Goal: Information Seeking & Learning: Learn about a topic

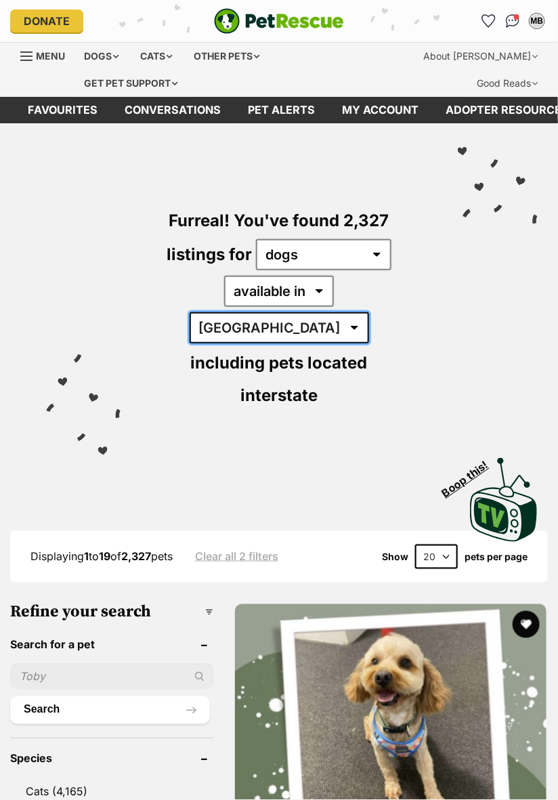
click at [349, 312] on select "Australia ACT NSW NT QLD SA TAS VIC WA" at bounding box center [279, 327] width 179 height 31
select select "VIC"
click at [288, 312] on select "Australia ACT NSW NT QLD SA TAS VIC WA" at bounding box center [279, 327] width 179 height 31
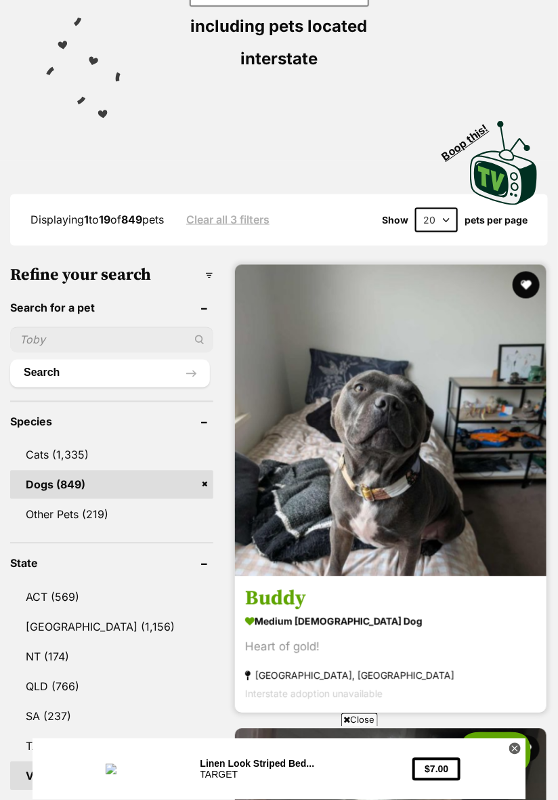
click at [445, 472] on img at bounding box center [390, 420] width 311 height 311
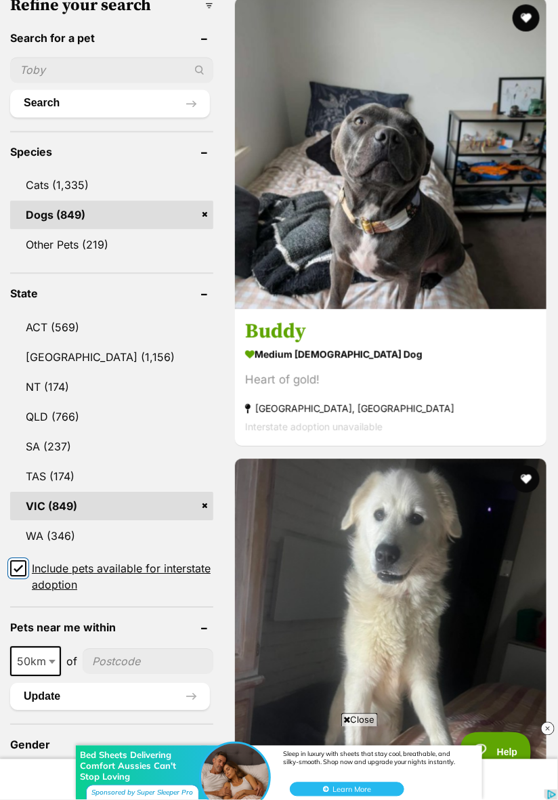
click at [22, 560] on input "Include pets available for interstate adoption" at bounding box center [18, 568] width 16 height 16
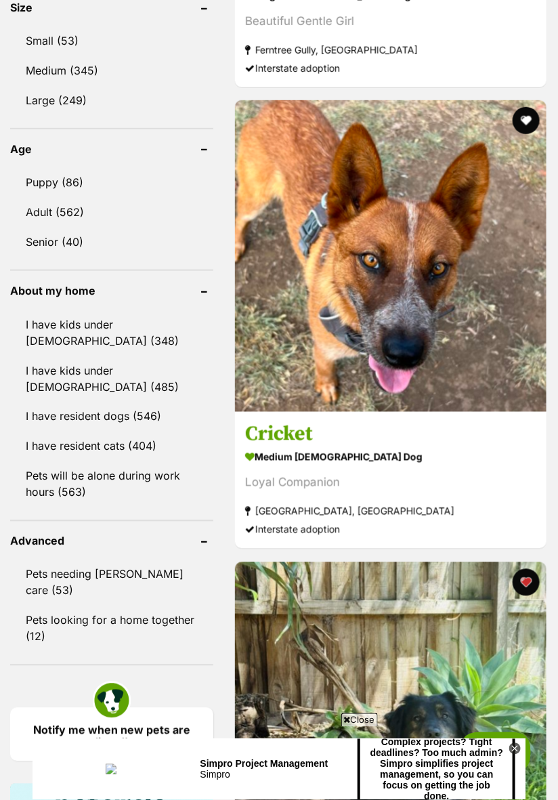
scroll to position [1359, 0]
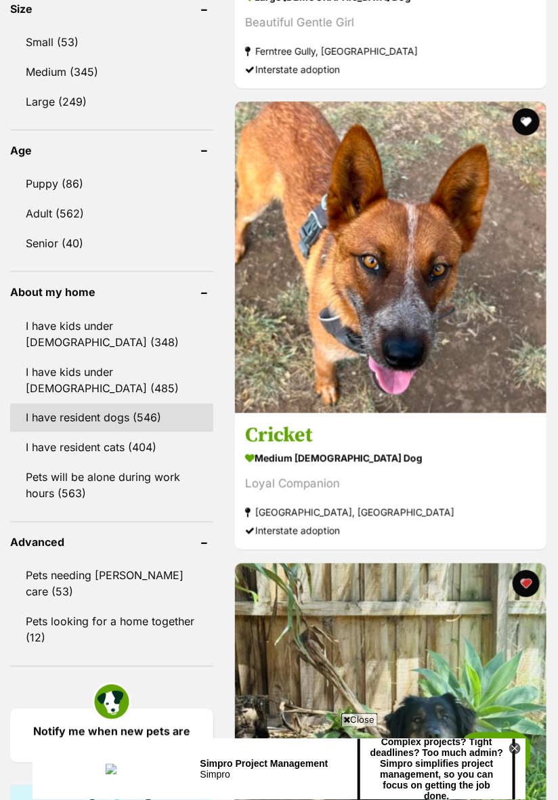
click at [130, 403] on link "I have resident dogs (546)" at bounding box center [111, 417] width 203 height 28
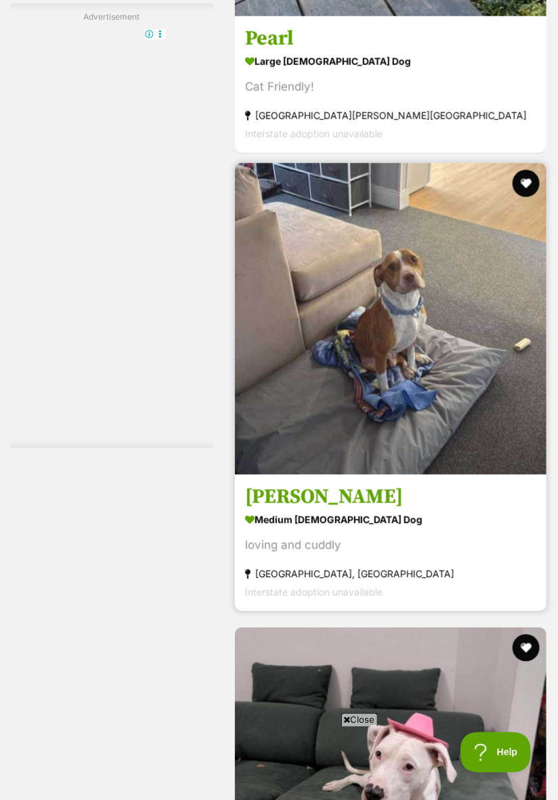
click at [436, 397] on img at bounding box center [390, 318] width 311 height 311
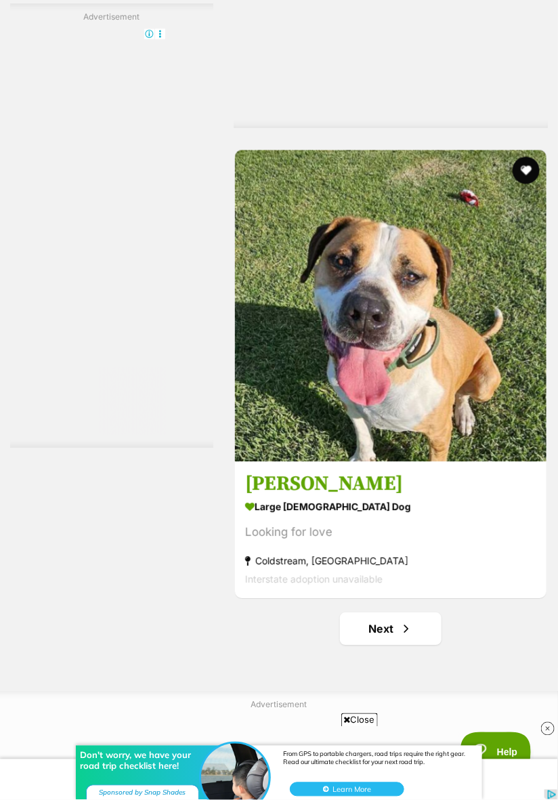
scroll to position [9993, 0]
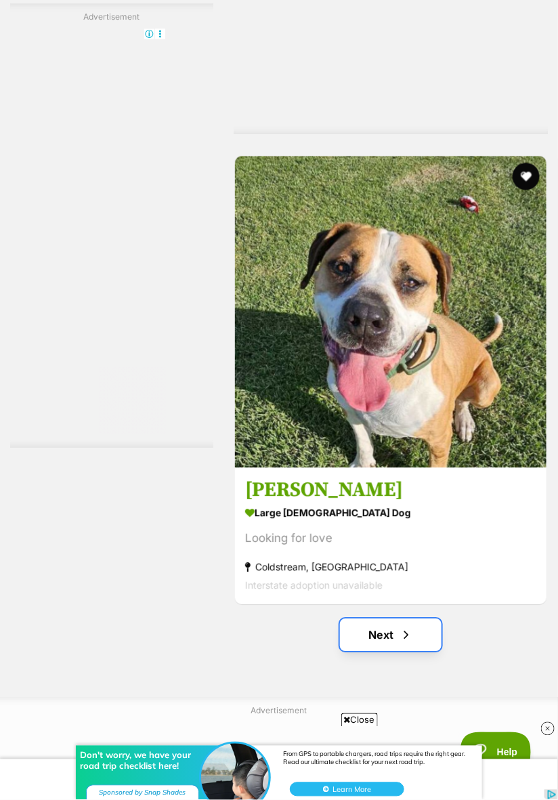
click at [418, 619] on link "Next" at bounding box center [391, 635] width 102 height 32
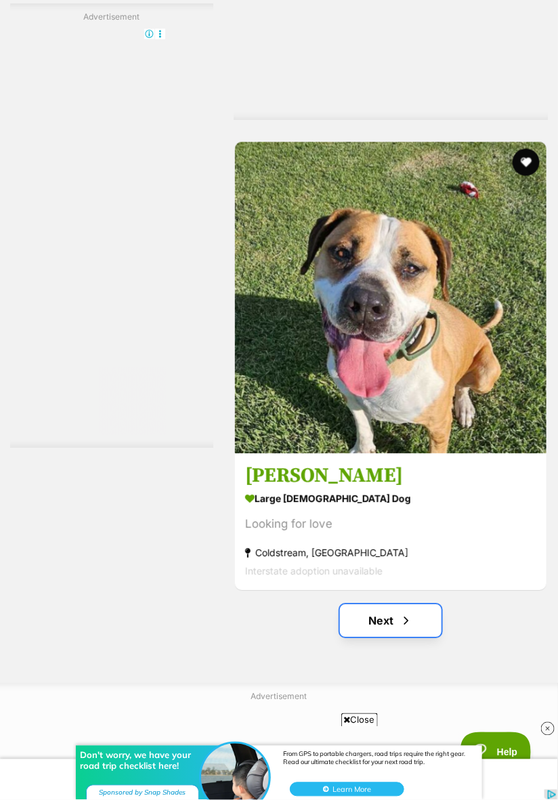
scroll to position [10037, 0]
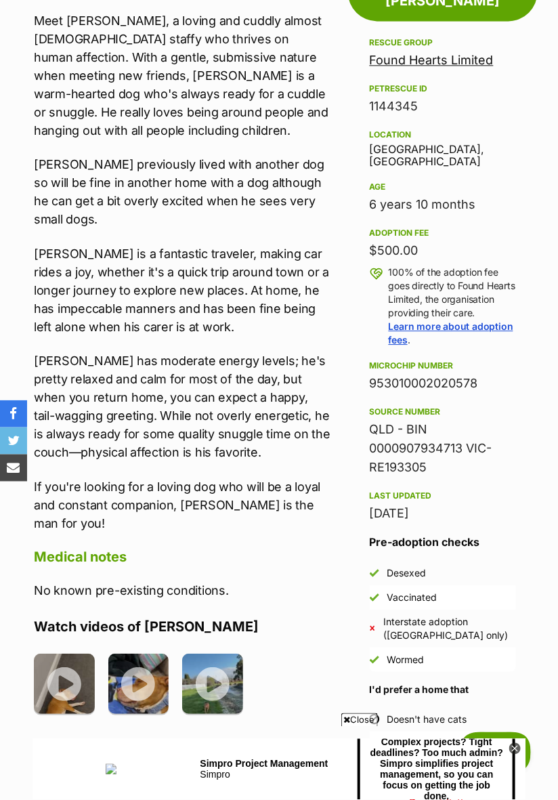
scroll to position [716, 0]
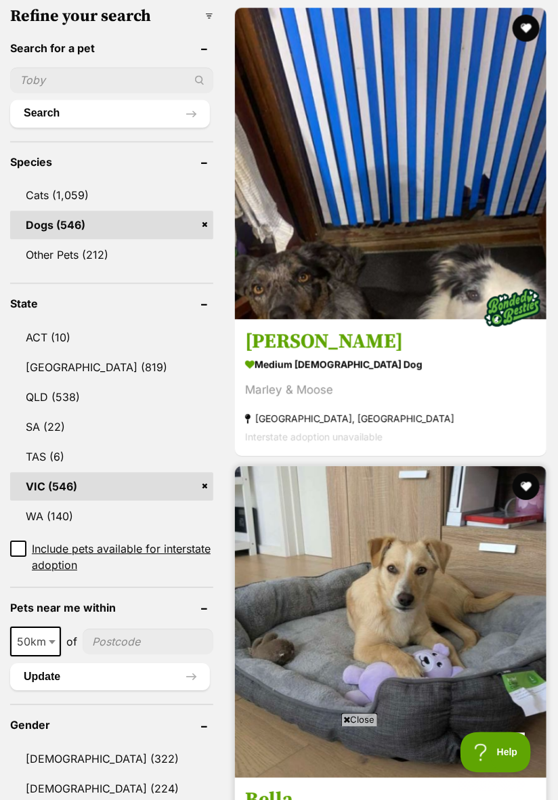
click at [498, 667] on img at bounding box center [390, 621] width 311 height 311
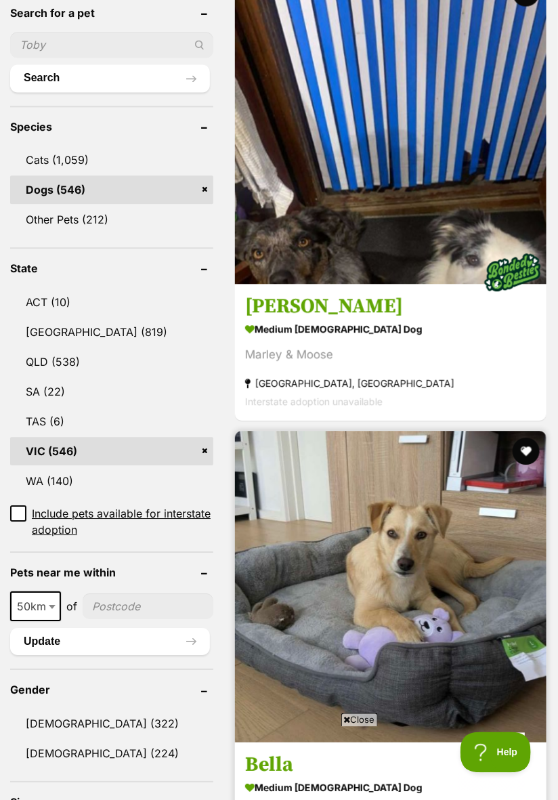
scroll to position [607, 0]
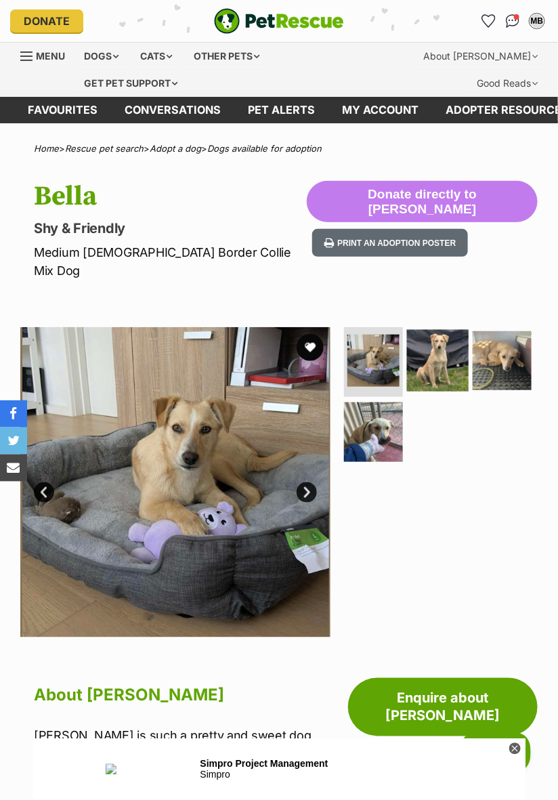
click at [440, 341] on img at bounding box center [438, 360] width 62 height 62
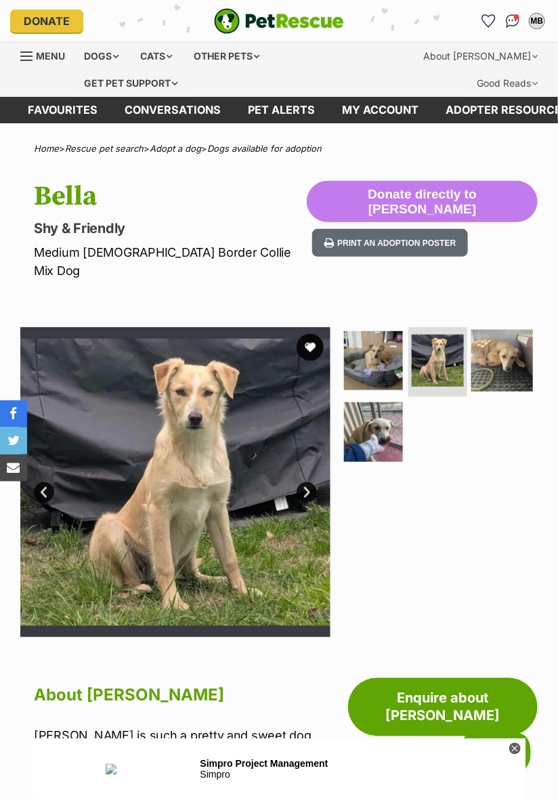
click at [496, 346] on img at bounding box center [502, 360] width 62 height 62
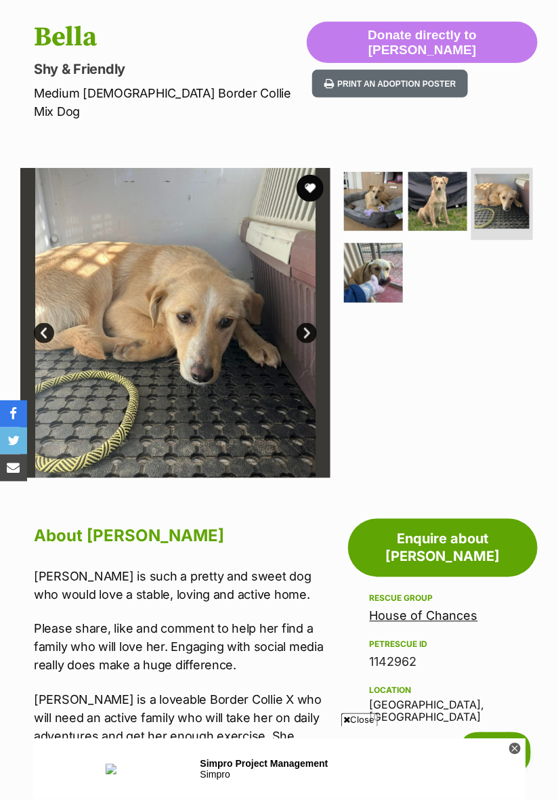
scroll to position [159, 0]
click at [376, 250] on img at bounding box center [373, 273] width 62 height 62
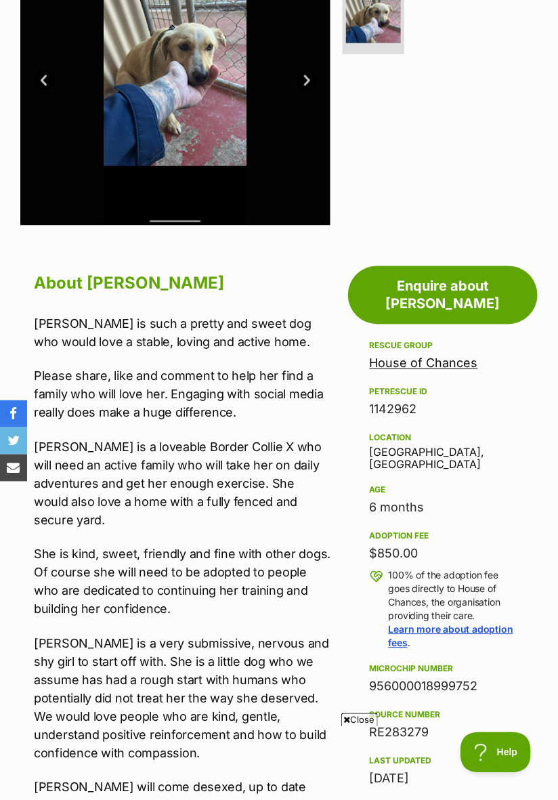
scroll to position [405, 0]
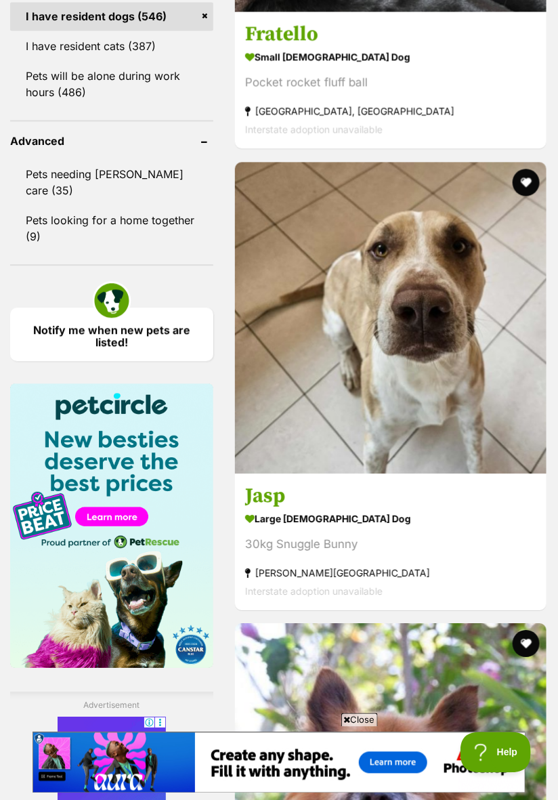
scroll to position [1793, 0]
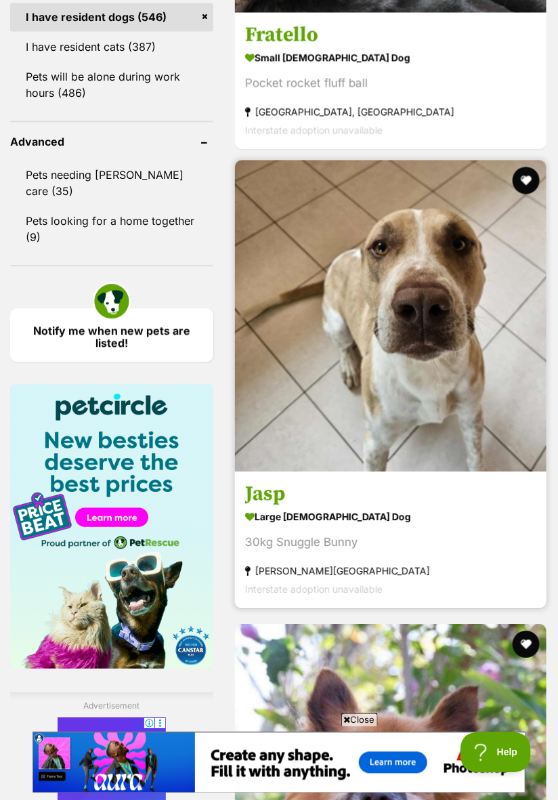
click at [443, 397] on img at bounding box center [390, 315] width 311 height 311
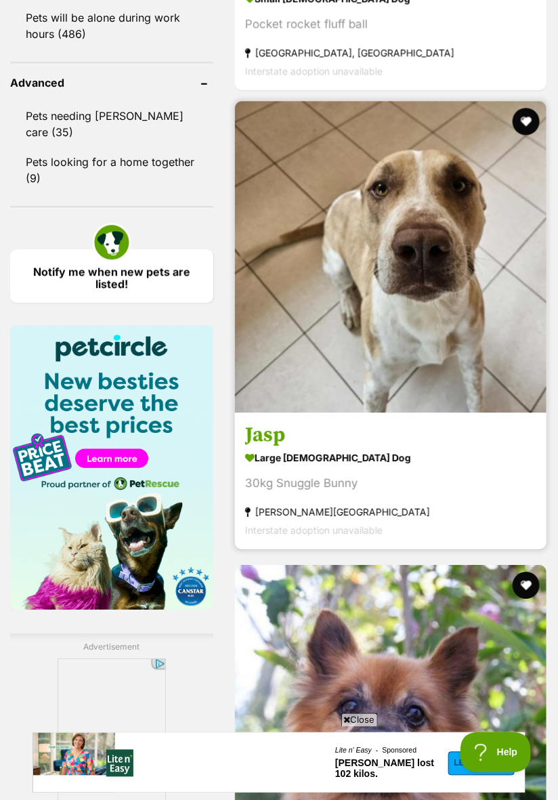
scroll to position [1850, 0]
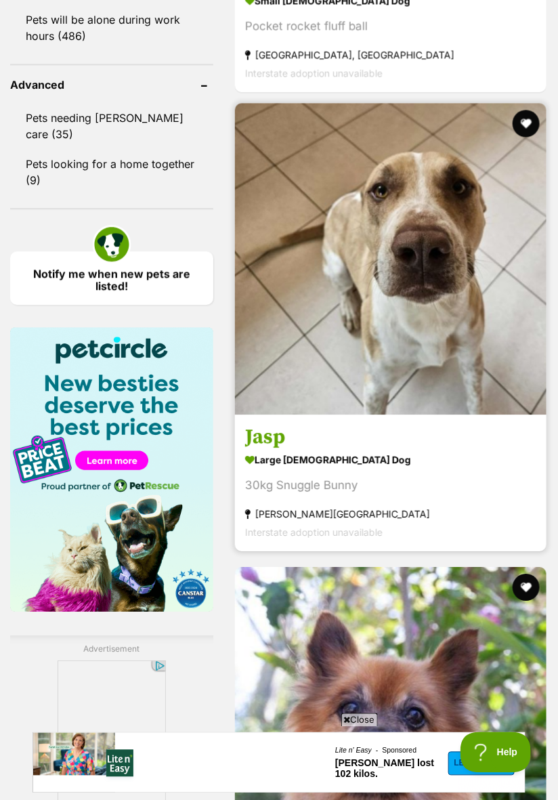
click at [448, 352] on img at bounding box center [390, 258] width 311 height 311
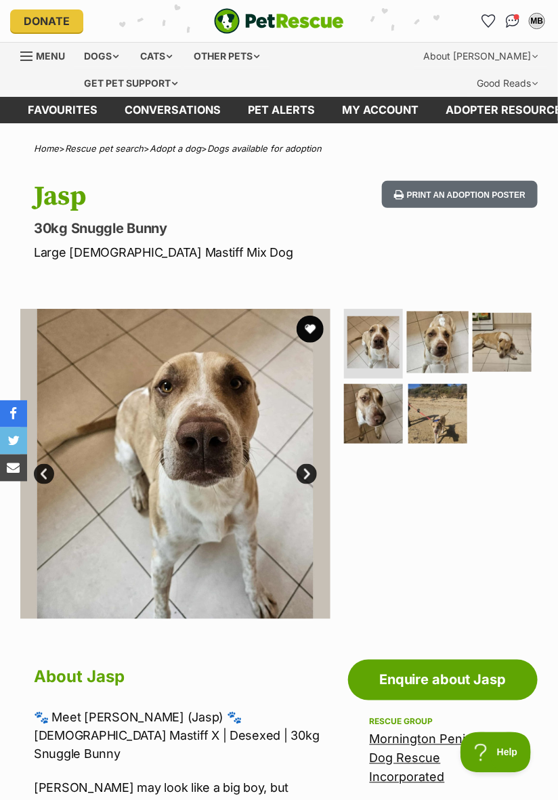
click at [441, 347] on img at bounding box center [438, 342] width 62 height 62
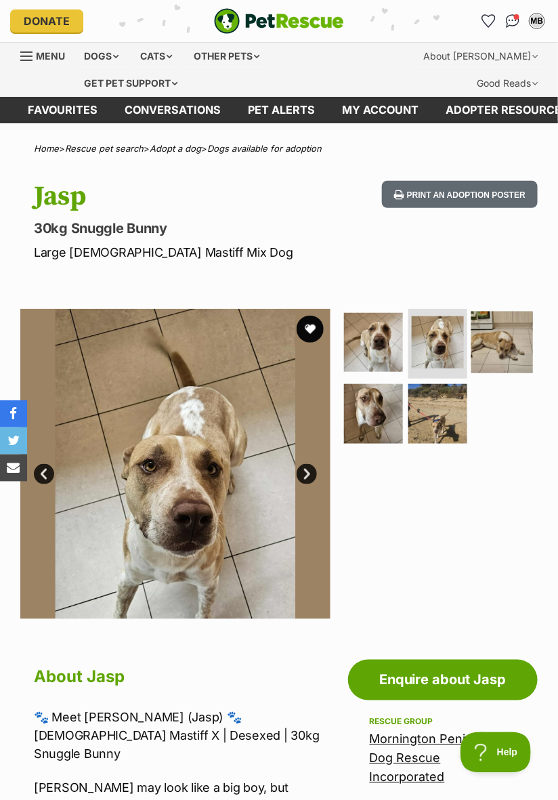
click at [502, 351] on img at bounding box center [502, 342] width 62 height 62
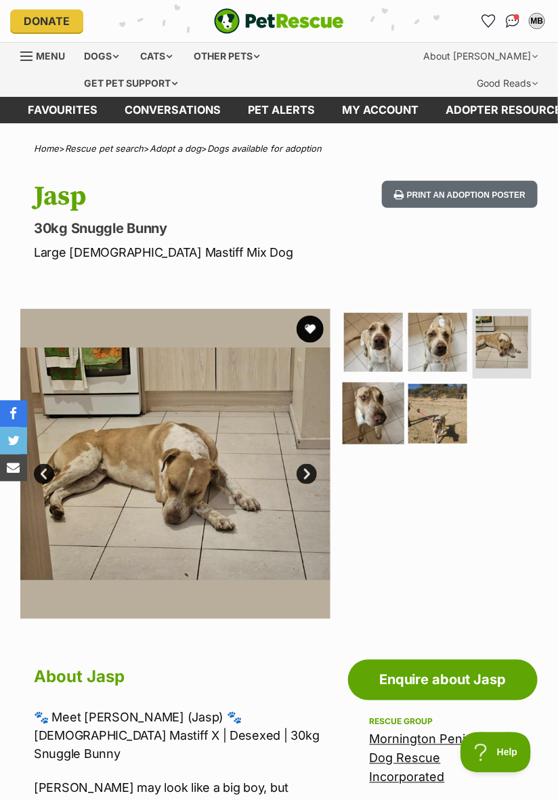
click at [384, 410] on img at bounding box center [373, 414] width 62 height 62
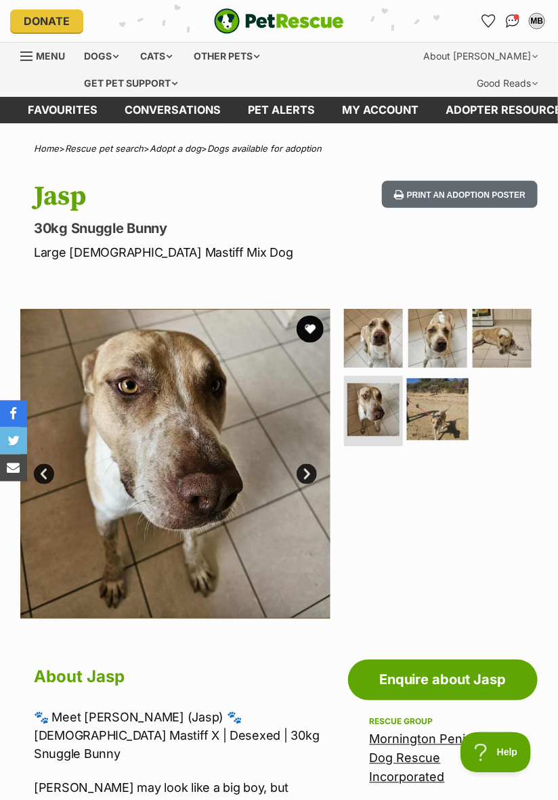
click at [435, 413] on img at bounding box center [438, 409] width 62 height 62
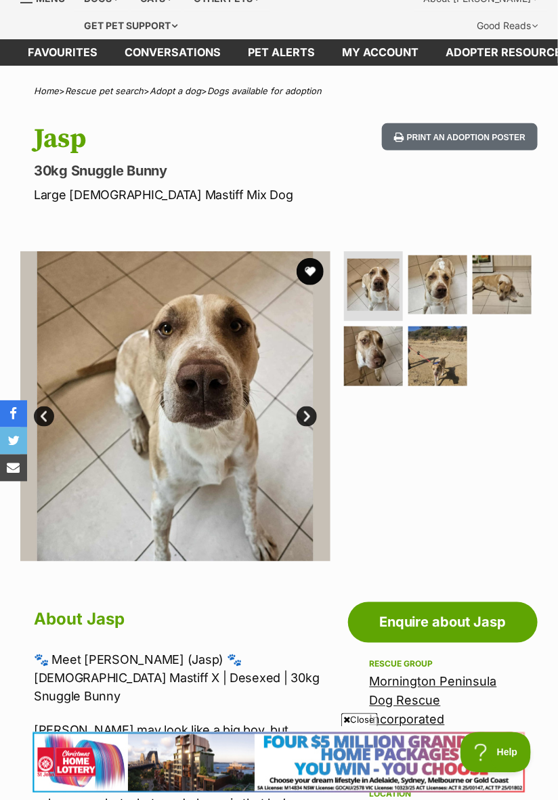
scroll to position [56, 0]
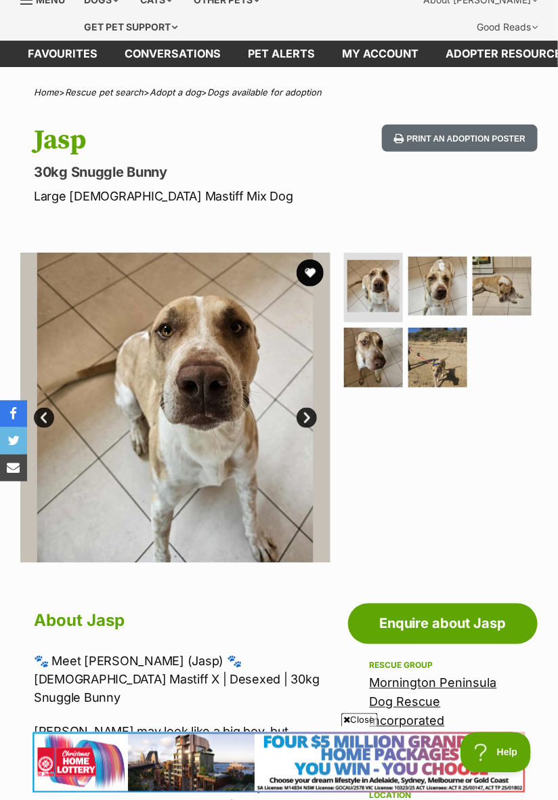
click at [311, 420] on link "Next" at bounding box center [307, 418] width 20 height 20
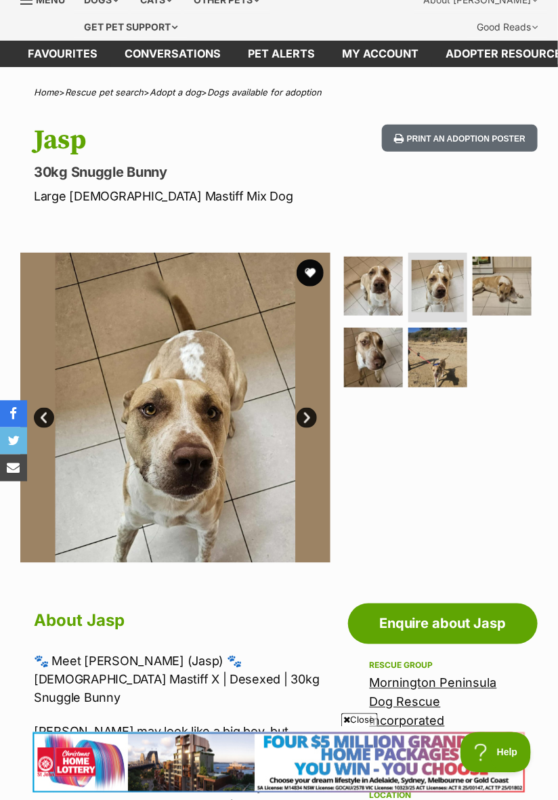
click at [309, 423] on link "Next" at bounding box center [307, 418] width 20 height 20
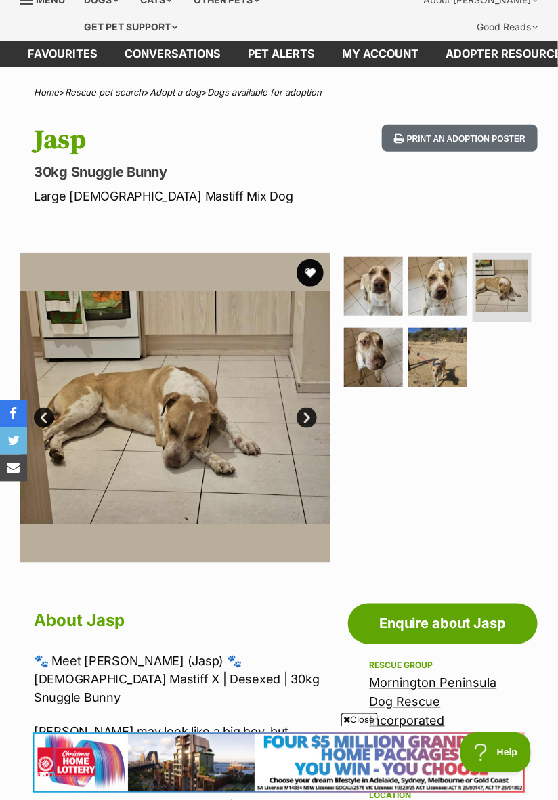
click at [311, 409] on link "Next" at bounding box center [307, 418] width 20 height 20
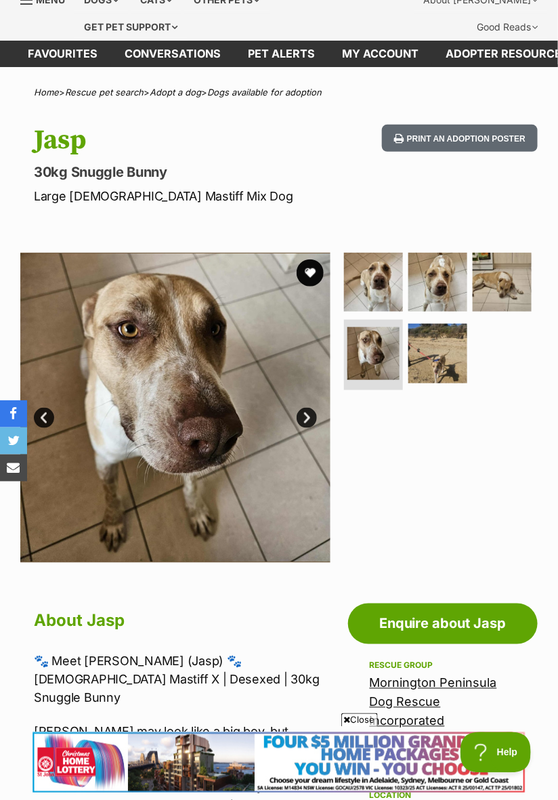
click at [303, 422] on link "Next" at bounding box center [307, 418] width 20 height 20
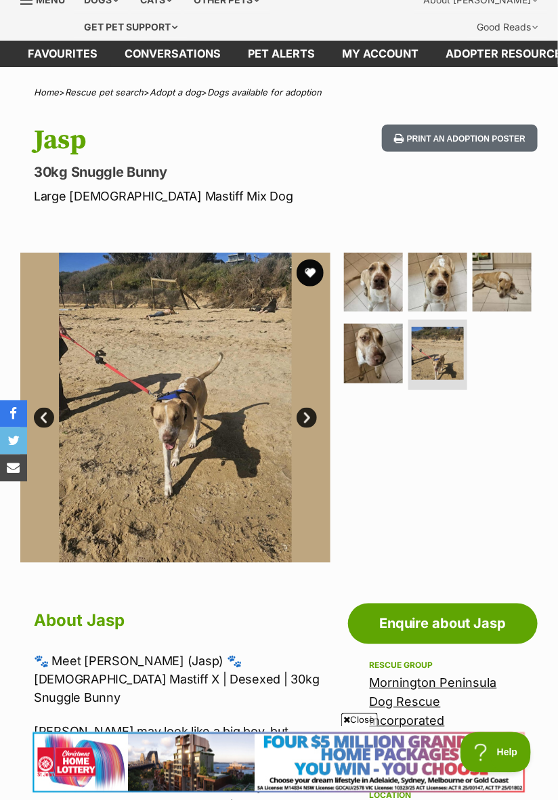
scroll to position [0, 0]
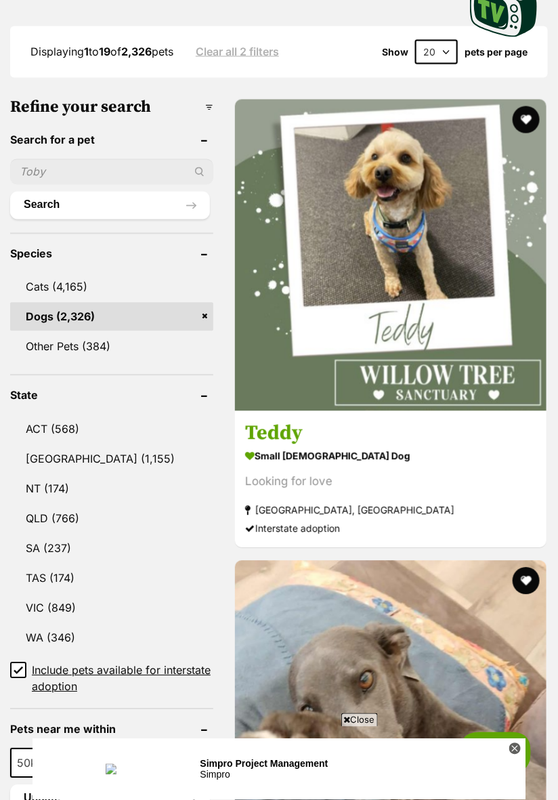
click at [33, 662] on span "Include pets available for interstate adoption" at bounding box center [122, 678] width 181 height 32
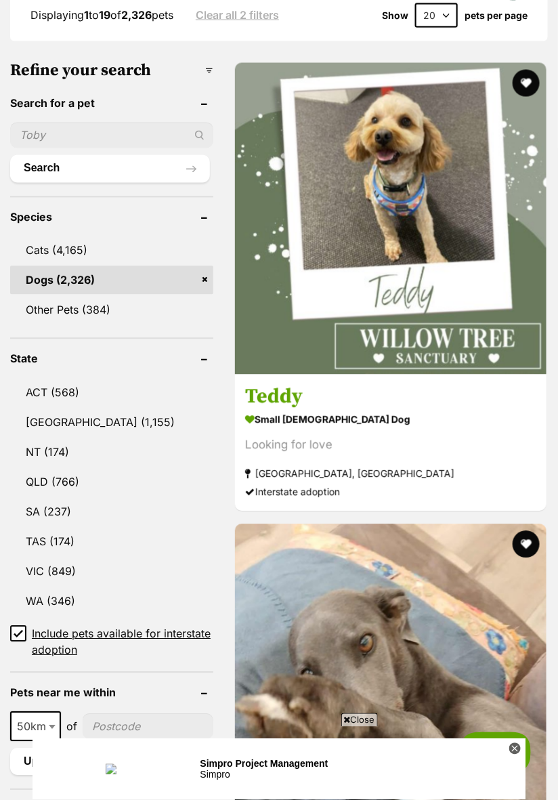
scroll to position [548, 0]
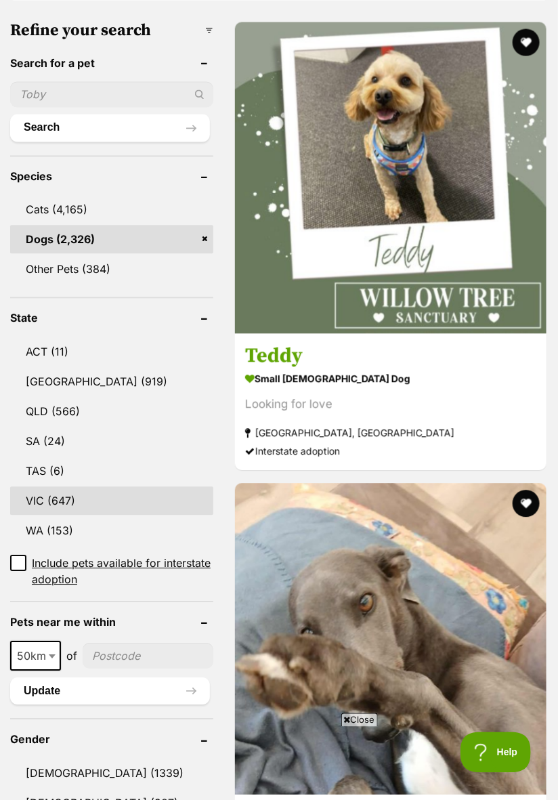
click at [53, 487] on link "VIC (647)" at bounding box center [111, 501] width 203 height 28
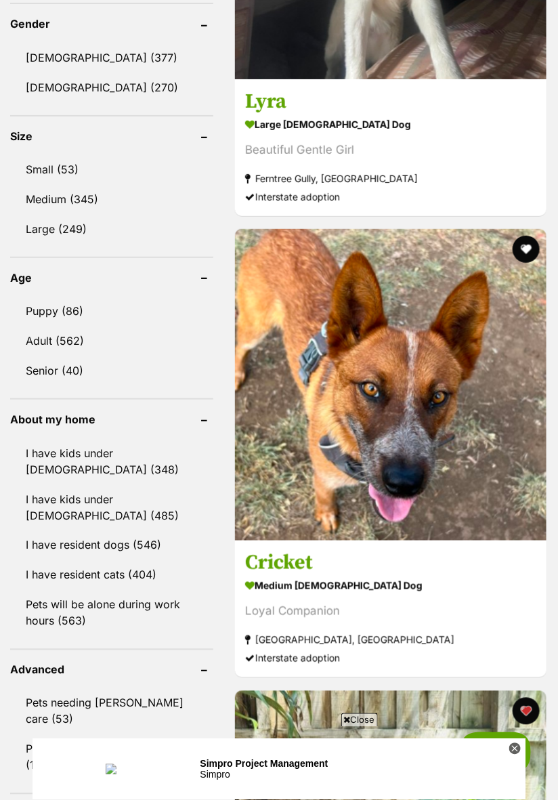
scroll to position [1258, 0]
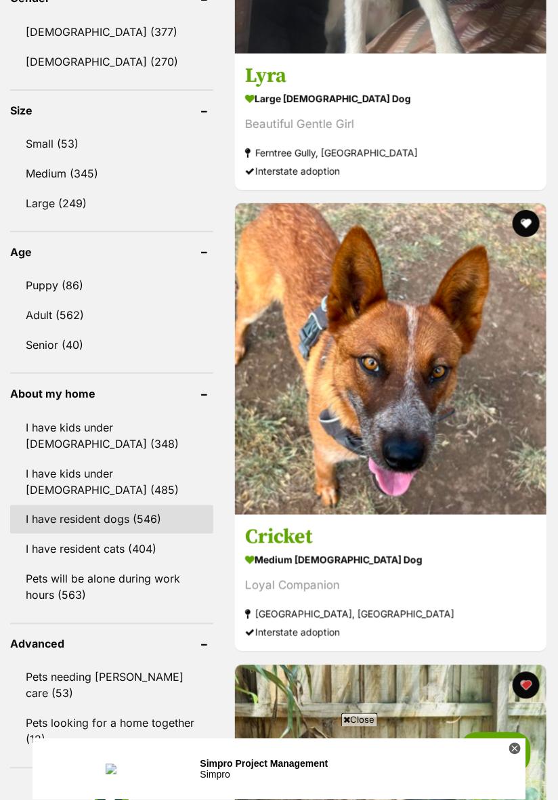
click at [137, 505] on link "I have resident dogs (546)" at bounding box center [111, 519] width 203 height 28
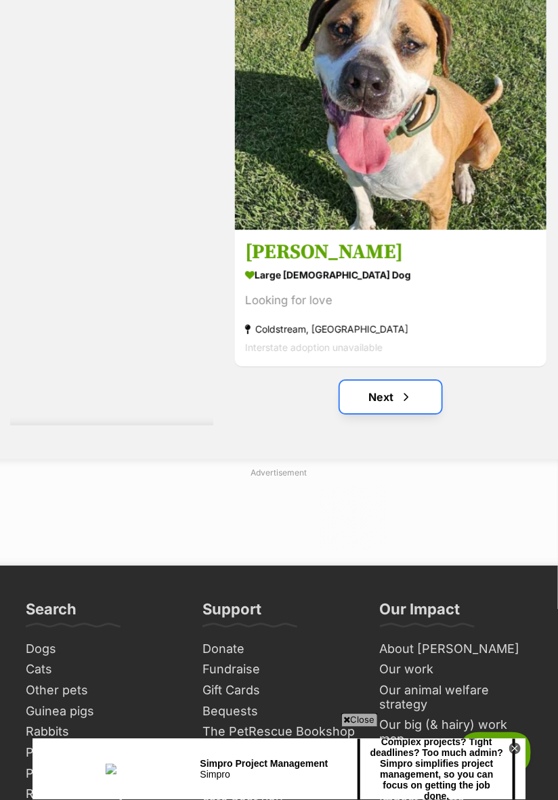
click at [402, 389] on span "Next page" at bounding box center [406, 397] width 14 height 16
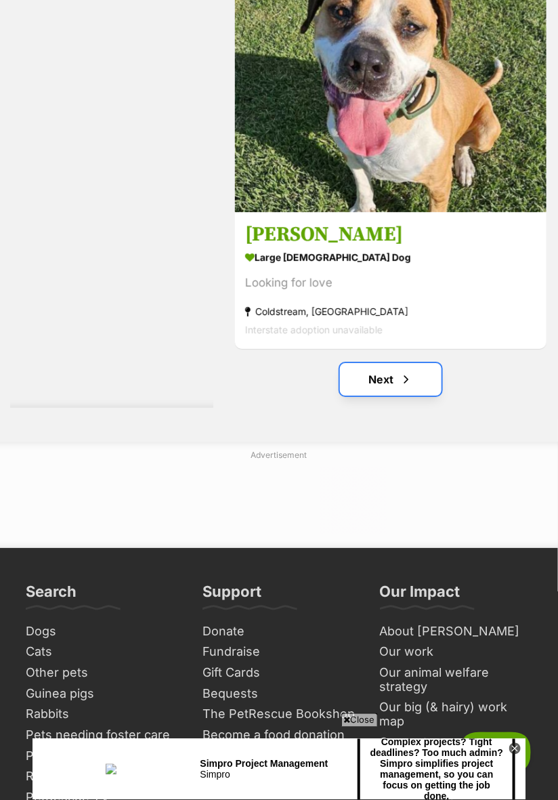
scroll to position [10275, 0]
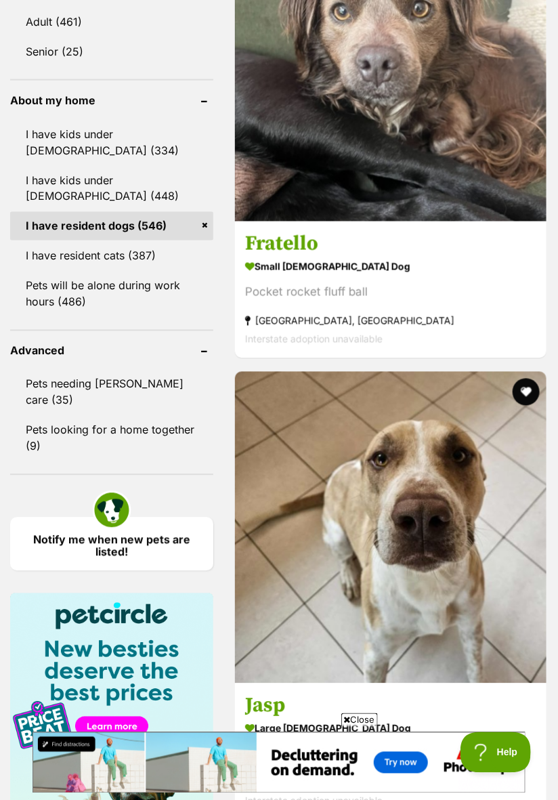
scroll to position [1584, 0]
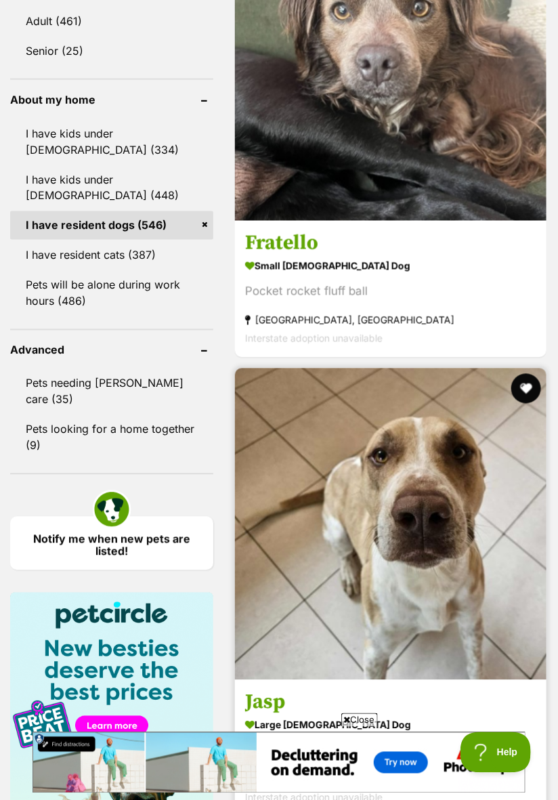
click at [519, 374] on button "favourite" at bounding box center [526, 389] width 30 height 30
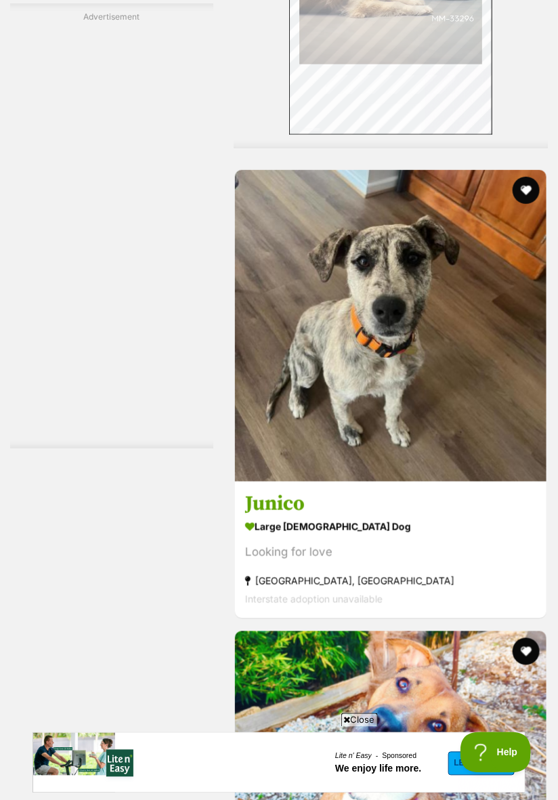
scroll to position [9570, 0]
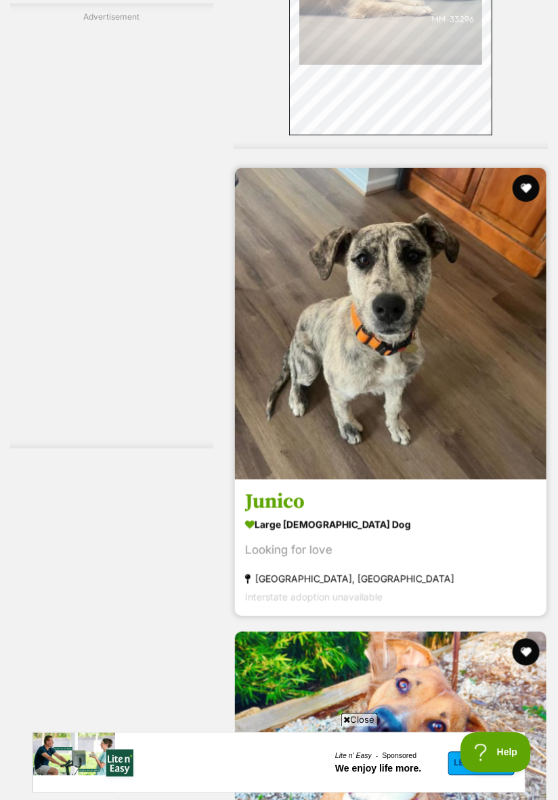
click at [483, 451] on img at bounding box center [390, 323] width 311 height 311
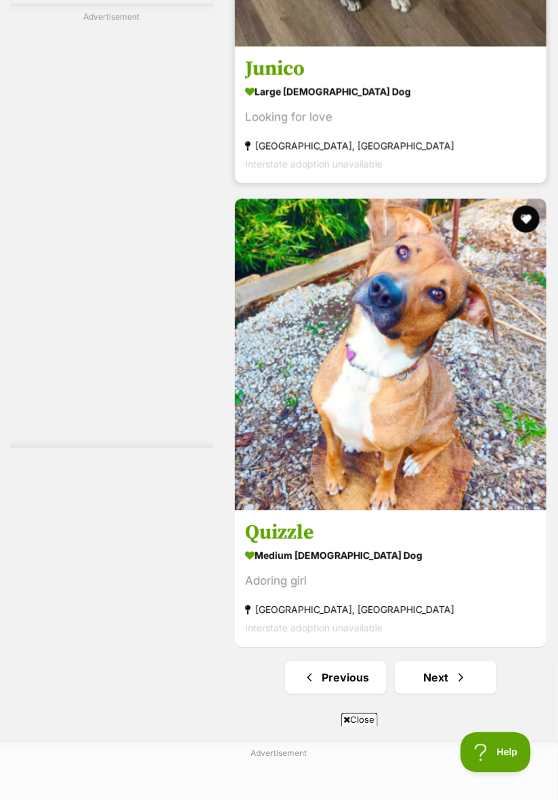
scroll to position [0, 0]
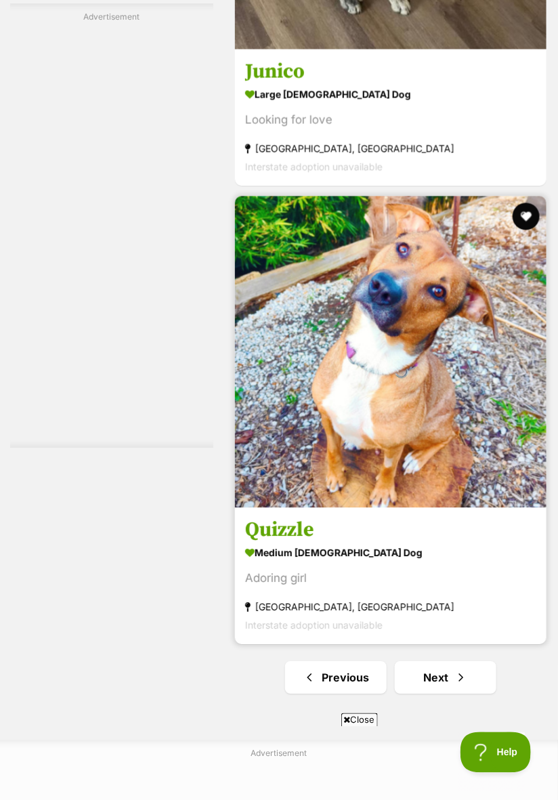
click at [433, 450] on img at bounding box center [390, 351] width 311 height 311
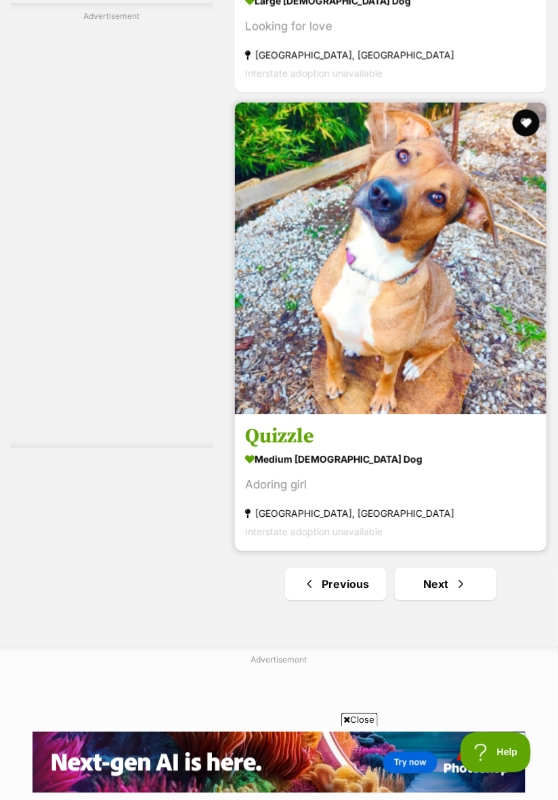
scroll to position [10103, 0]
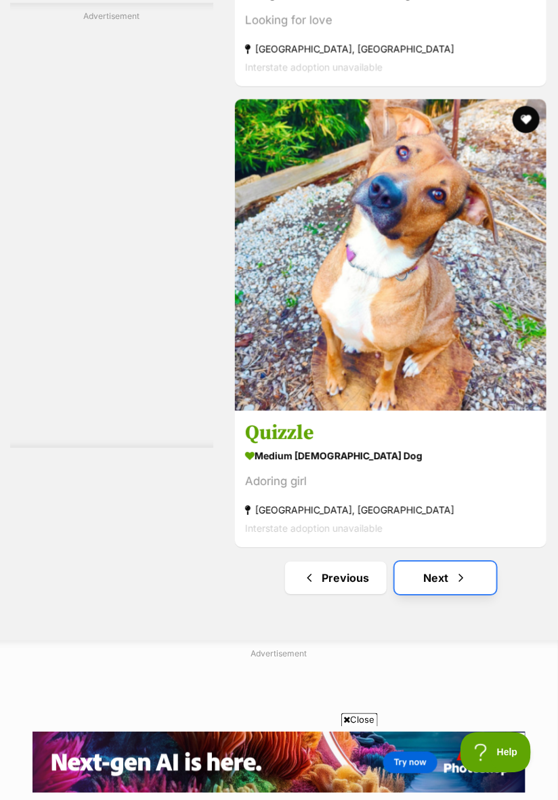
click at [452, 561] on link "Next" at bounding box center [446, 577] width 102 height 32
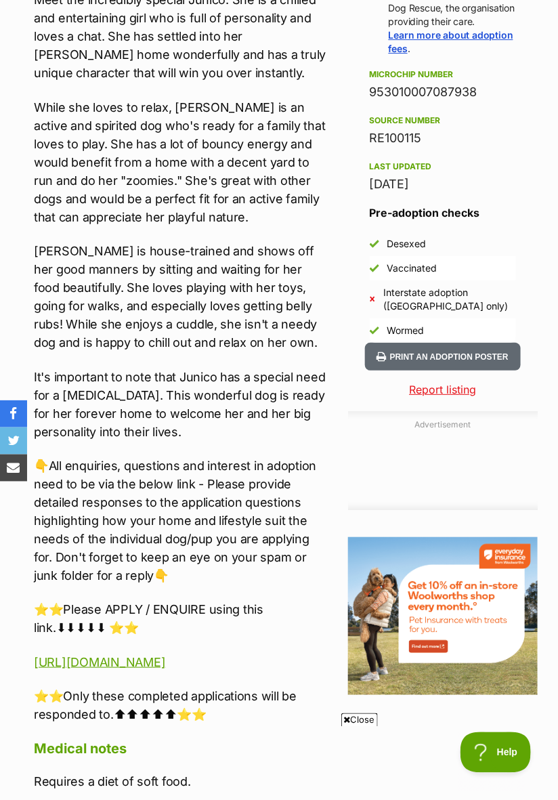
scroll to position [1008, 0]
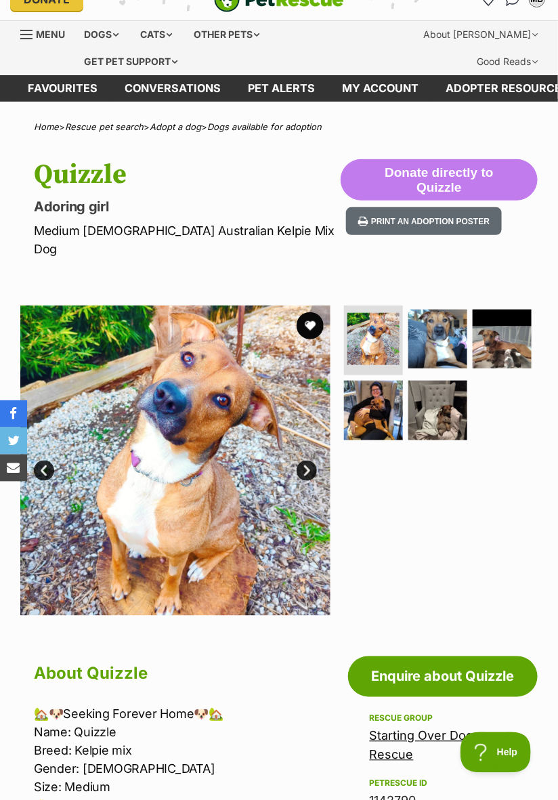
scroll to position [15, 0]
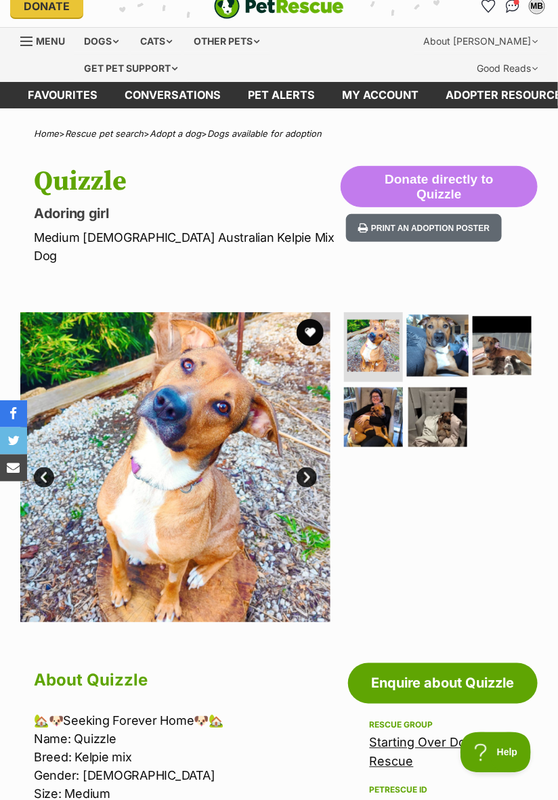
click at [438, 334] on img at bounding box center [438, 345] width 62 height 62
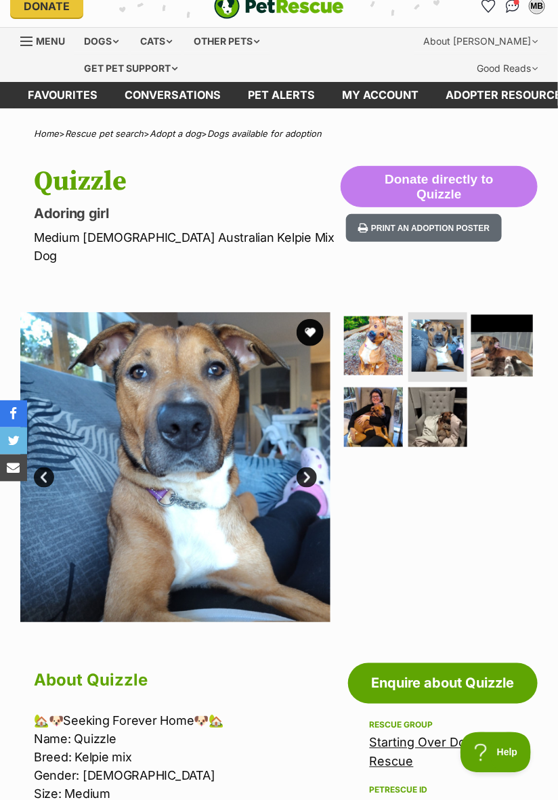
click at [492, 331] on img at bounding box center [502, 345] width 62 height 62
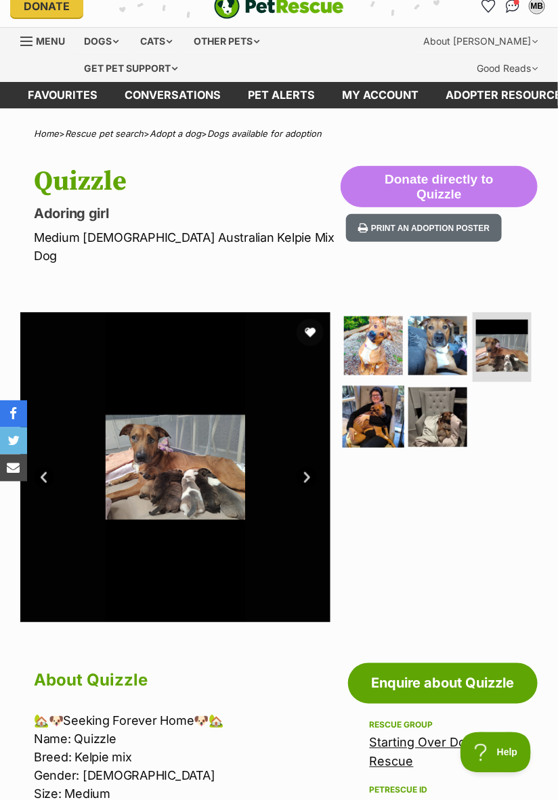
click at [378, 395] on img at bounding box center [373, 417] width 62 height 62
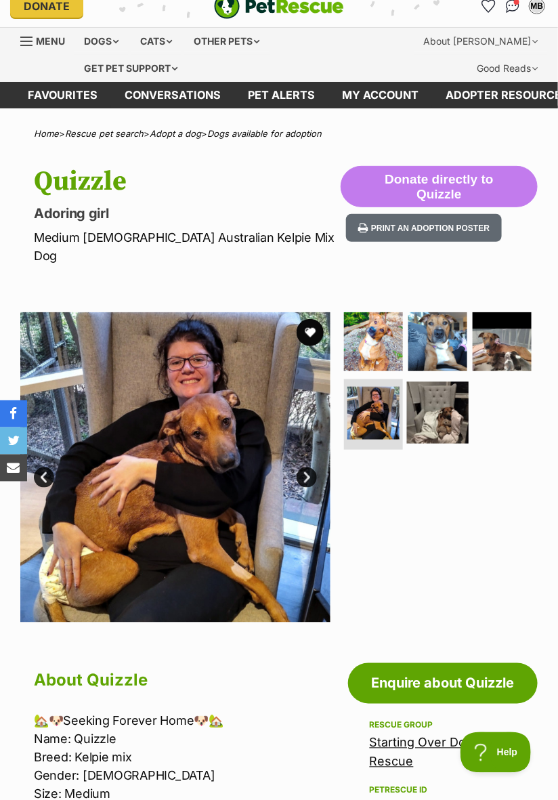
click at [433, 400] on img at bounding box center [438, 413] width 62 height 62
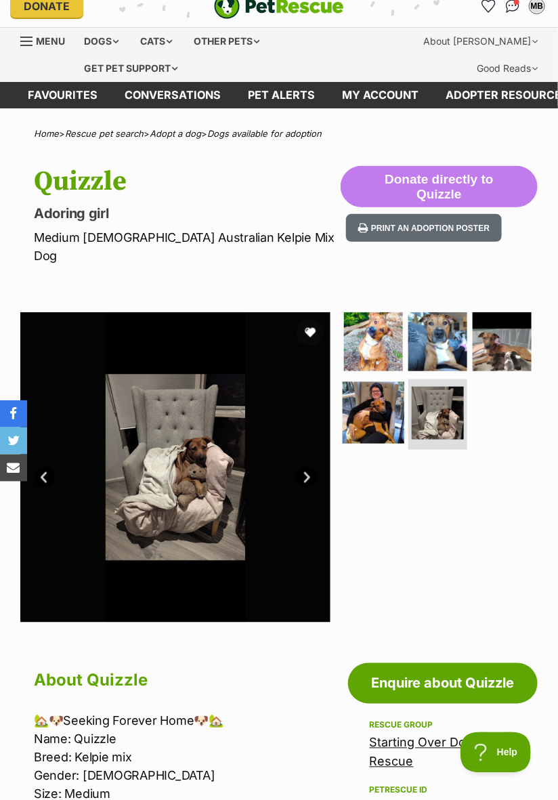
click at [373, 398] on img at bounding box center [373, 413] width 62 height 62
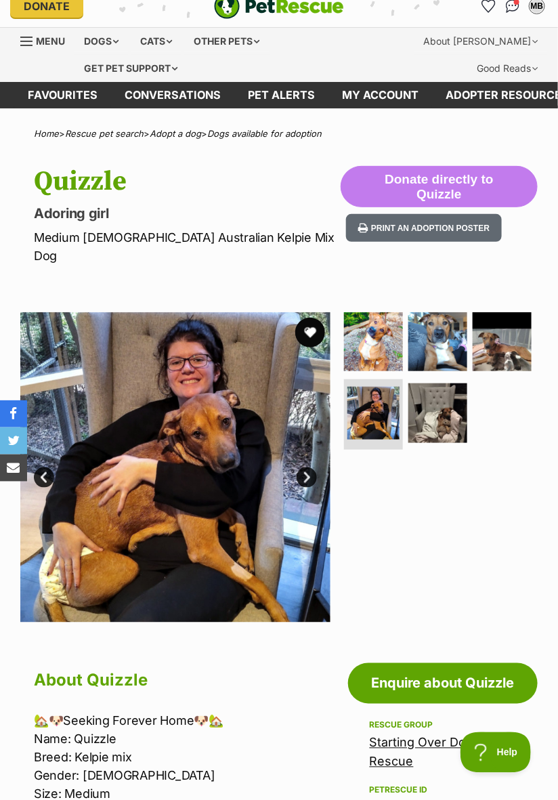
click at [313, 319] on button "favourite" at bounding box center [310, 333] width 30 height 30
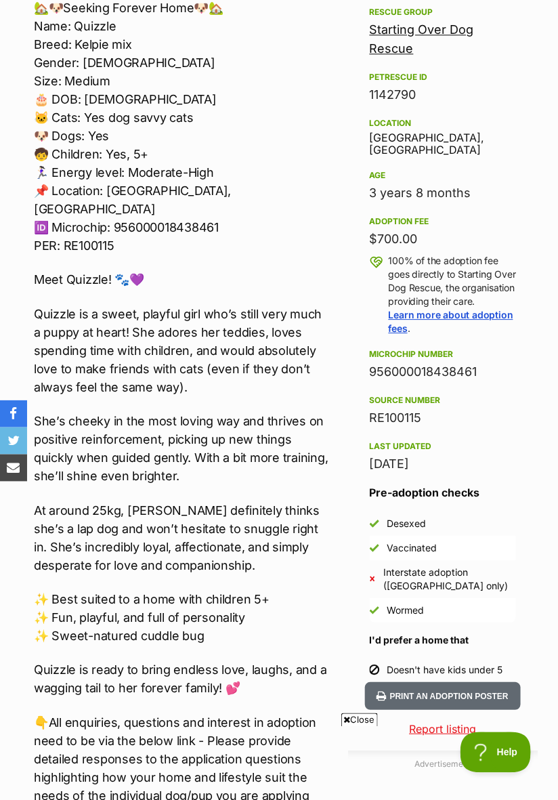
scroll to position [729, 0]
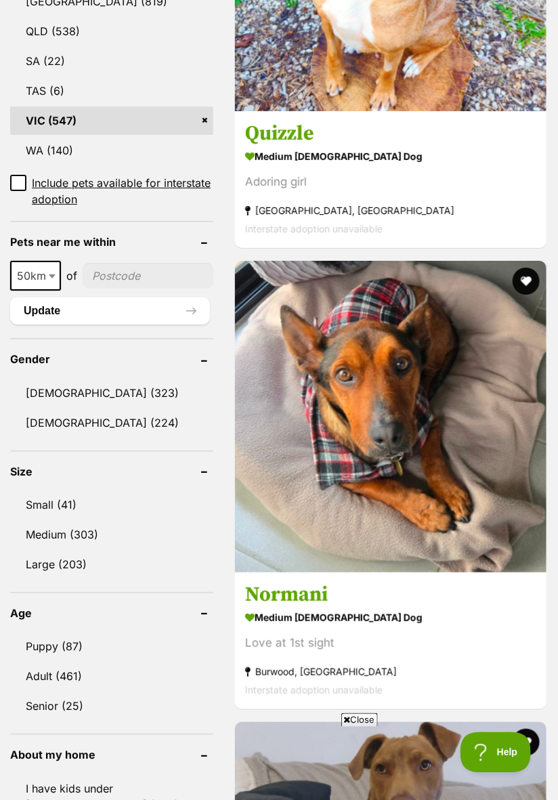
scroll to position [934, 0]
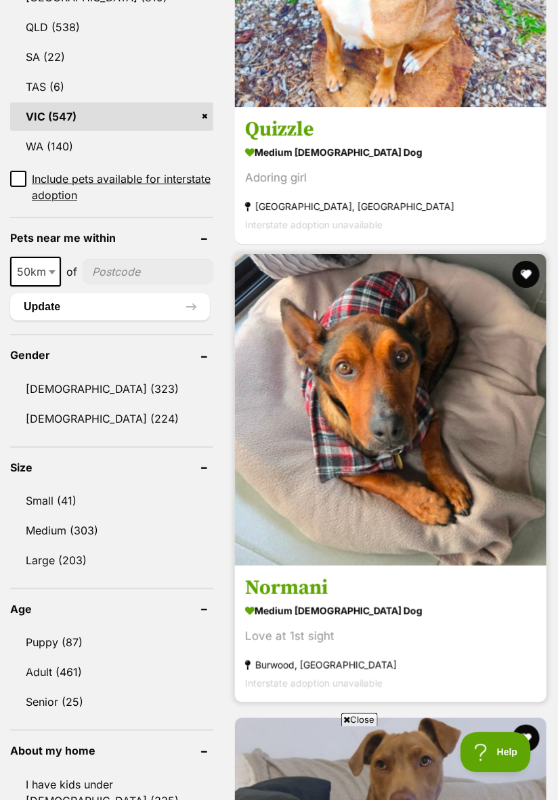
click at [466, 501] on img at bounding box center [390, 409] width 311 height 311
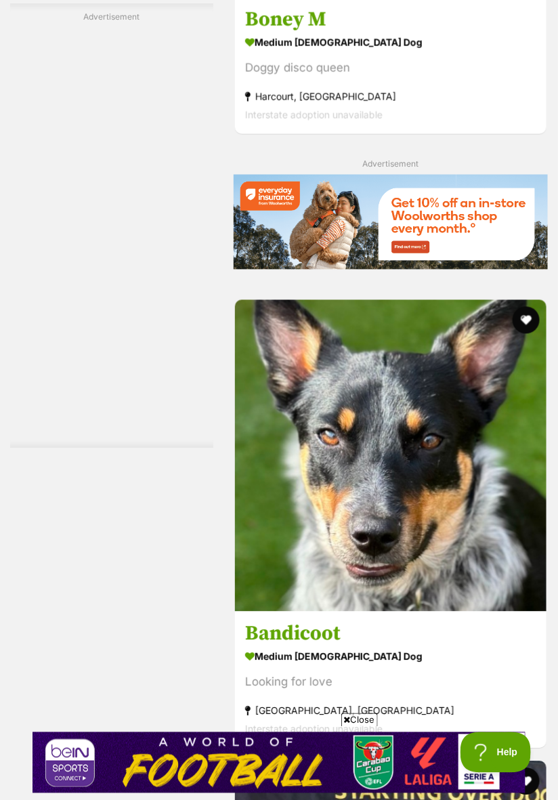
scroll to position [6362, 0]
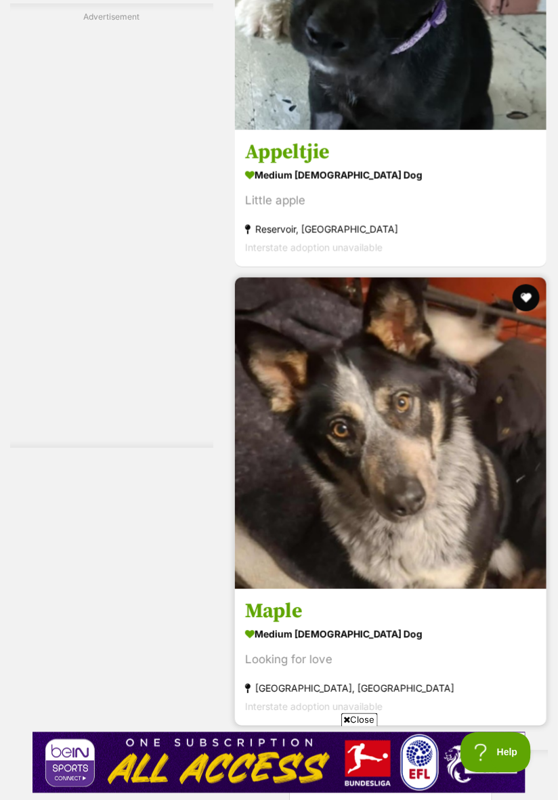
click at [492, 549] on img at bounding box center [390, 433] width 311 height 311
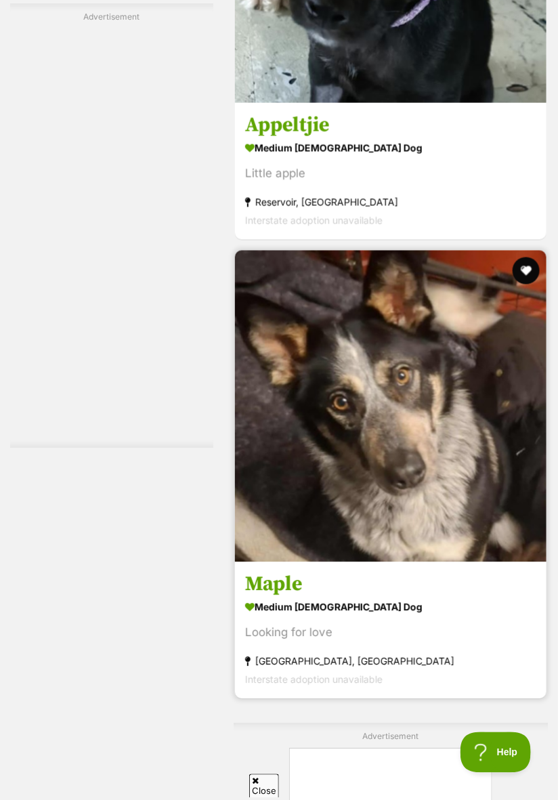
scroll to position [8725, 0]
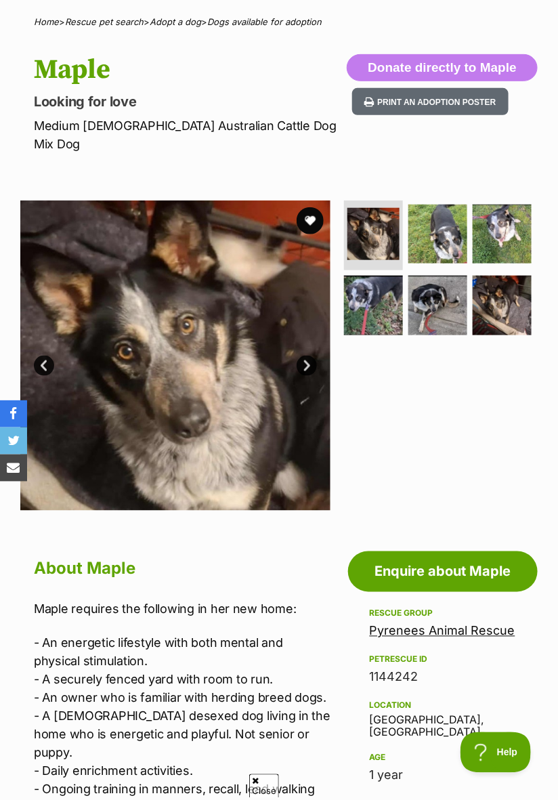
scroll to position [129, 0]
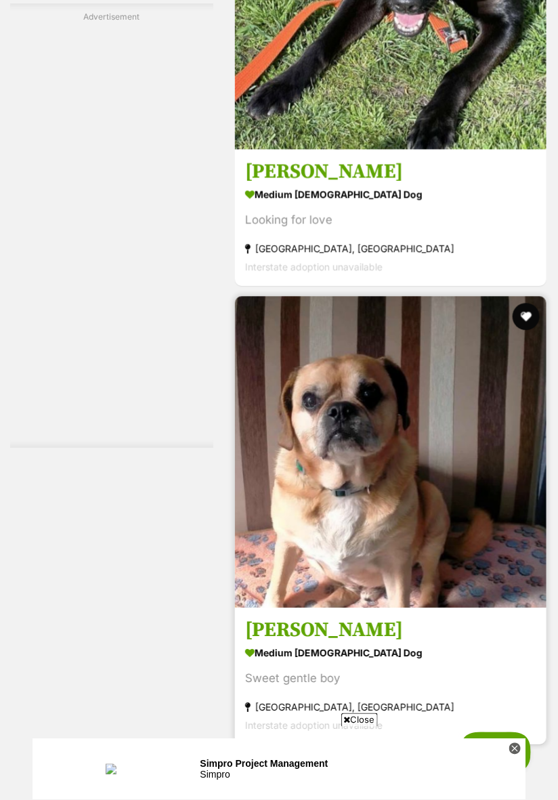
click at [479, 564] on img at bounding box center [390, 452] width 311 height 311
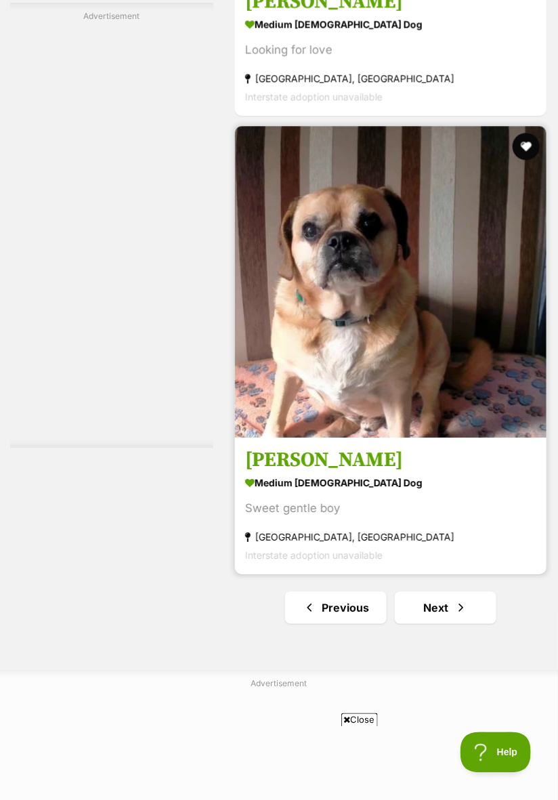
scroll to position [10238, 0]
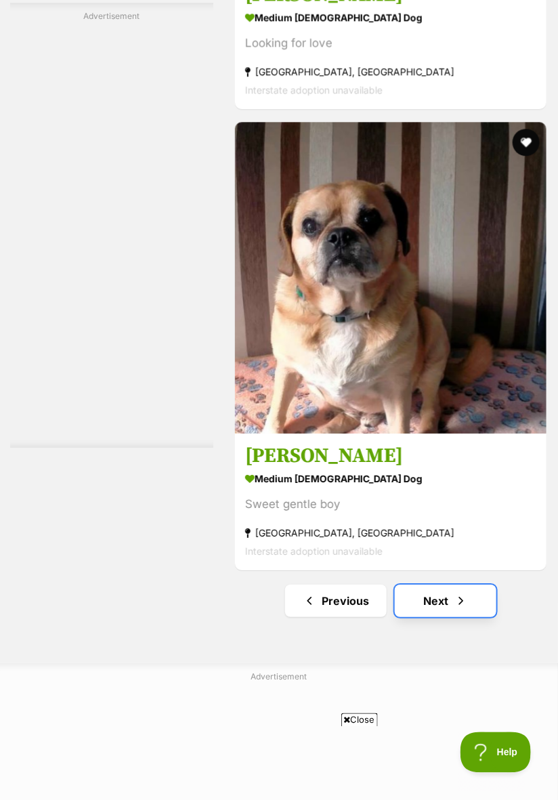
click at [470, 584] on link "Next" at bounding box center [446, 600] width 102 height 32
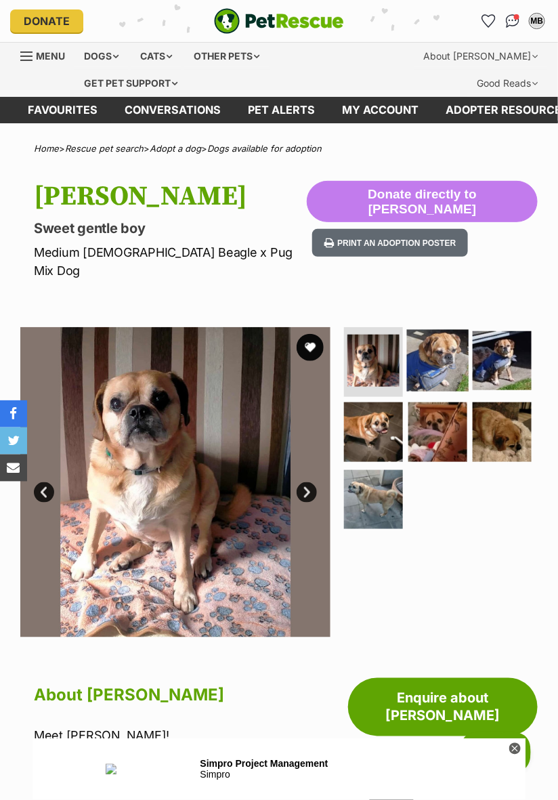
click at [431, 349] on img at bounding box center [438, 360] width 62 height 62
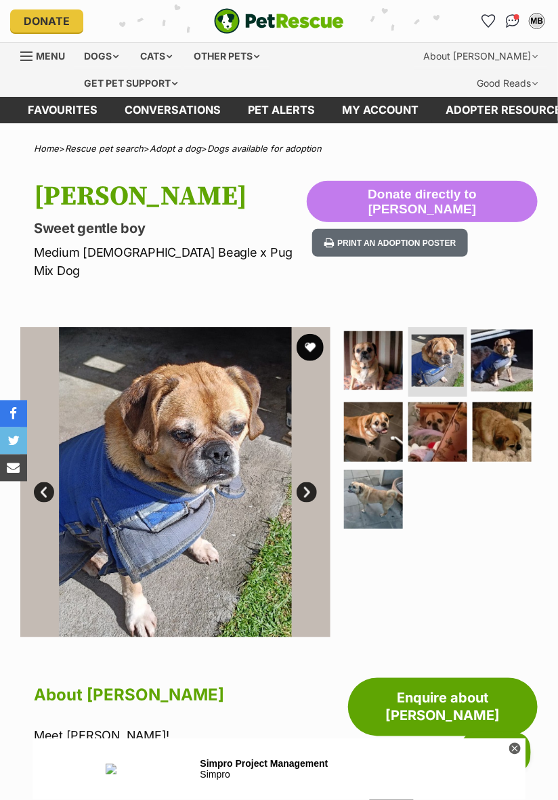
click at [494, 339] on img at bounding box center [502, 360] width 62 height 62
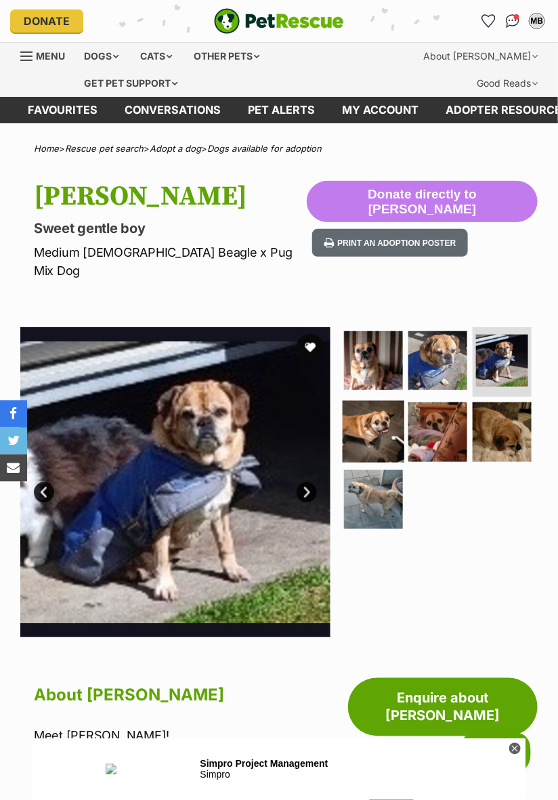
click at [375, 417] on img at bounding box center [373, 432] width 62 height 62
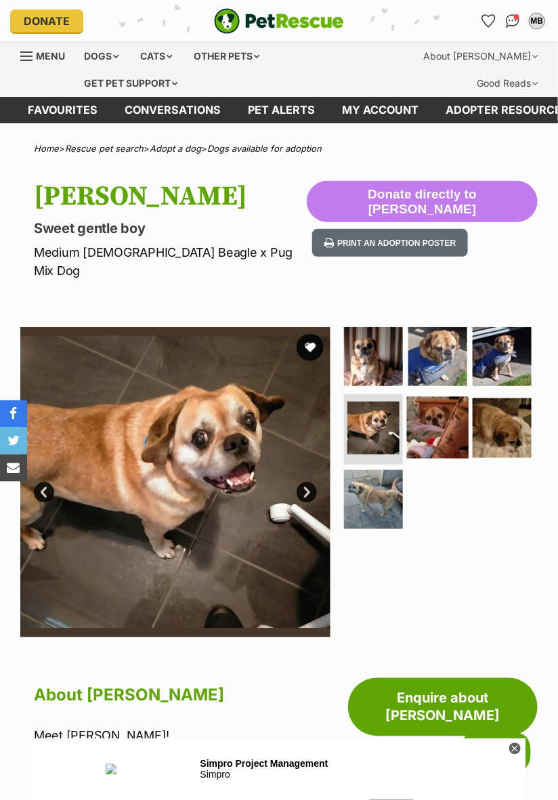
click at [435, 403] on img at bounding box center [438, 428] width 62 height 62
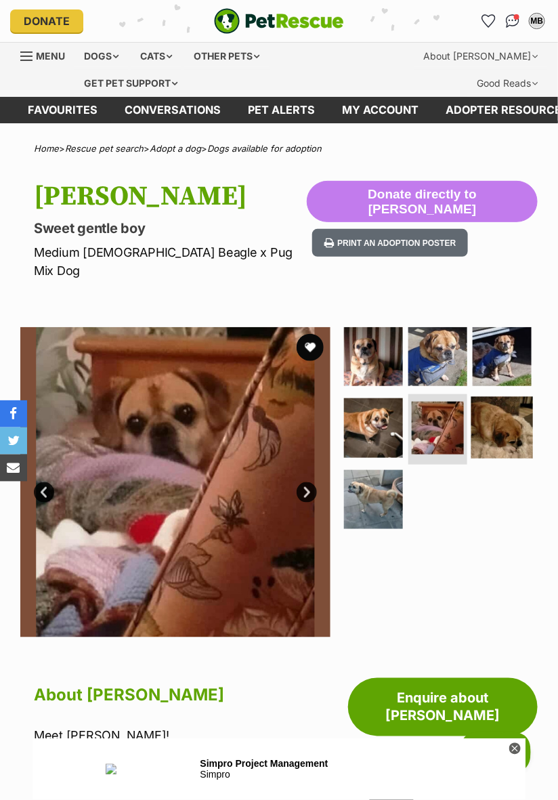
click at [487, 407] on img at bounding box center [502, 428] width 62 height 62
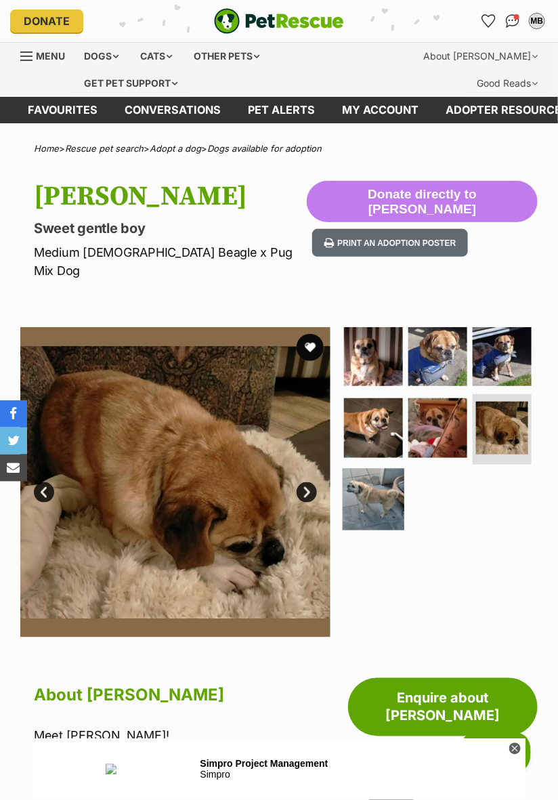
click at [380, 473] on img at bounding box center [373, 499] width 62 height 62
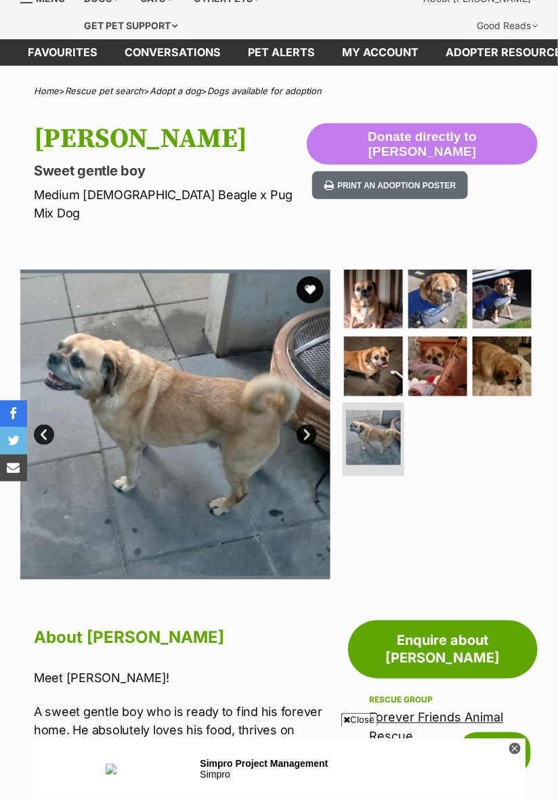
scroll to position [59, 0]
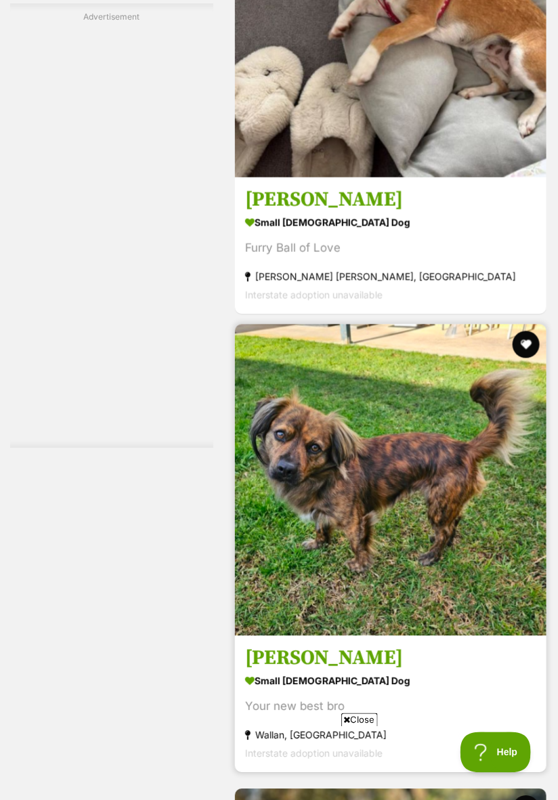
click at [488, 589] on img at bounding box center [390, 479] width 311 height 311
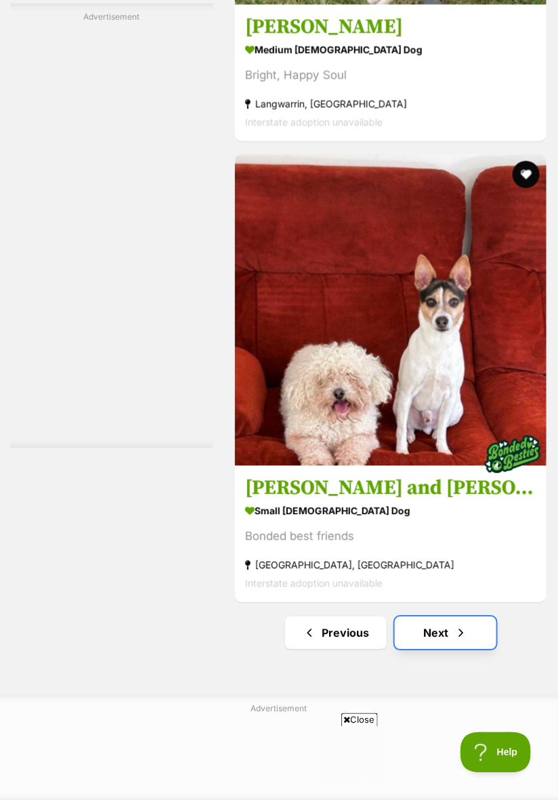
click at [464, 625] on span "Next page" at bounding box center [461, 633] width 14 height 16
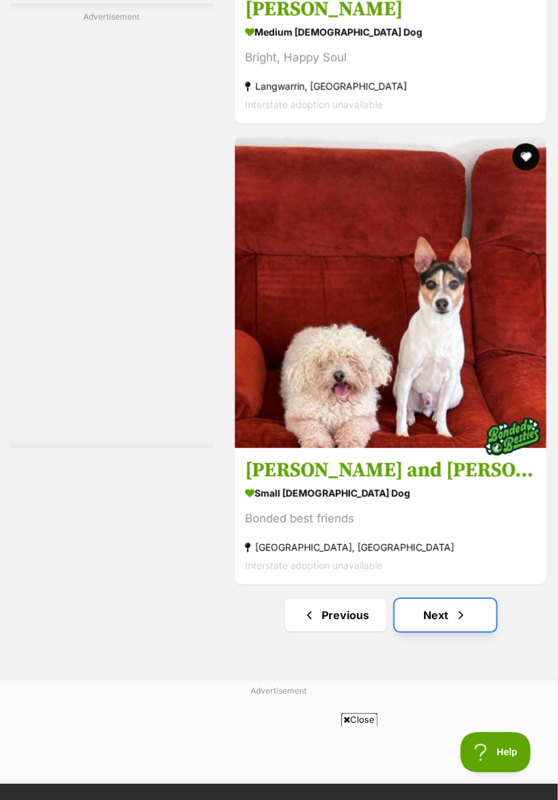
scroll to position [9982, 0]
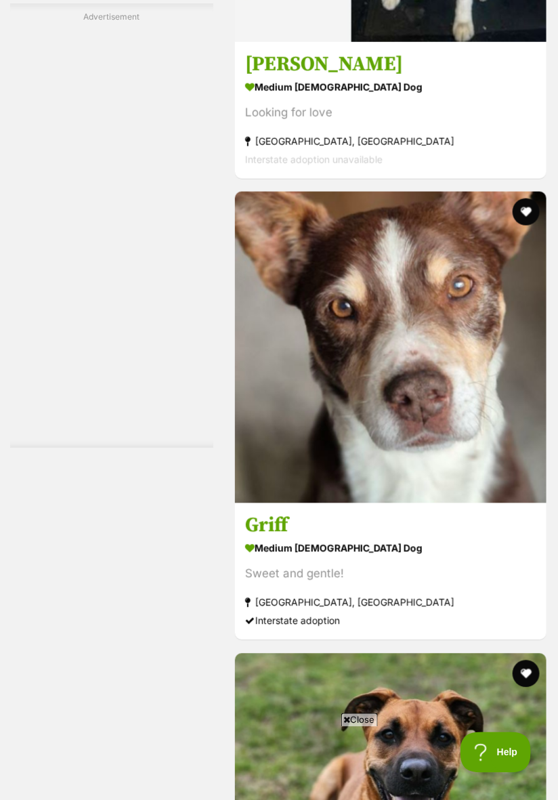
scroll to position [3881, 0]
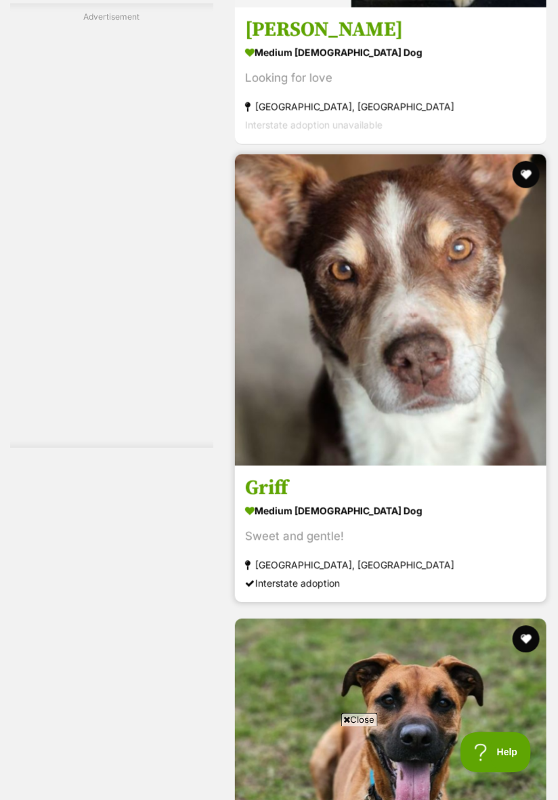
click at [456, 428] on img at bounding box center [390, 309] width 311 height 311
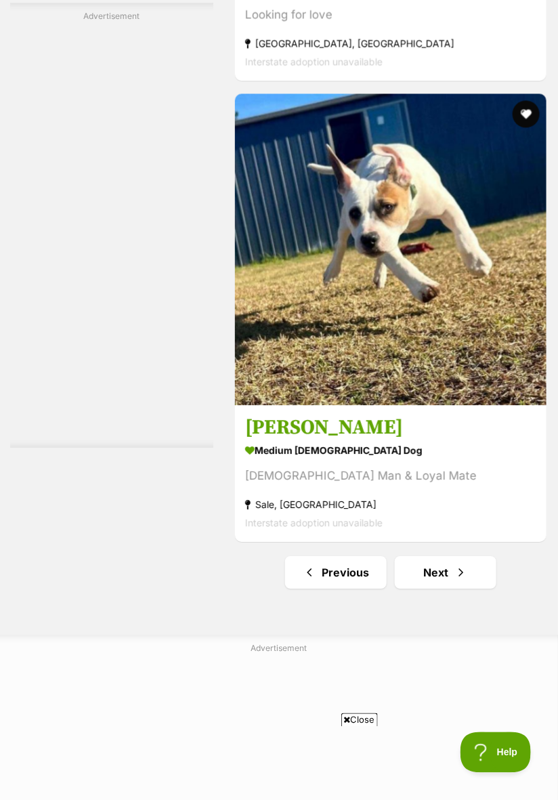
scroll to position [10109, 0]
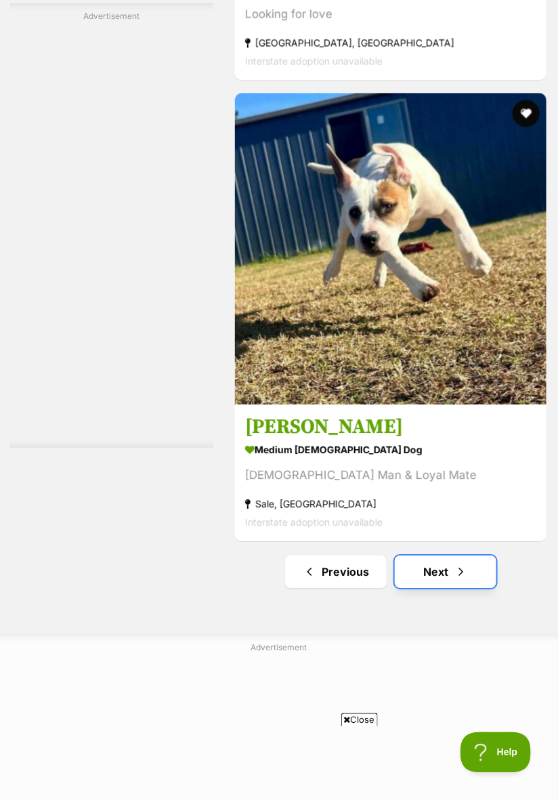
click at [464, 563] on span "Next page" at bounding box center [461, 571] width 14 height 16
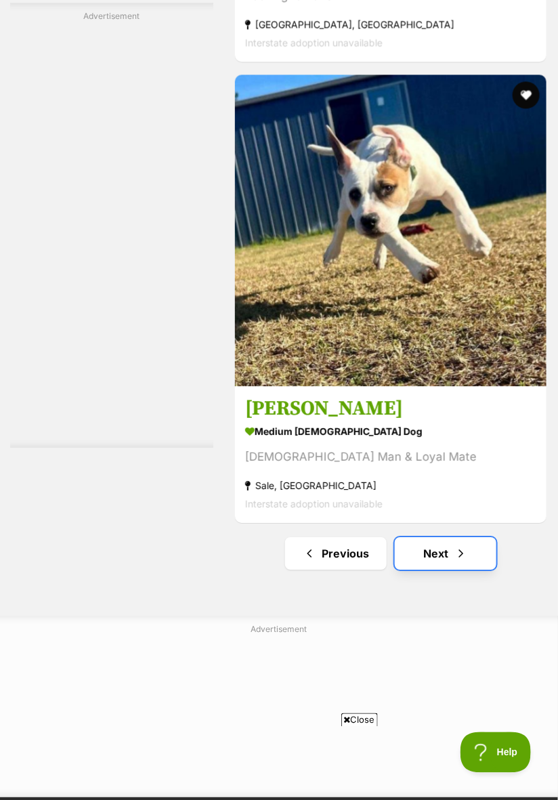
scroll to position [10152, 0]
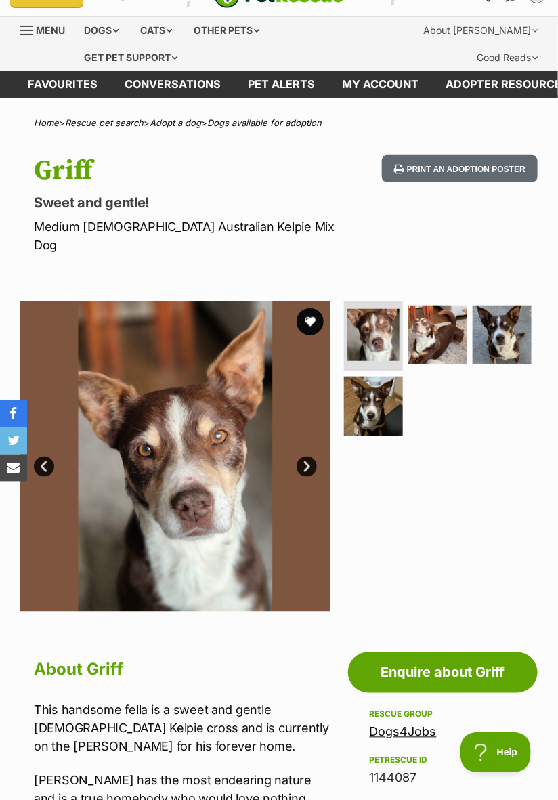
scroll to position [18, 0]
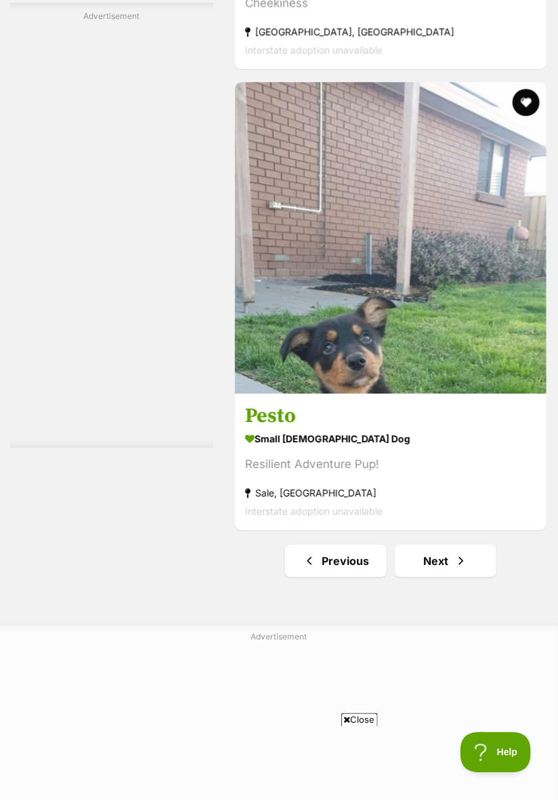
scroll to position [10263, 0]
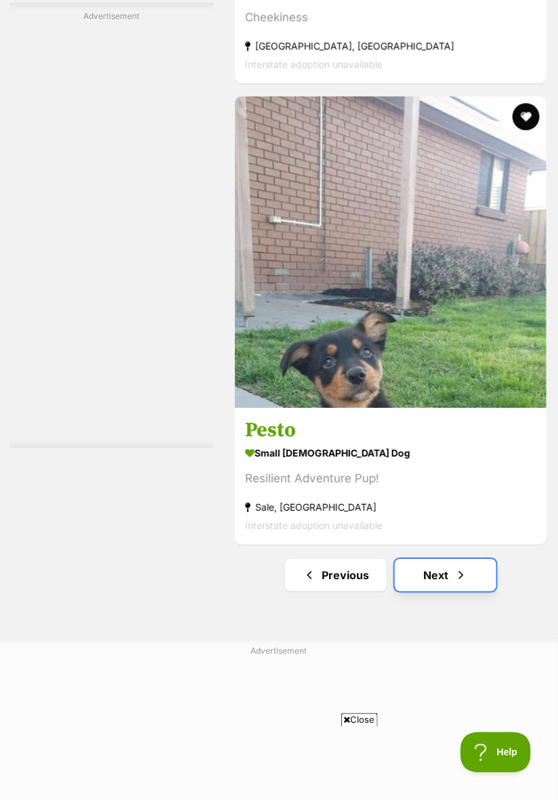
click at [468, 559] on link "Next" at bounding box center [446, 575] width 102 height 32
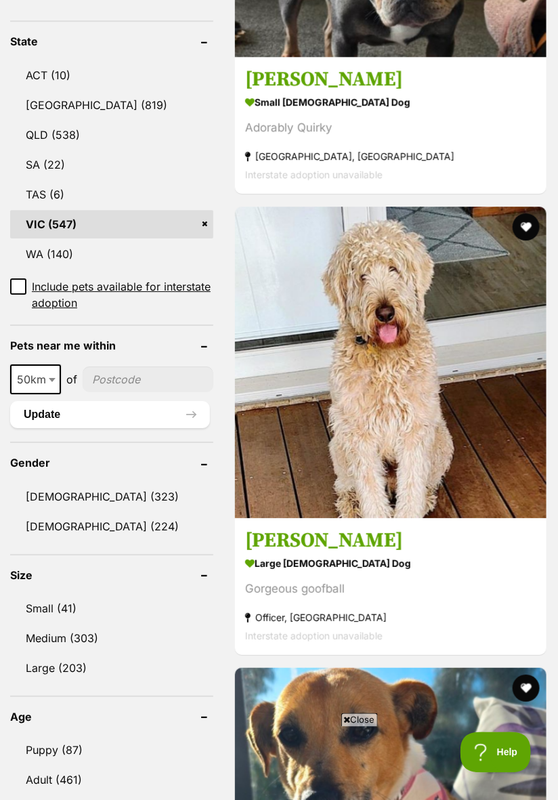
scroll to position [825, 0]
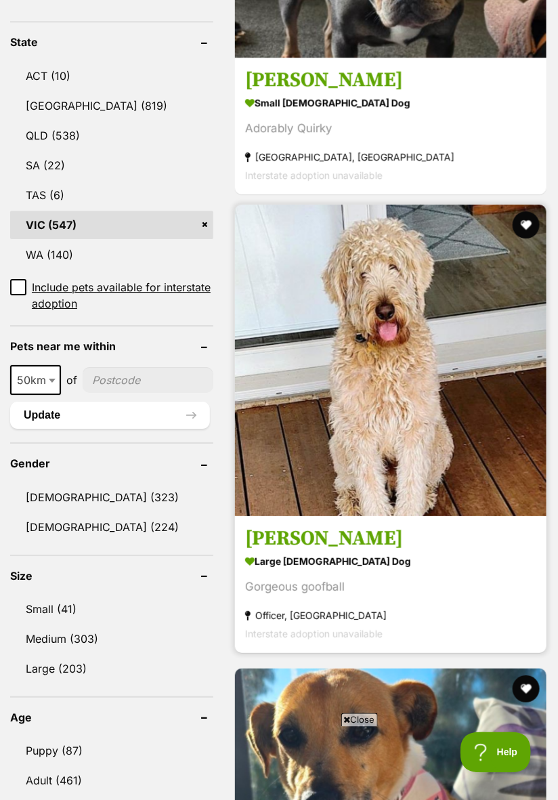
click at [472, 464] on img at bounding box center [390, 359] width 311 height 311
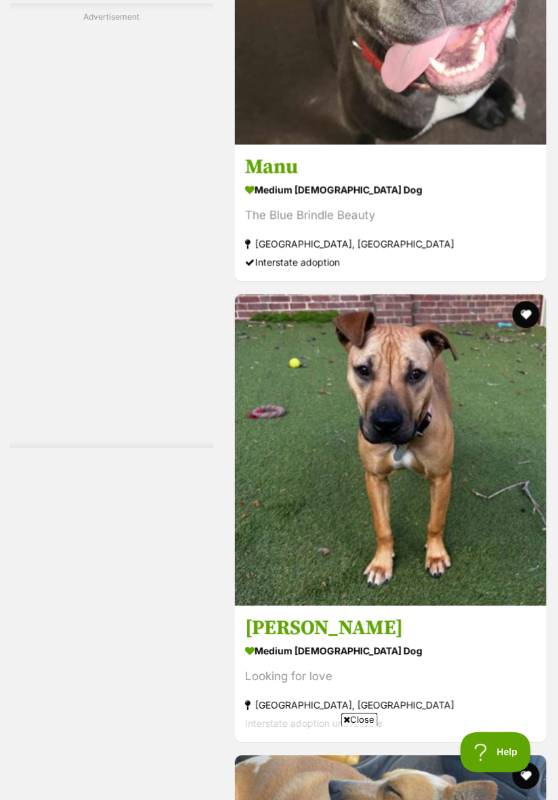
scroll to position [7586, 0]
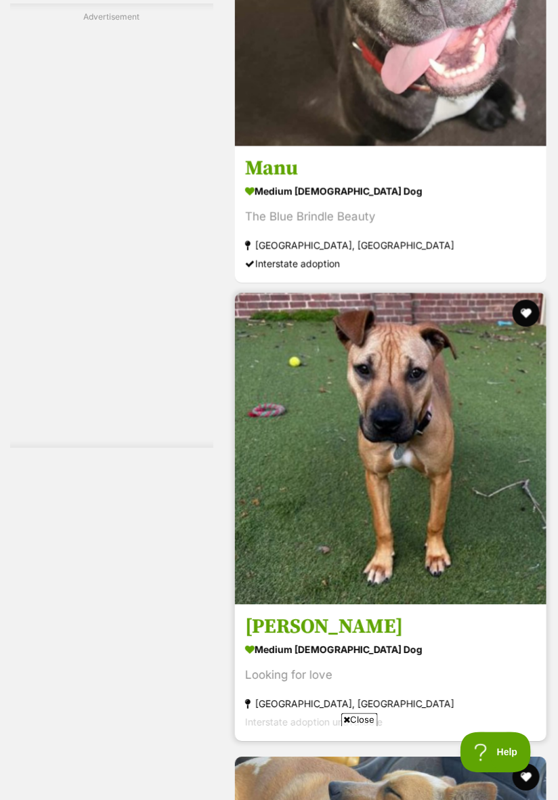
click at [483, 550] on img at bounding box center [390, 448] width 311 height 311
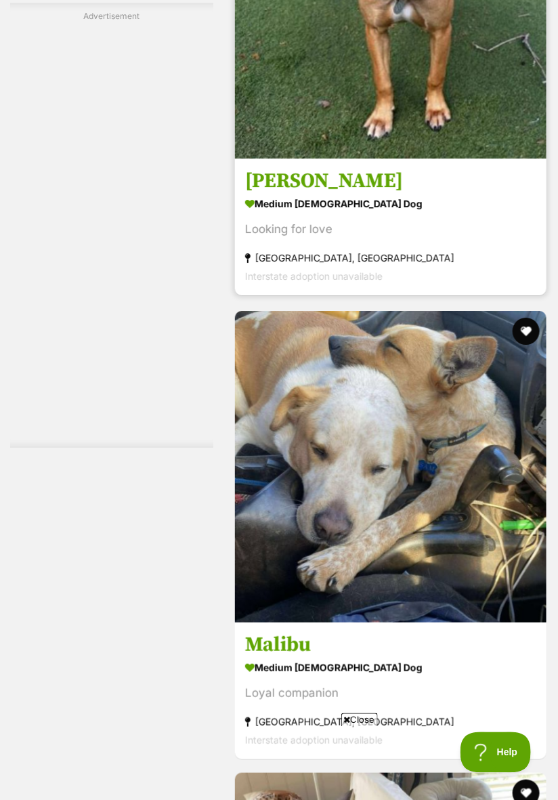
scroll to position [8037, 0]
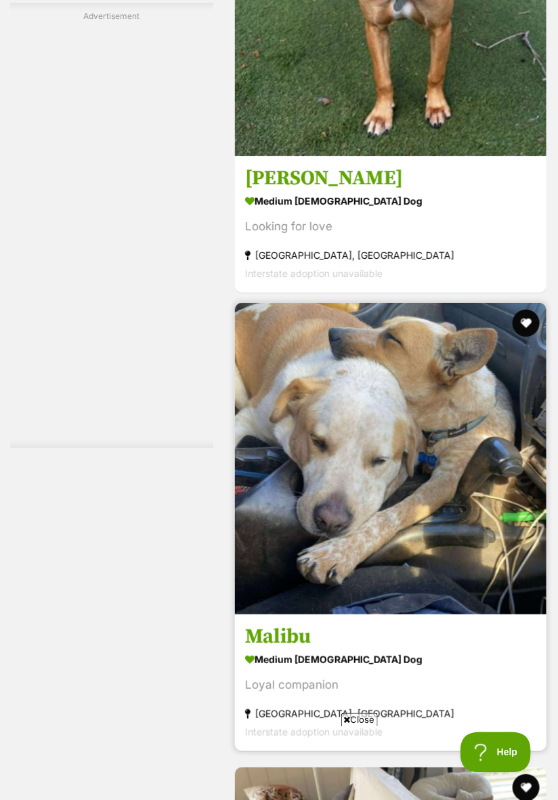
click at [416, 517] on img at bounding box center [390, 458] width 311 height 311
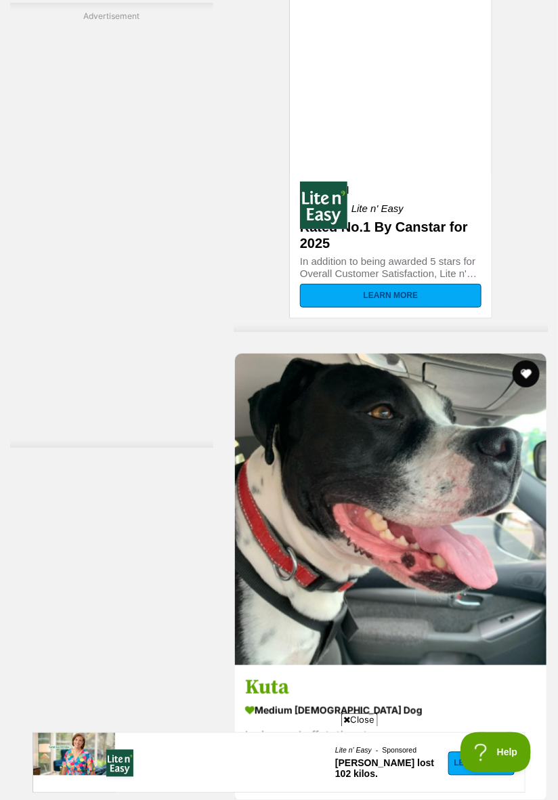
scroll to position [9388, 0]
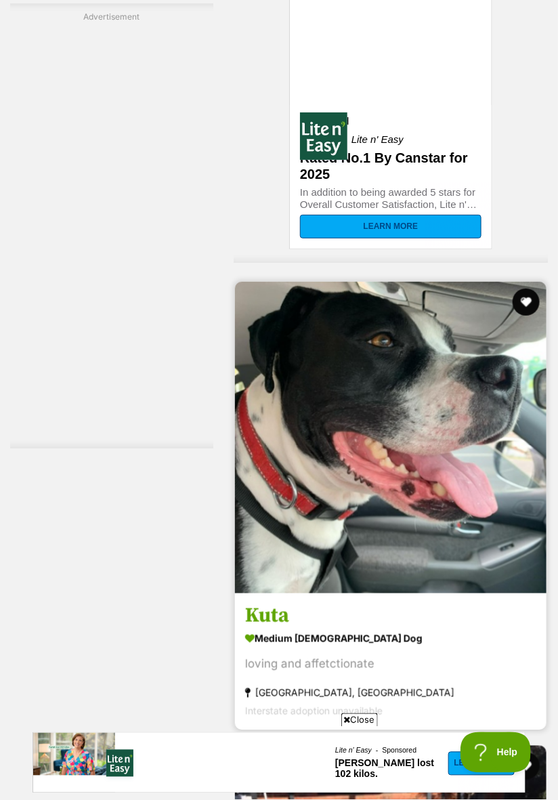
click at [462, 508] on img at bounding box center [390, 437] width 311 height 311
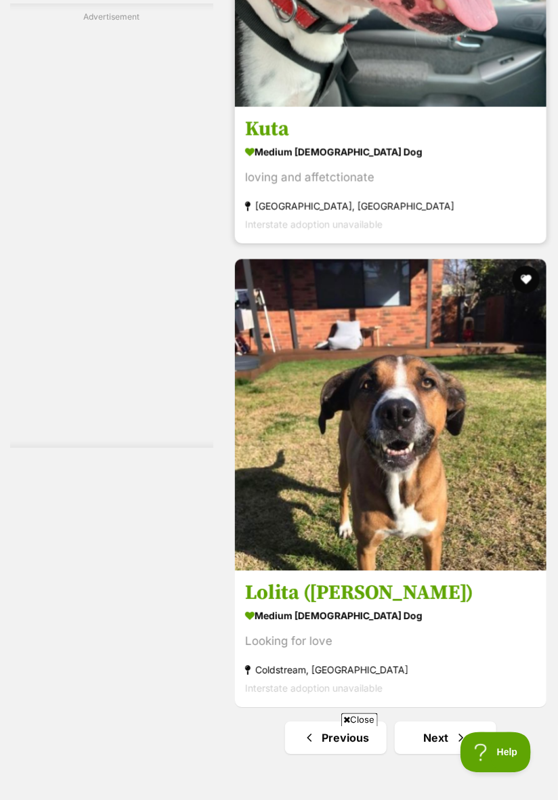
scroll to position [9946, 0]
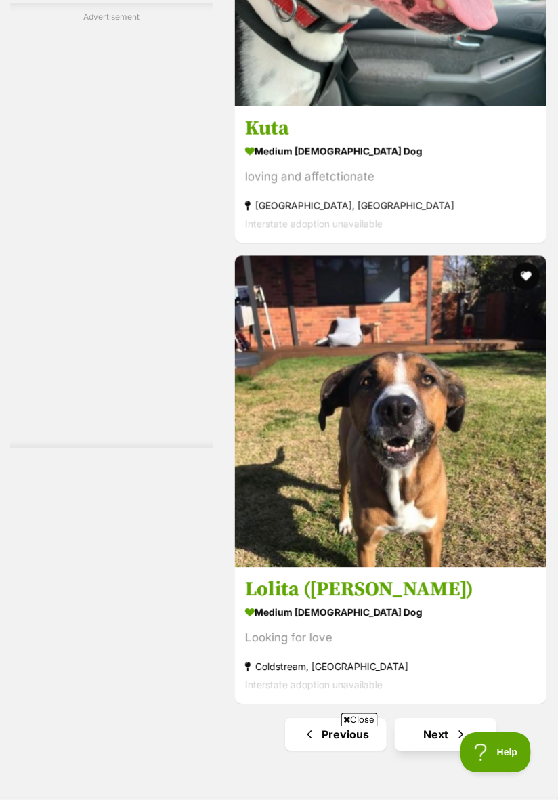
click at [458, 726] on span "Next page" at bounding box center [461, 734] width 14 height 16
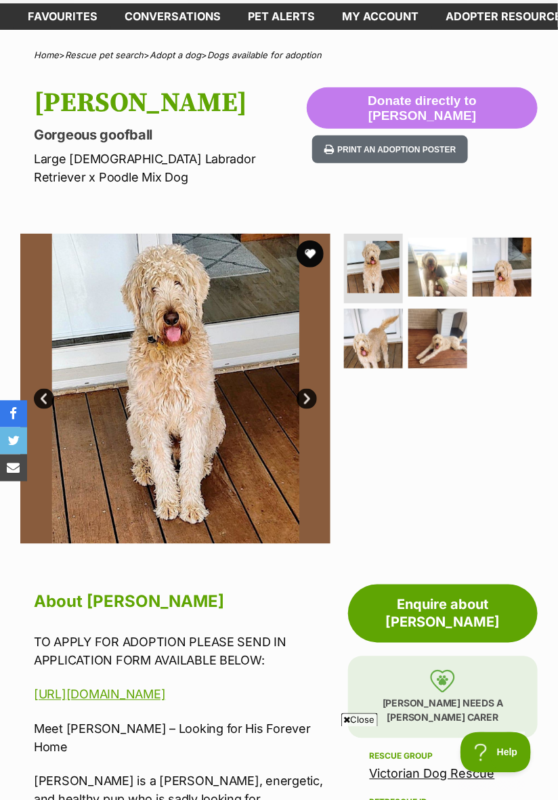
scroll to position [87, 0]
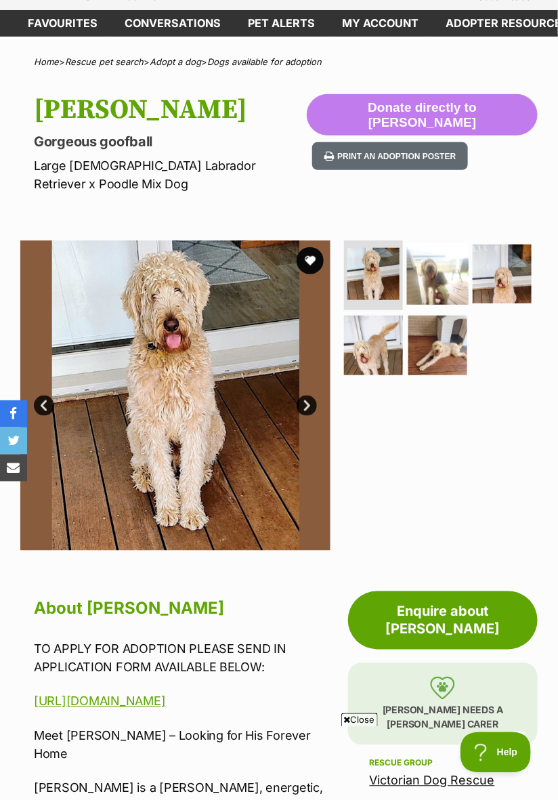
click at [448, 261] on img at bounding box center [438, 273] width 62 height 62
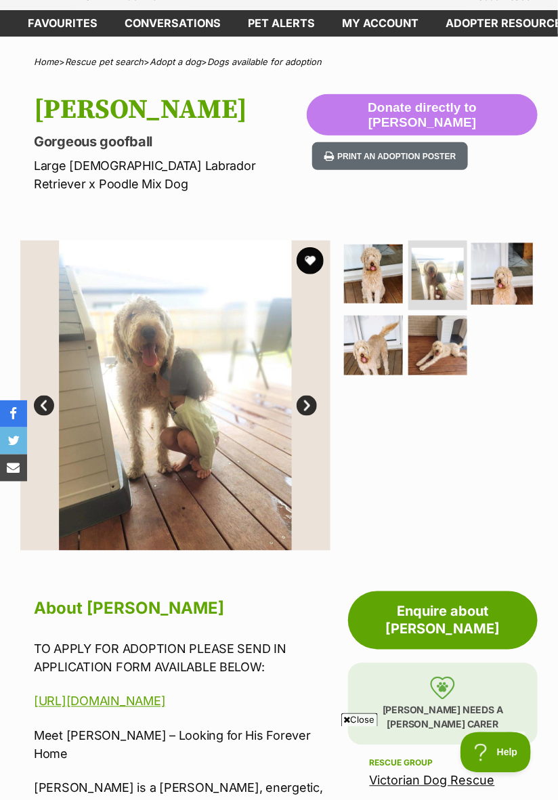
click at [502, 262] on img at bounding box center [502, 273] width 62 height 62
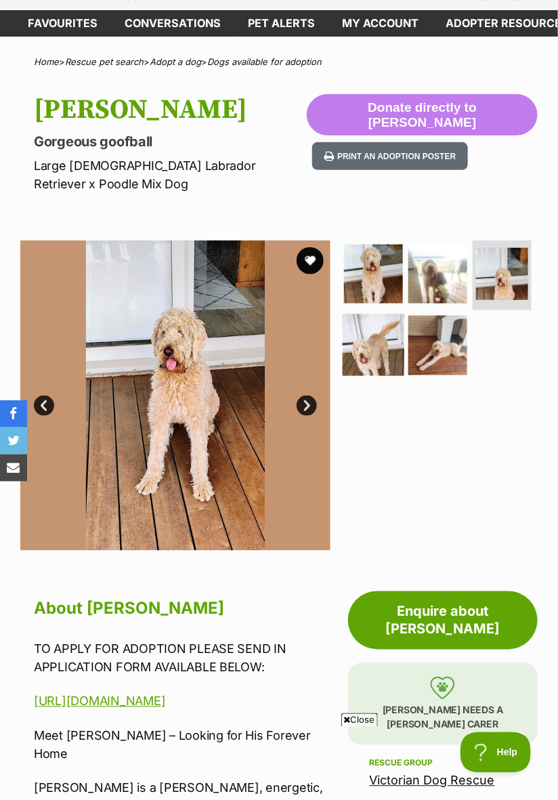
click at [376, 339] on img at bounding box center [373, 345] width 62 height 62
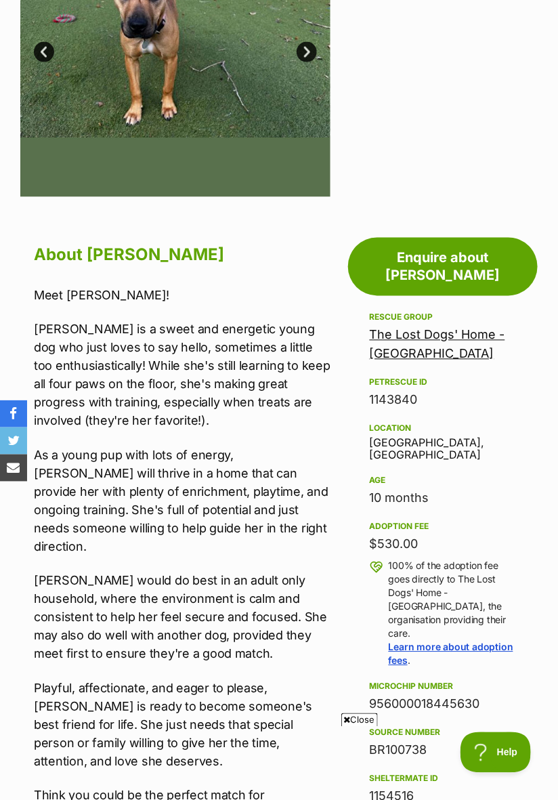
scroll to position [441, 0]
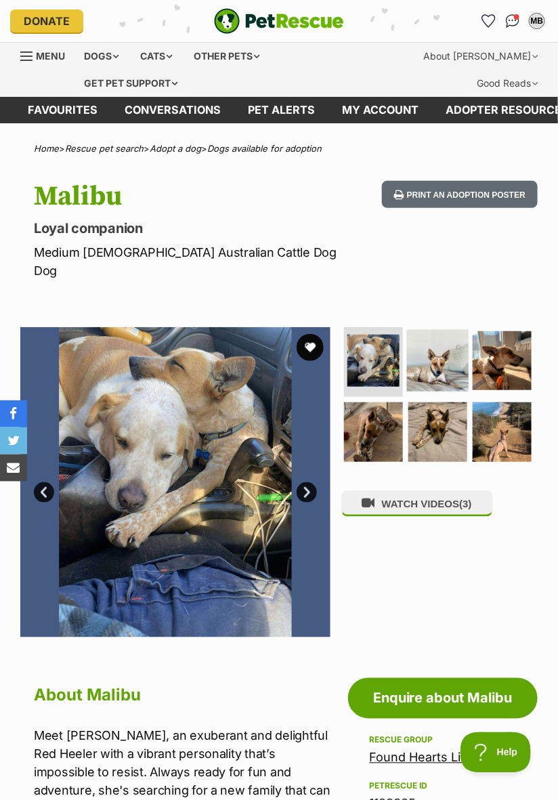
click at [441, 349] on img at bounding box center [438, 360] width 62 height 62
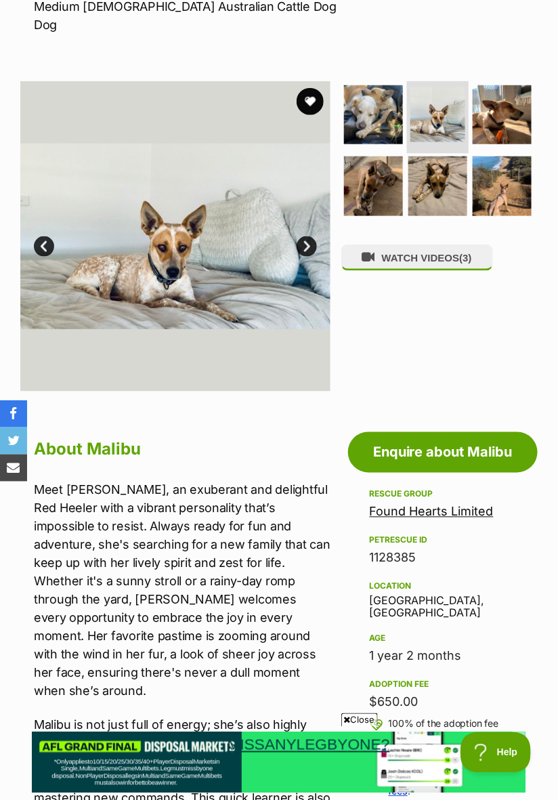
scroll to position [253, 0]
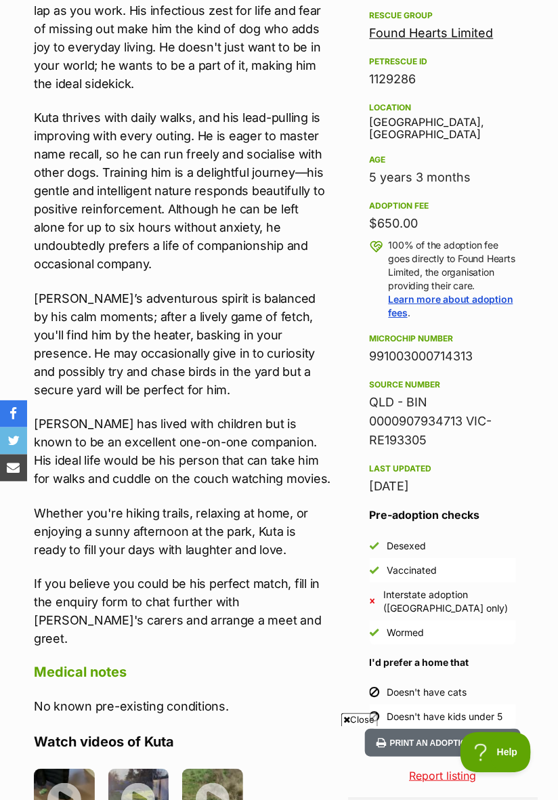
scroll to position [800, 0]
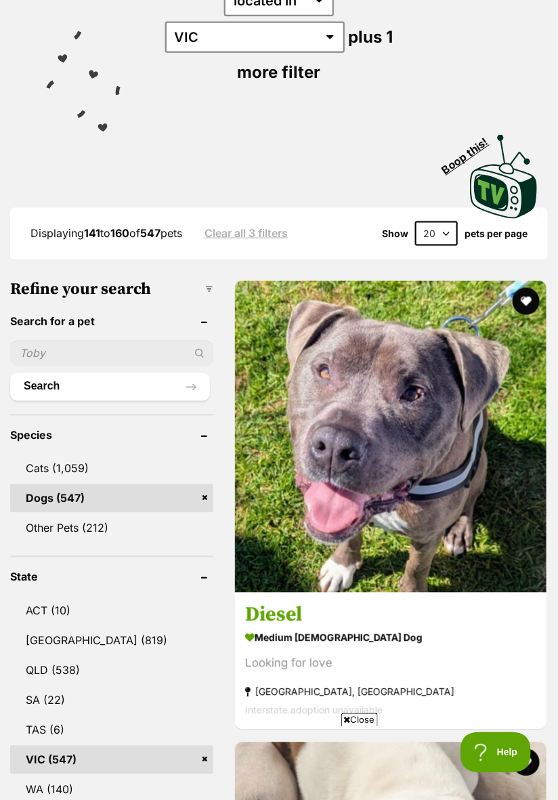
scroll to position [290, 0]
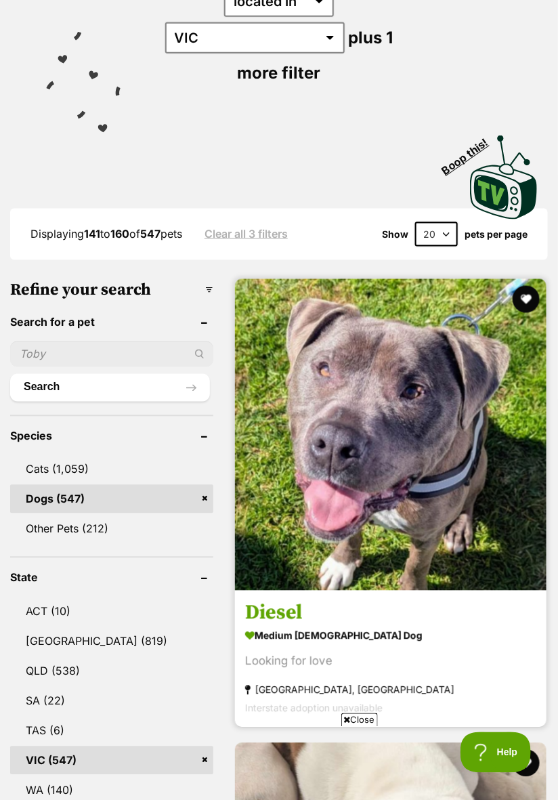
click at [475, 515] on img at bounding box center [390, 434] width 311 height 311
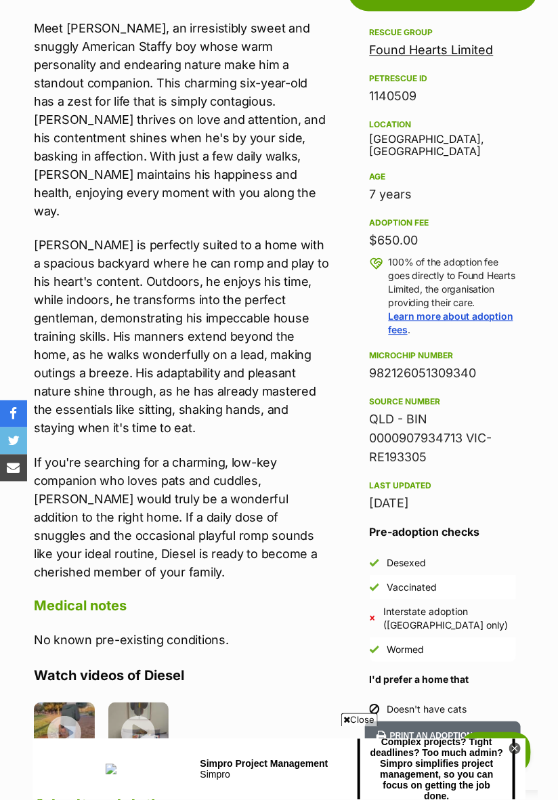
scroll to position [707, 0]
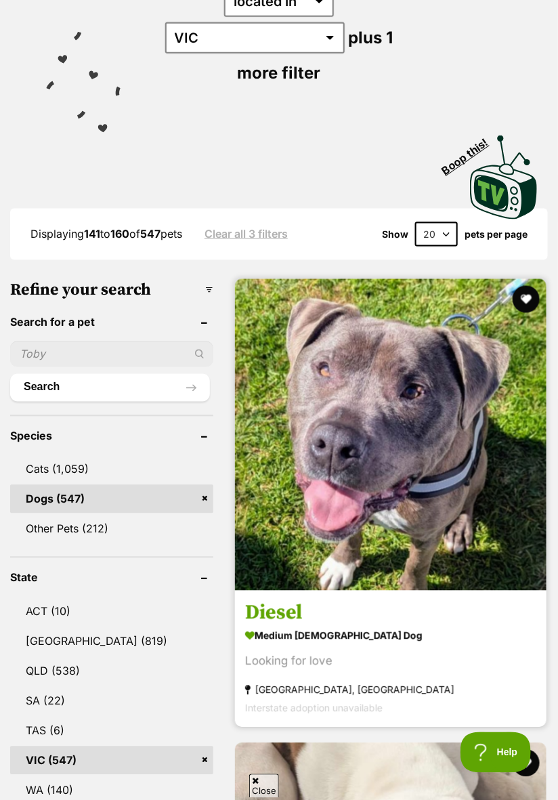
click at [495, 600] on h3 "Diesel" at bounding box center [390, 613] width 291 height 26
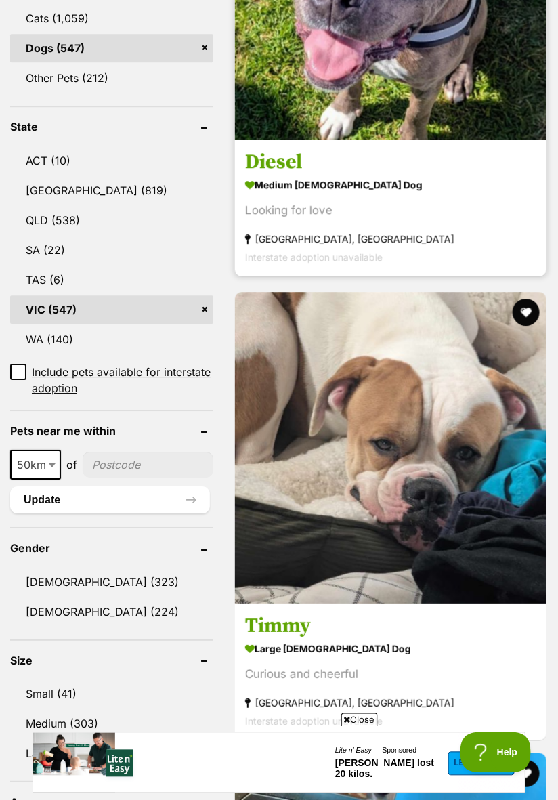
scroll to position [740, 0]
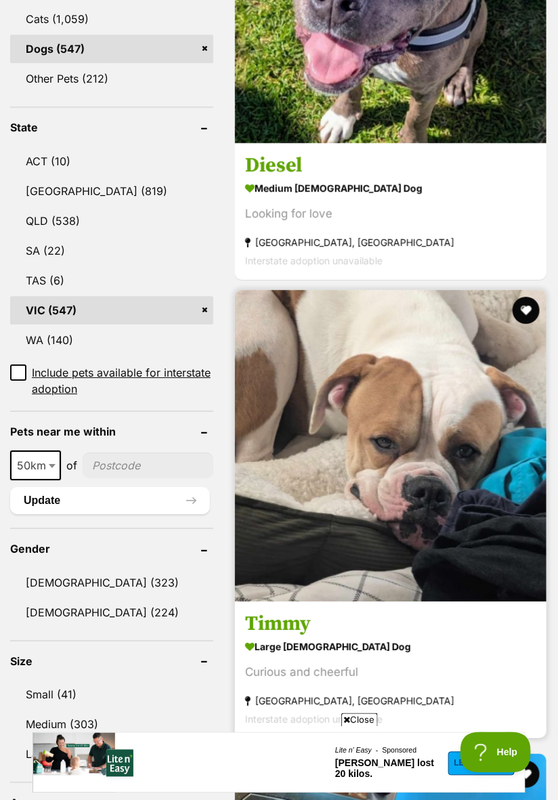
click at [477, 543] on img at bounding box center [390, 445] width 311 height 311
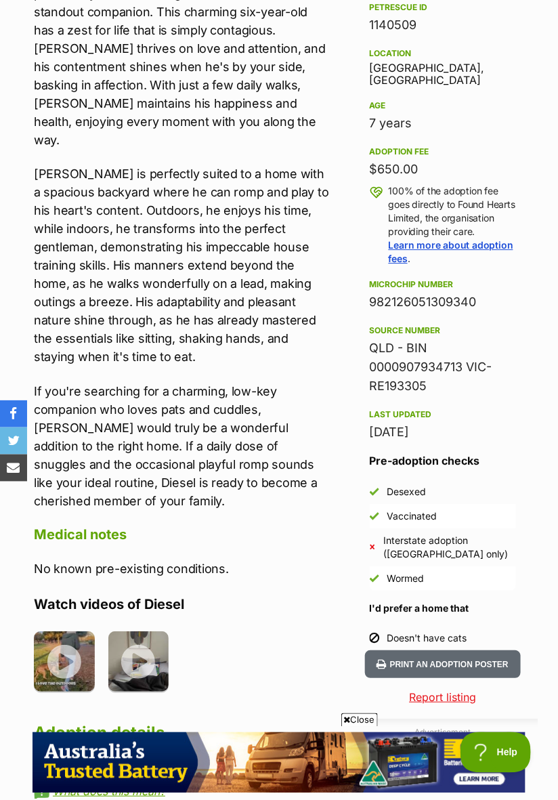
scroll to position [779, 0]
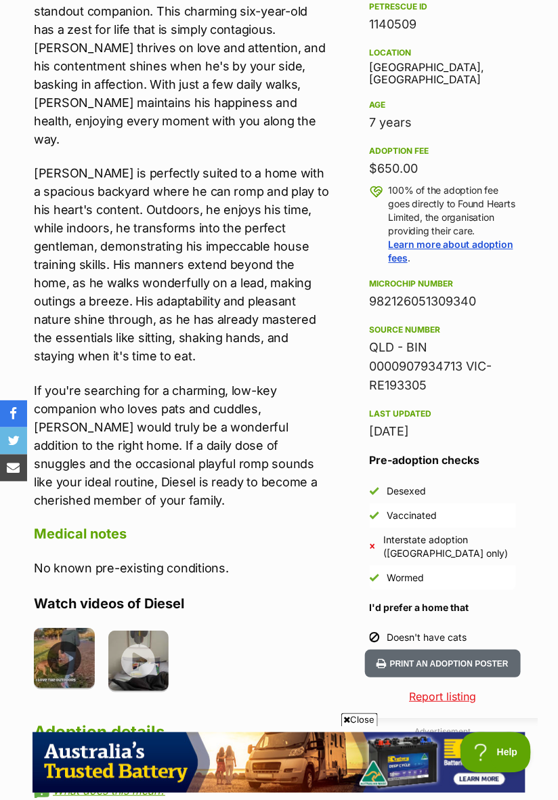
click at [70, 628] on img at bounding box center [64, 658] width 61 height 61
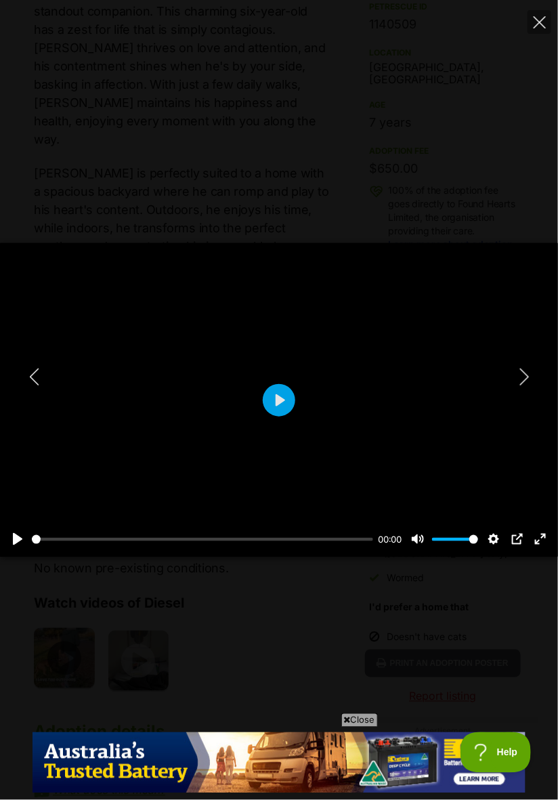
scroll to position [0, 0]
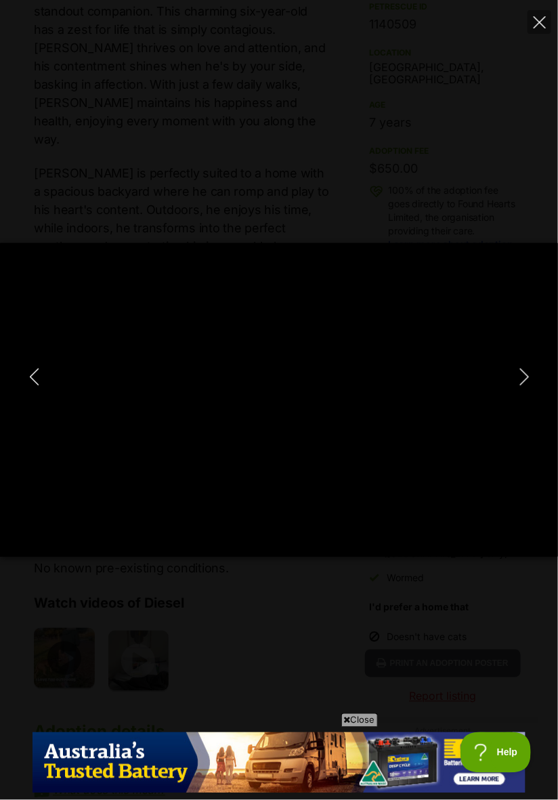
type input "19.53"
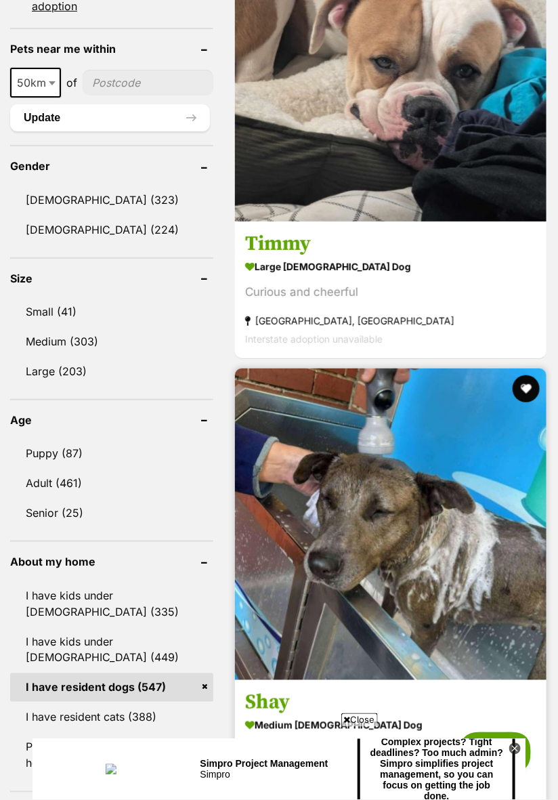
click at [481, 625] on img at bounding box center [390, 523] width 311 height 311
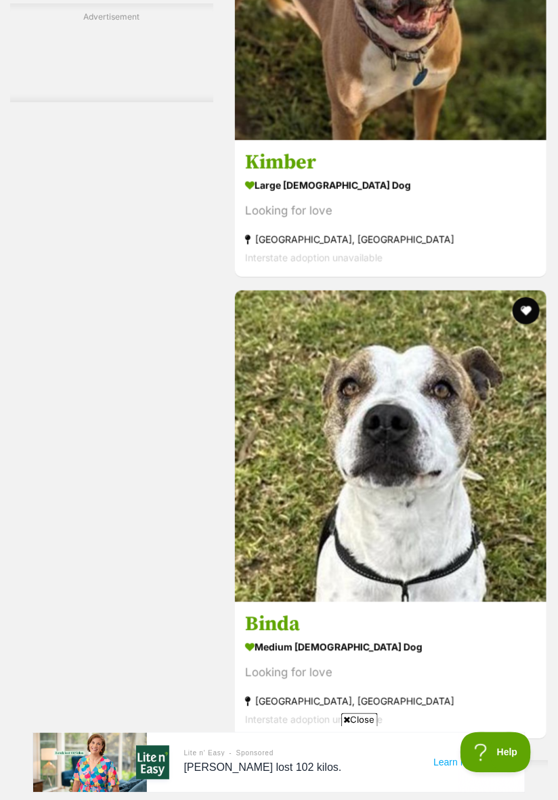
scroll to position [8511, 0]
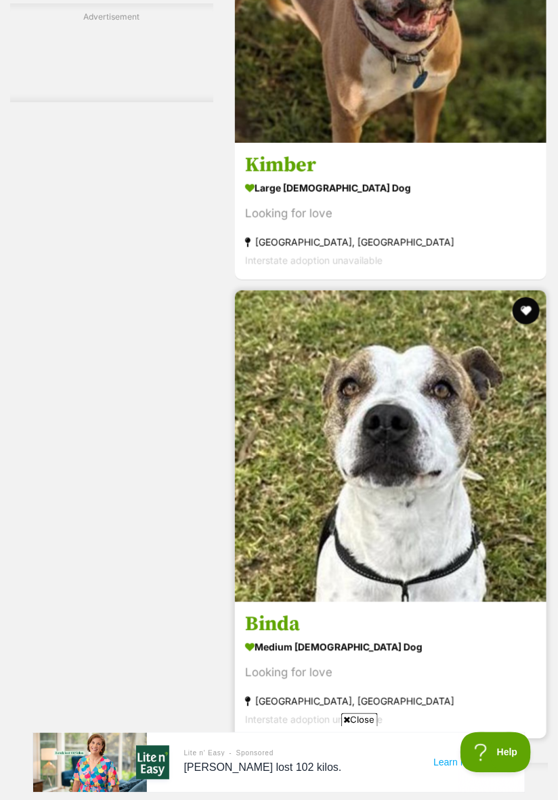
click at [452, 559] on img at bounding box center [390, 445] width 311 height 311
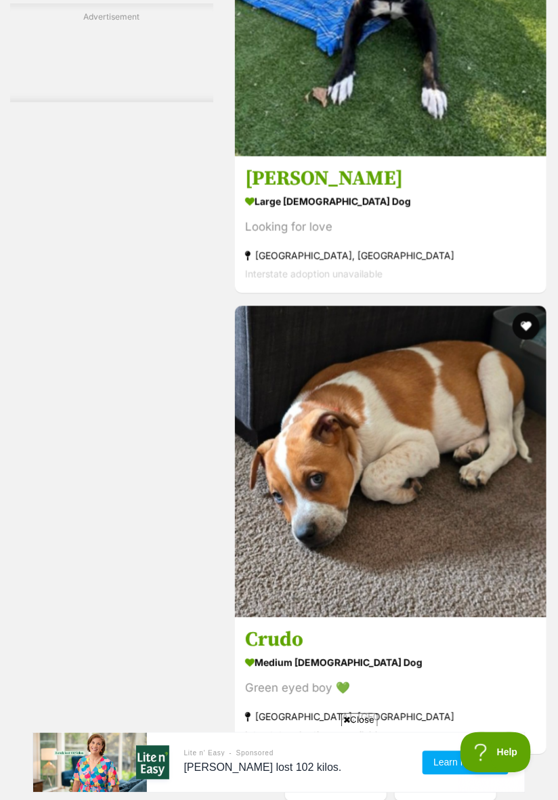
scroll to position [9854, 0]
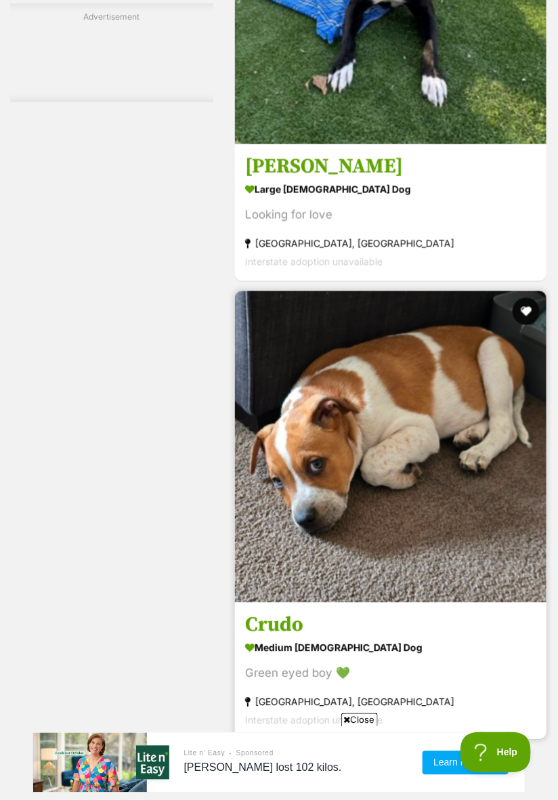
click at [492, 592] on link at bounding box center [390, 599] width 311 height 14
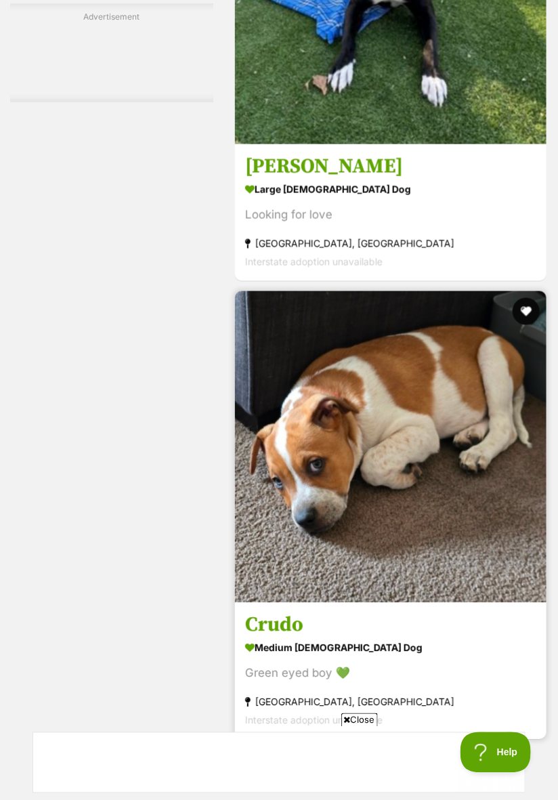
scroll to position [0, 0]
click at [432, 536] on img at bounding box center [390, 446] width 311 height 311
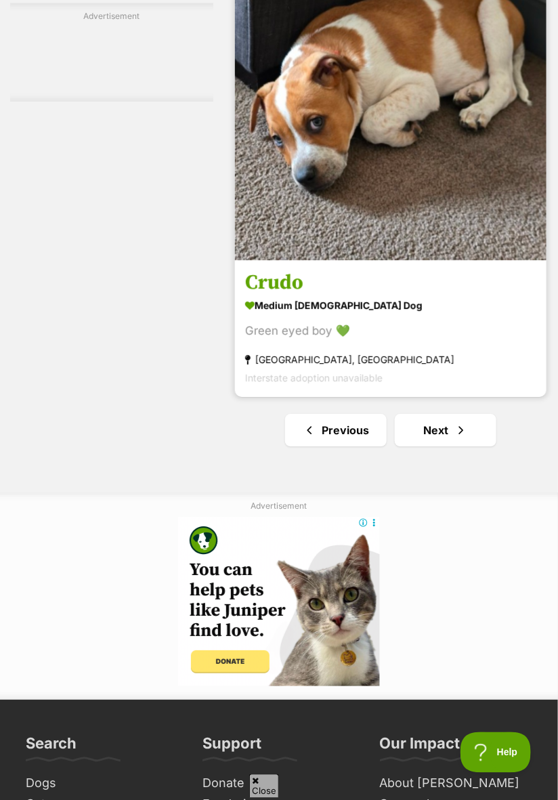
scroll to position [10197, 0]
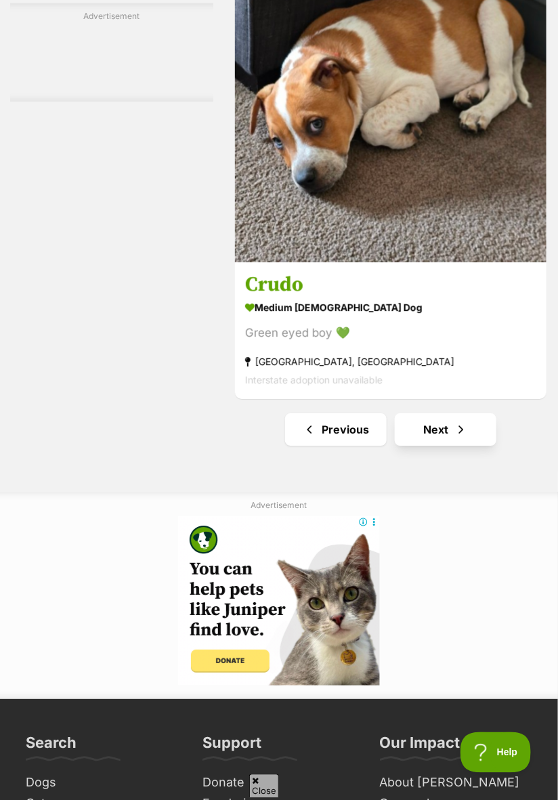
click at [448, 413] on link "Next" at bounding box center [446, 429] width 102 height 32
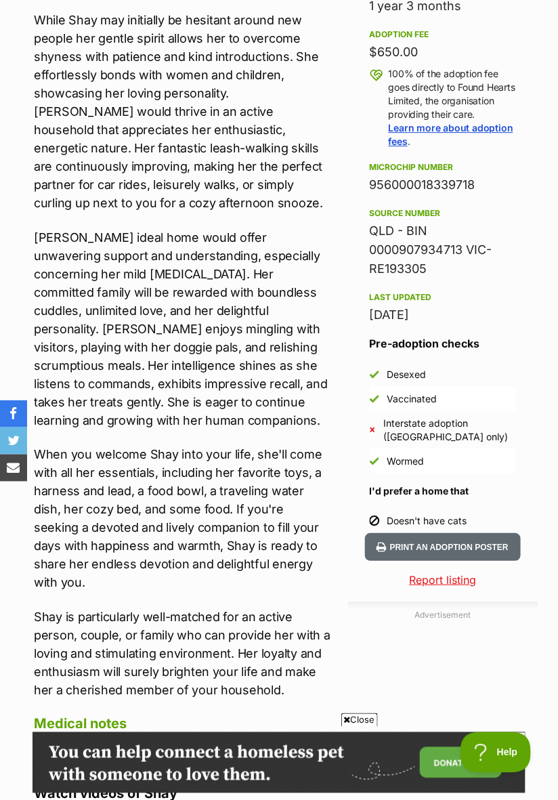
scroll to position [905, 0]
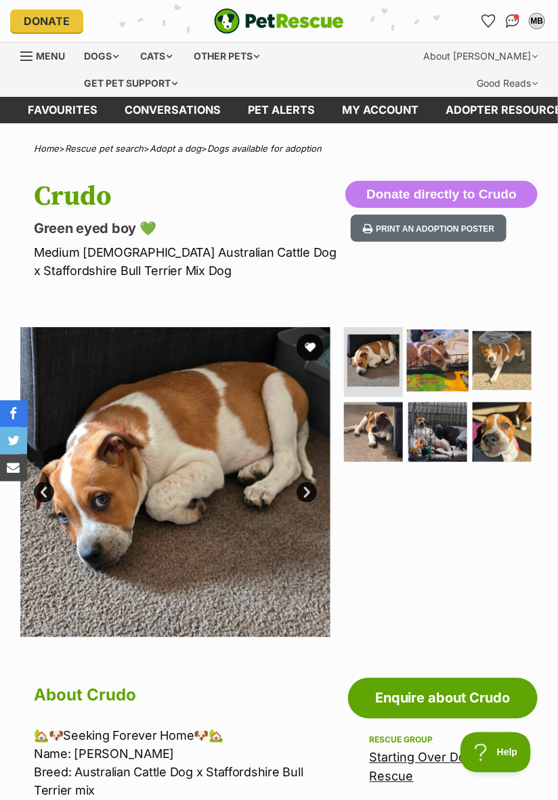
click at [434, 371] on img at bounding box center [438, 360] width 62 height 62
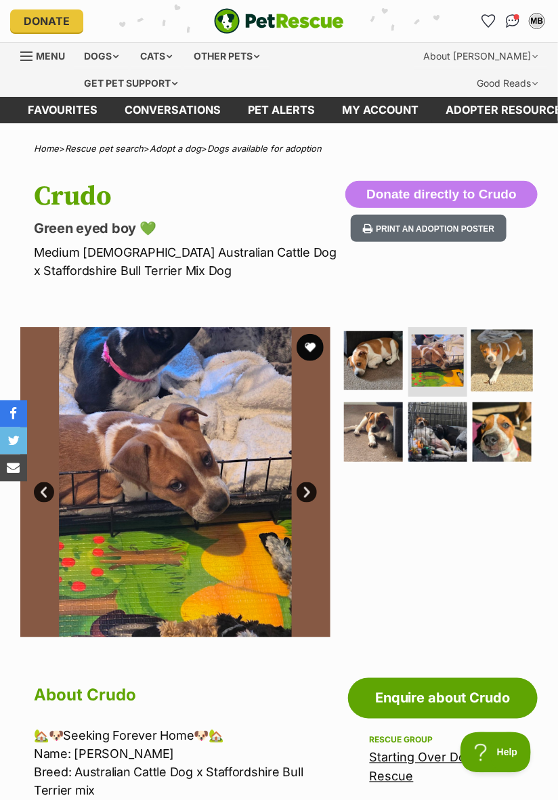
click at [500, 368] on img at bounding box center [502, 360] width 62 height 62
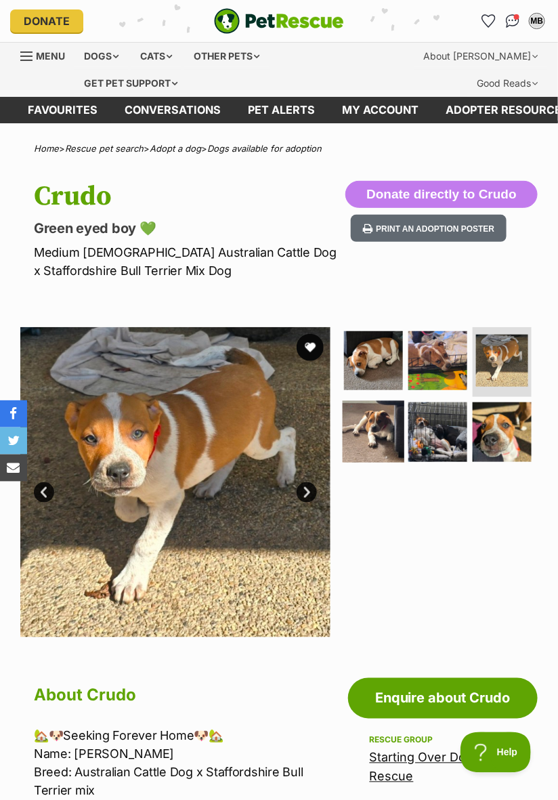
click at [382, 437] on img at bounding box center [373, 432] width 62 height 62
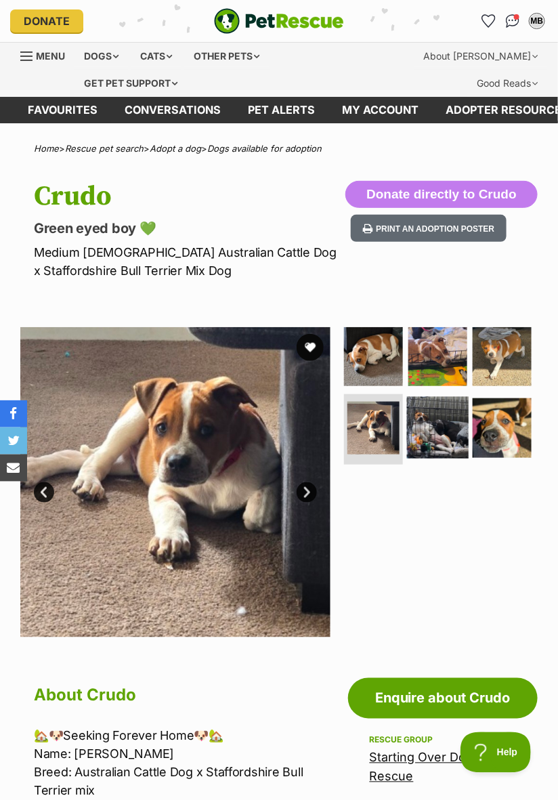
click at [427, 427] on img at bounding box center [438, 428] width 62 height 62
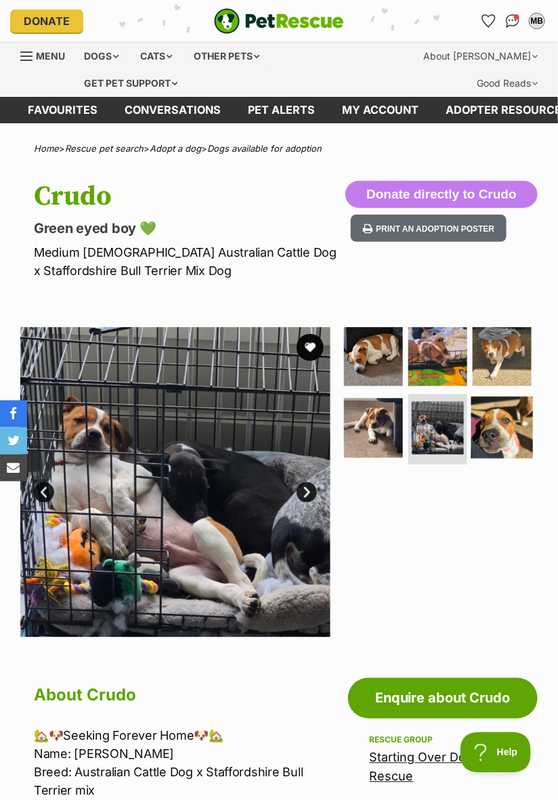
click at [496, 419] on img at bounding box center [502, 428] width 62 height 62
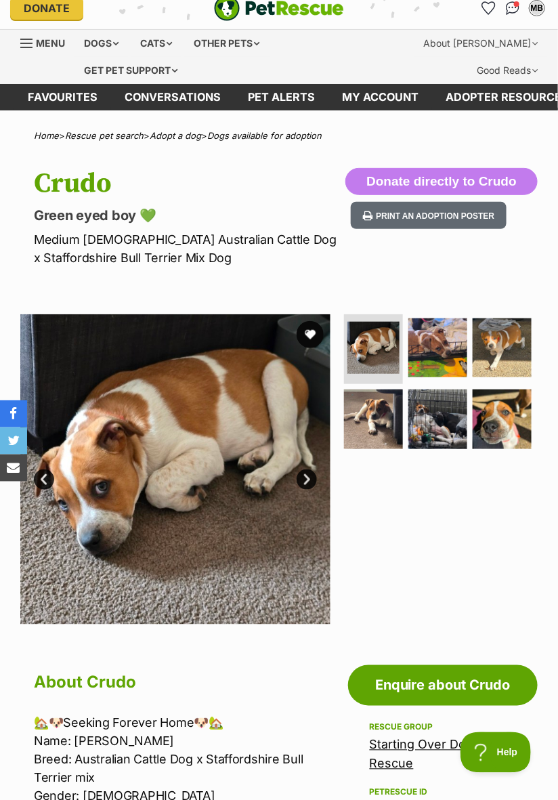
scroll to position [10, 0]
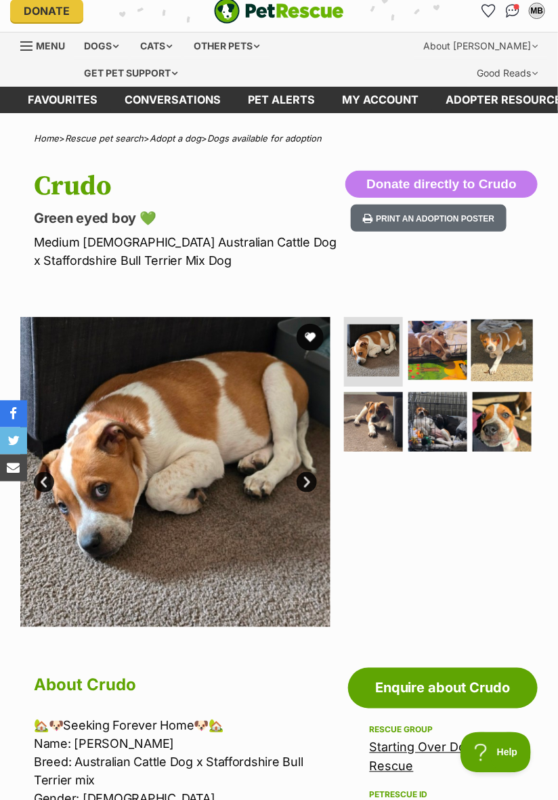
click at [504, 357] on img at bounding box center [502, 350] width 62 height 62
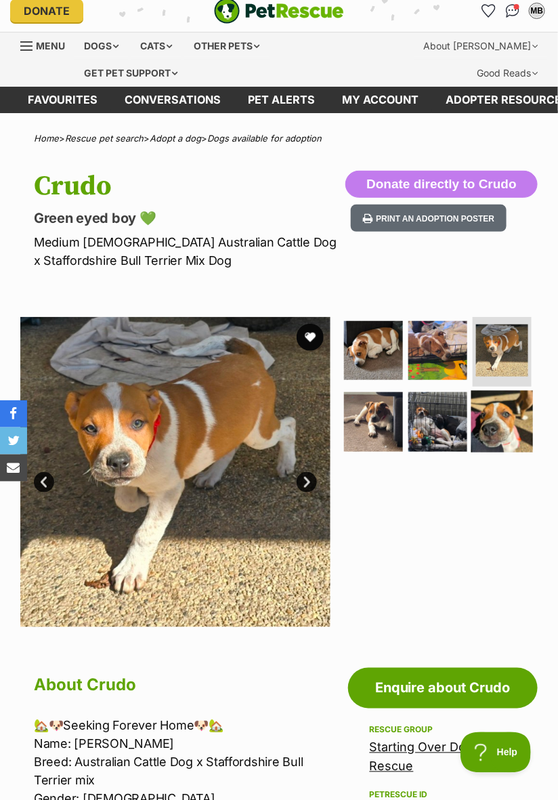
click at [500, 424] on img at bounding box center [502, 422] width 62 height 62
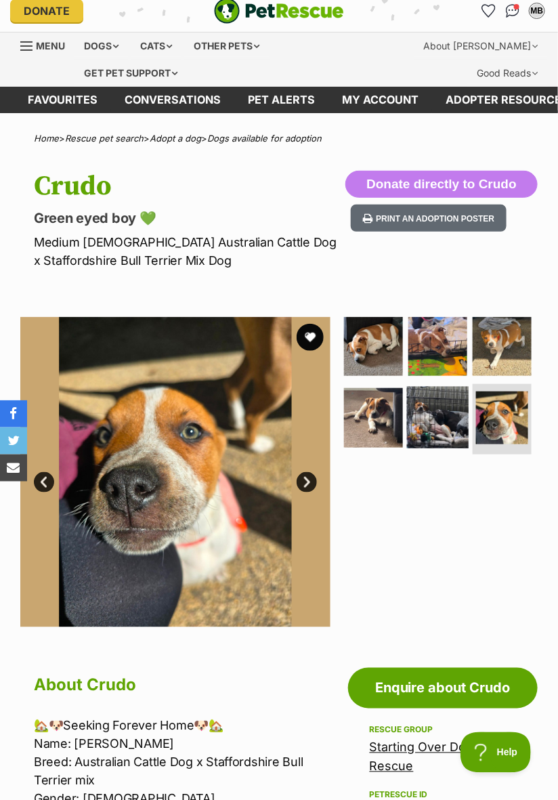
click at [437, 424] on img at bounding box center [438, 418] width 62 height 62
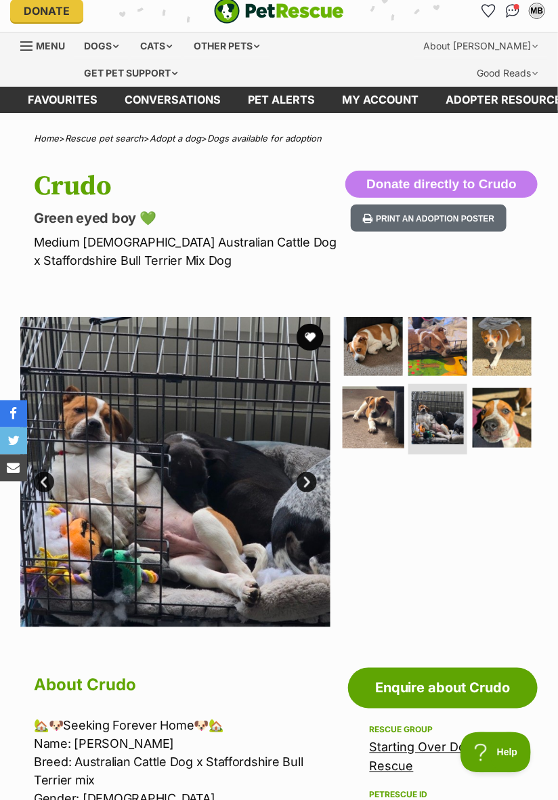
click at [370, 429] on img at bounding box center [373, 418] width 62 height 62
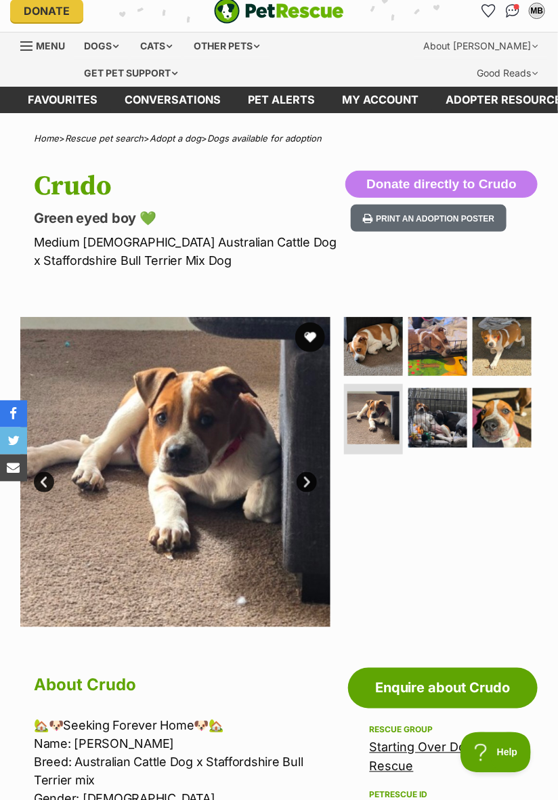
click at [318, 346] on button "favourite" at bounding box center [310, 337] width 30 height 30
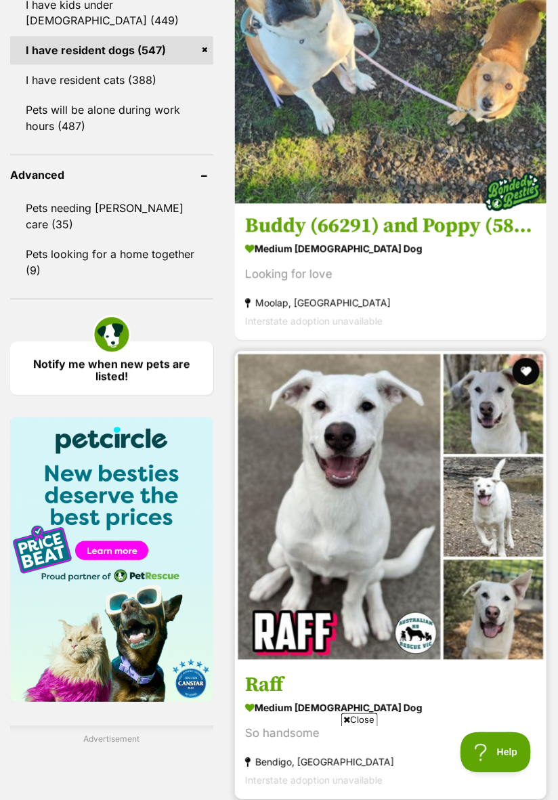
click at [371, 569] on img at bounding box center [390, 506] width 311 height 311
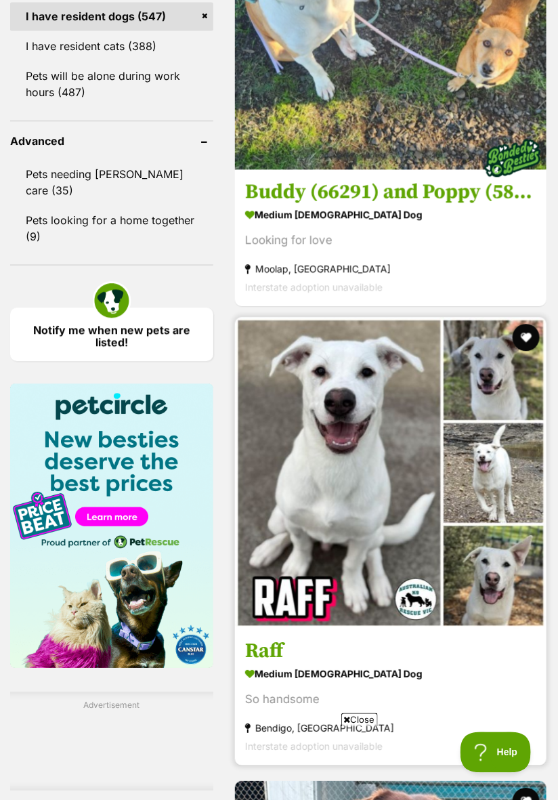
scroll to position [1802, 0]
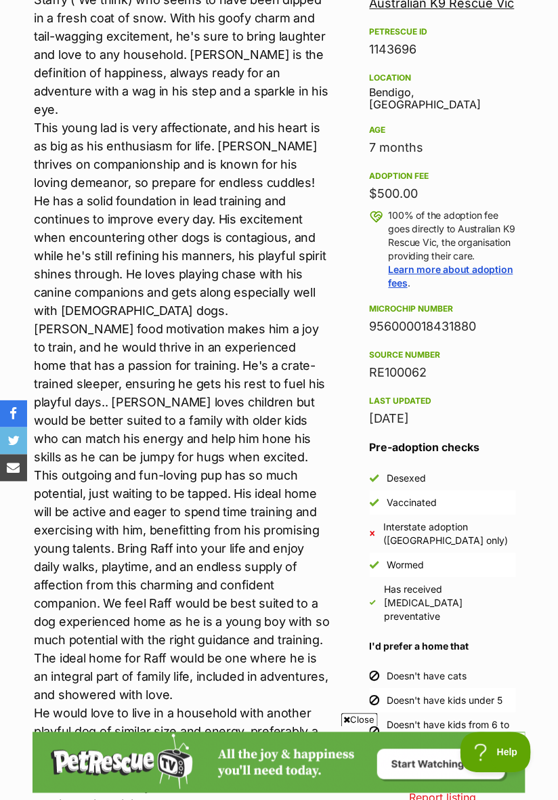
scroll to position [781, 0]
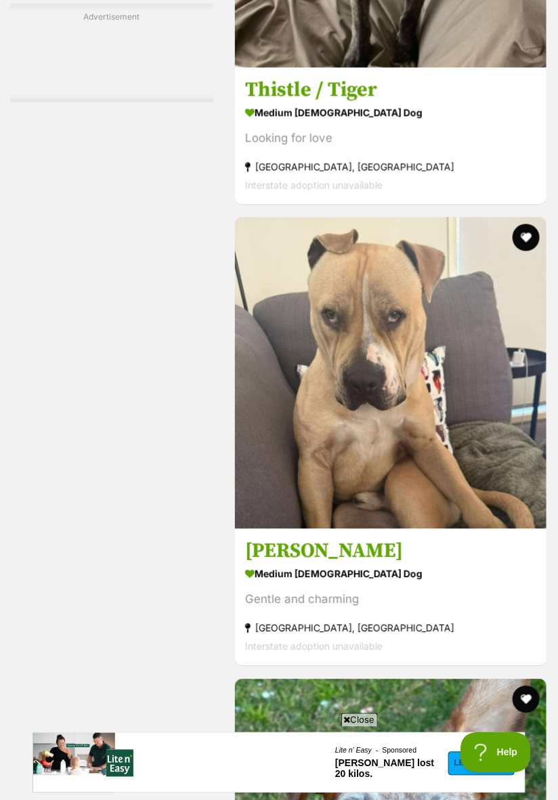
scroll to position [3978, 0]
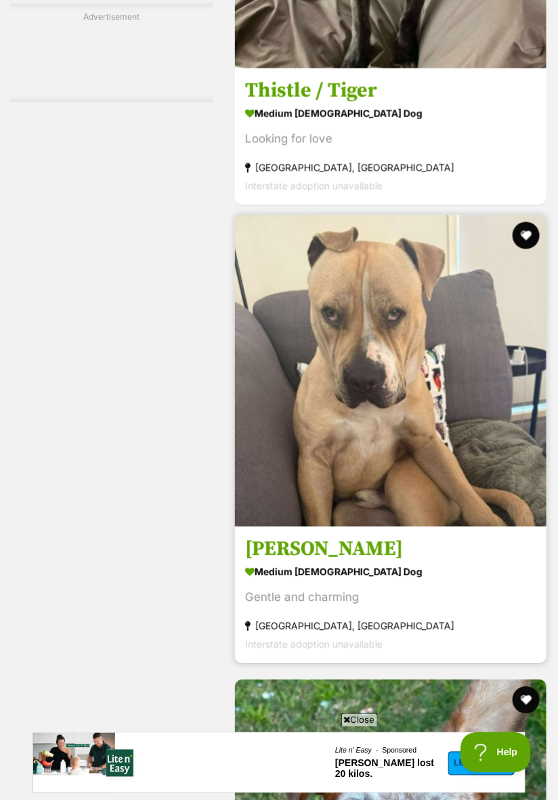
click at [456, 469] on img at bounding box center [390, 370] width 311 height 311
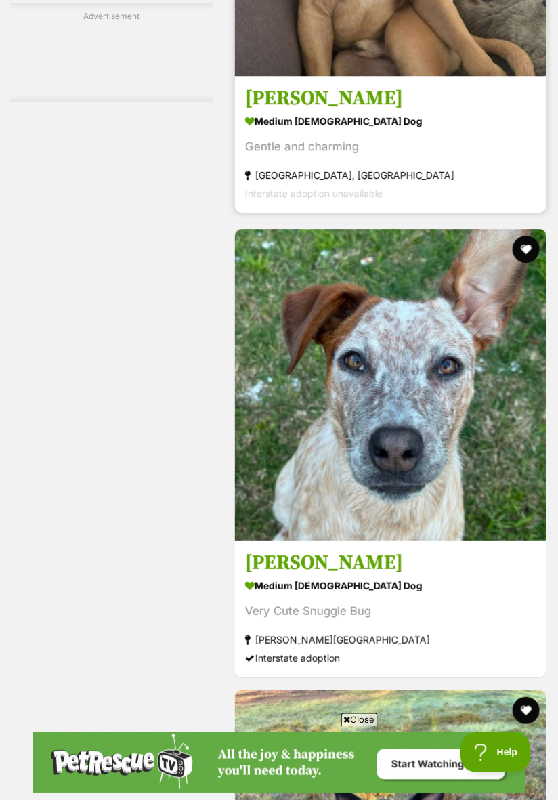
scroll to position [0, 0]
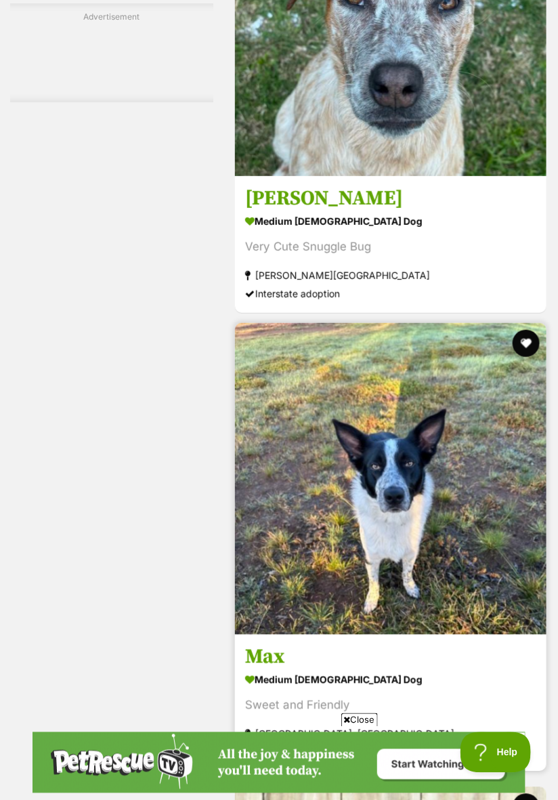
click at [481, 624] on link at bounding box center [390, 631] width 311 height 14
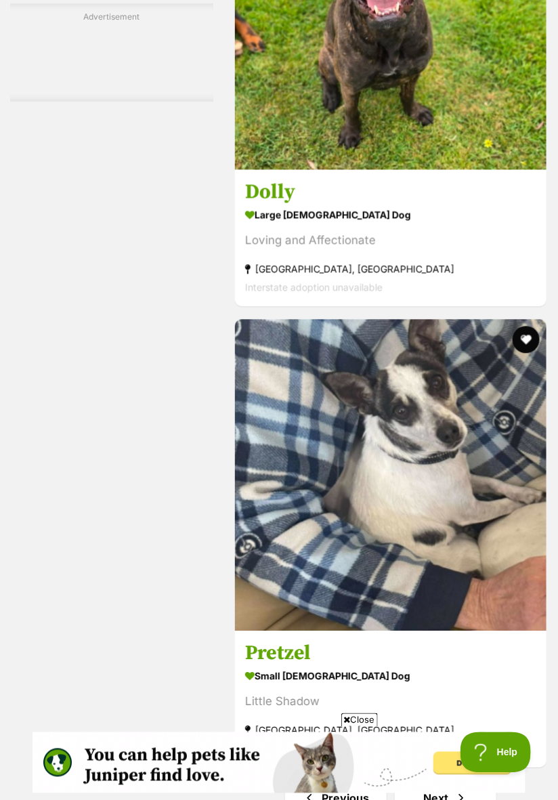
scroll to position [9990, 0]
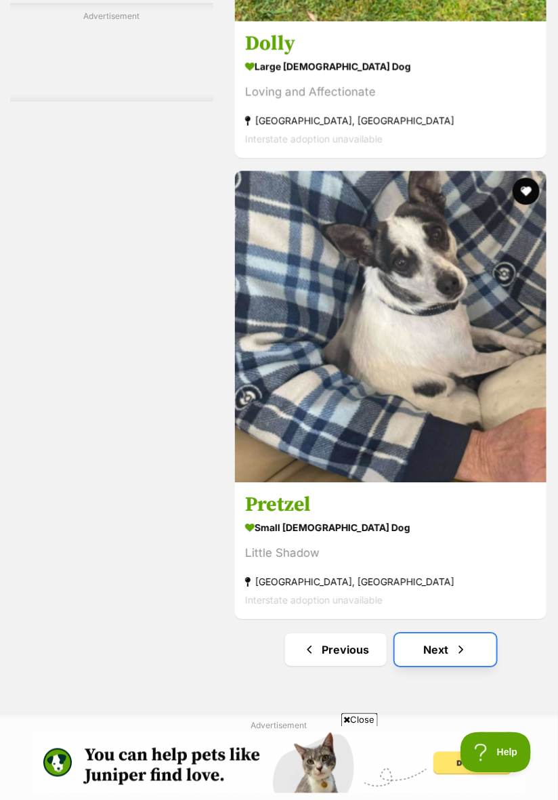
click at [462, 641] on span "Next page" at bounding box center [461, 649] width 14 height 16
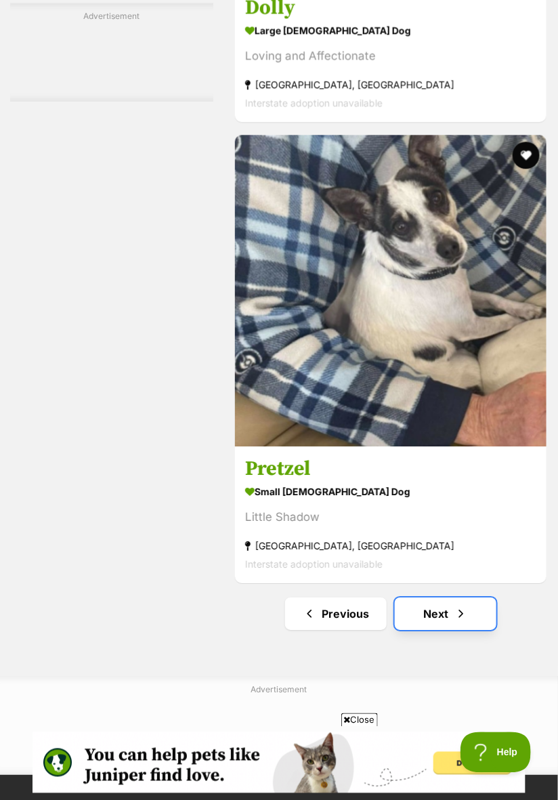
scroll to position [10181, 0]
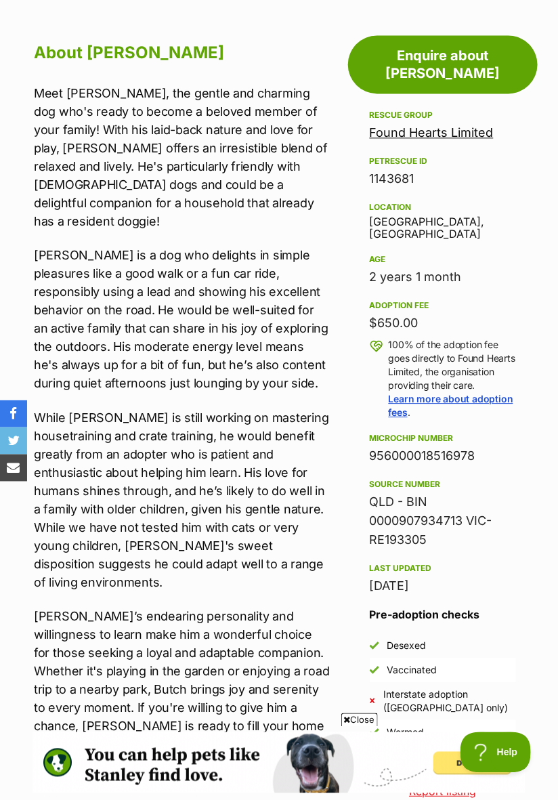
scroll to position [645, 0]
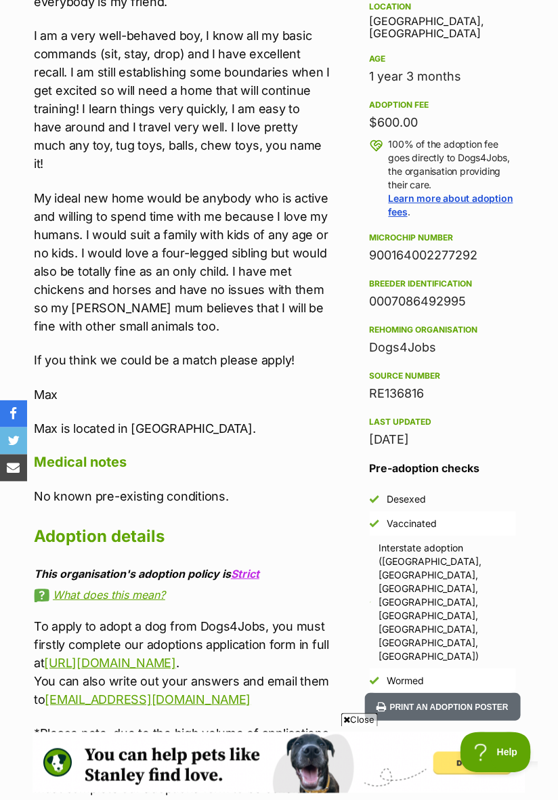
scroll to position [808, 0]
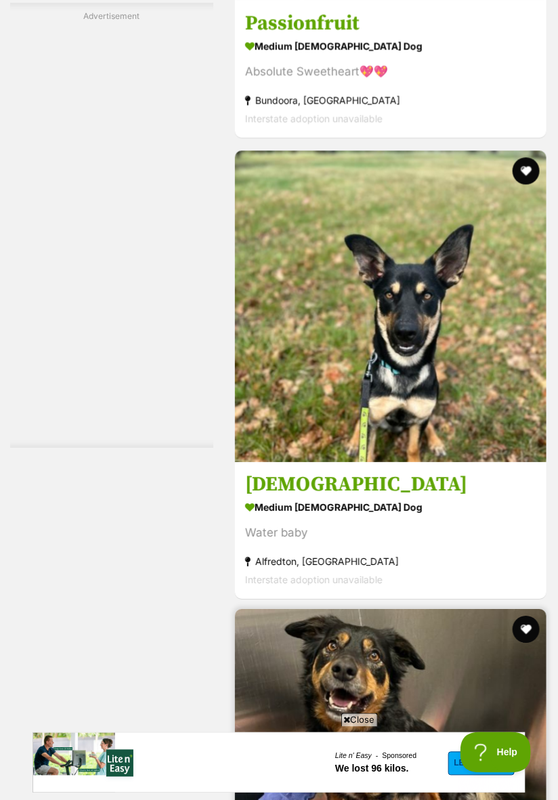
click at [512, 700] on img at bounding box center [390, 764] width 311 height 311
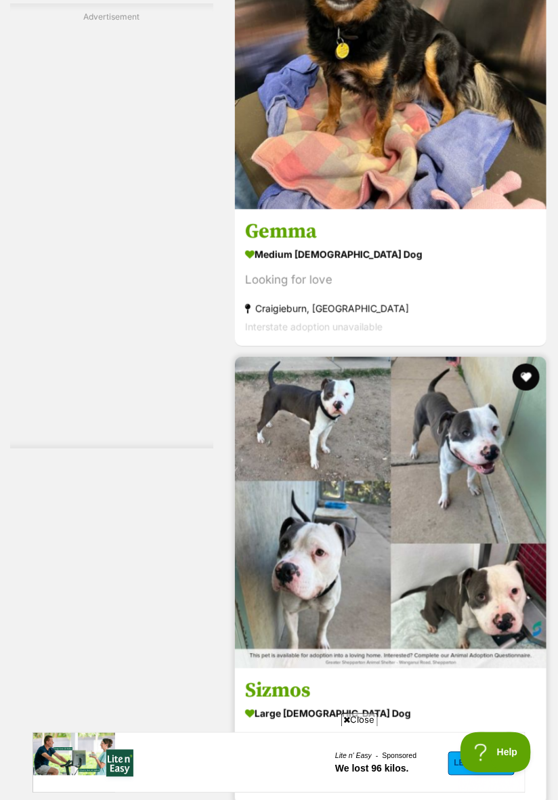
click at [464, 572] on img at bounding box center [390, 512] width 311 height 311
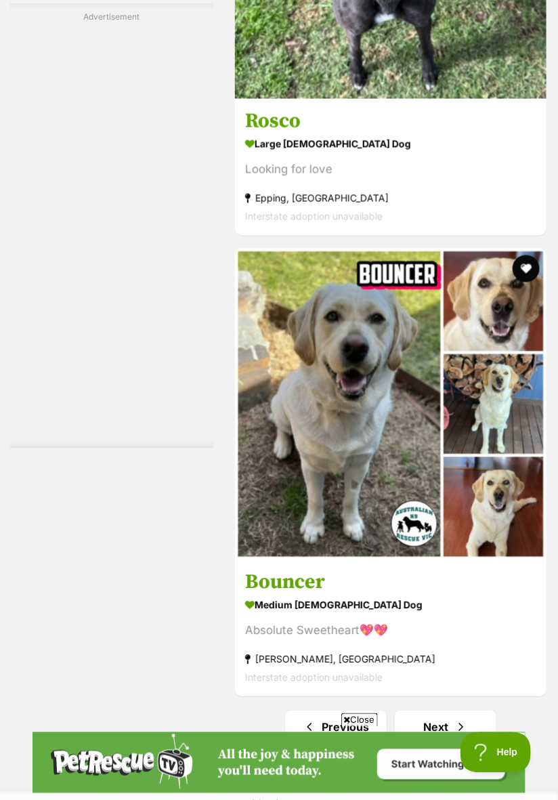
scroll to position [9957, 0]
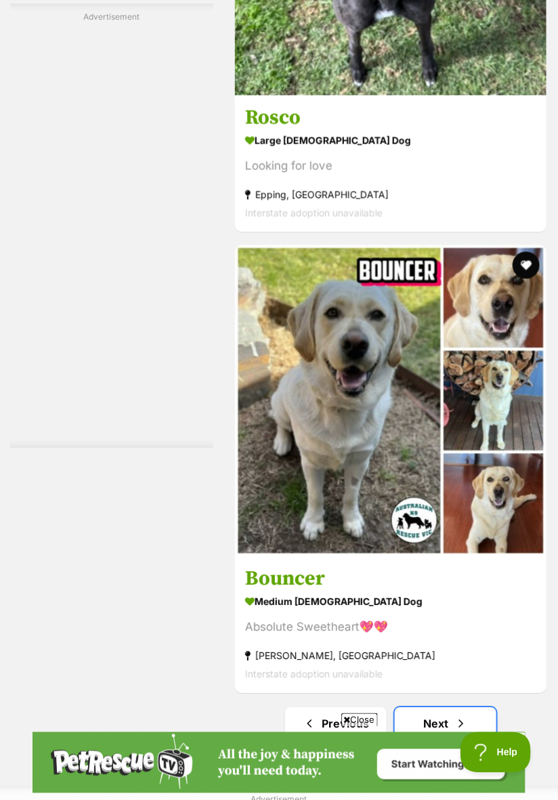
click at [470, 707] on link "Next" at bounding box center [446, 723] width 102 height 32
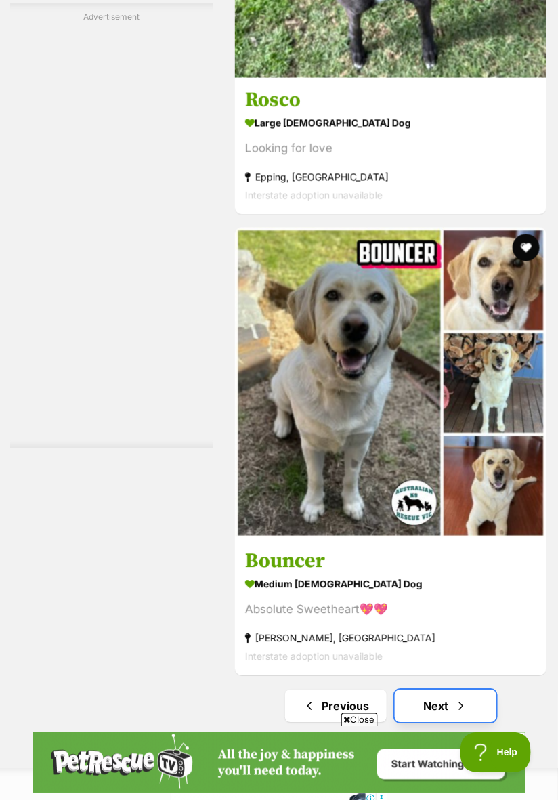
scroll to position [10000, 0]
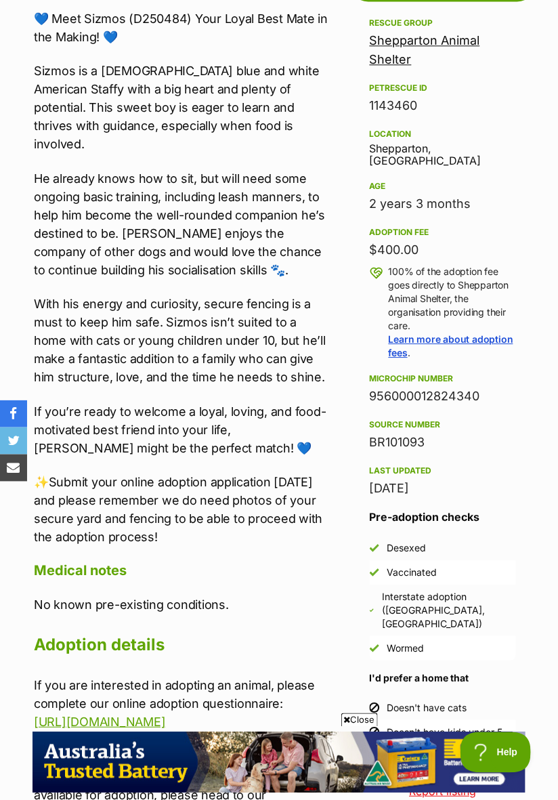
scroll to position [720, 0]
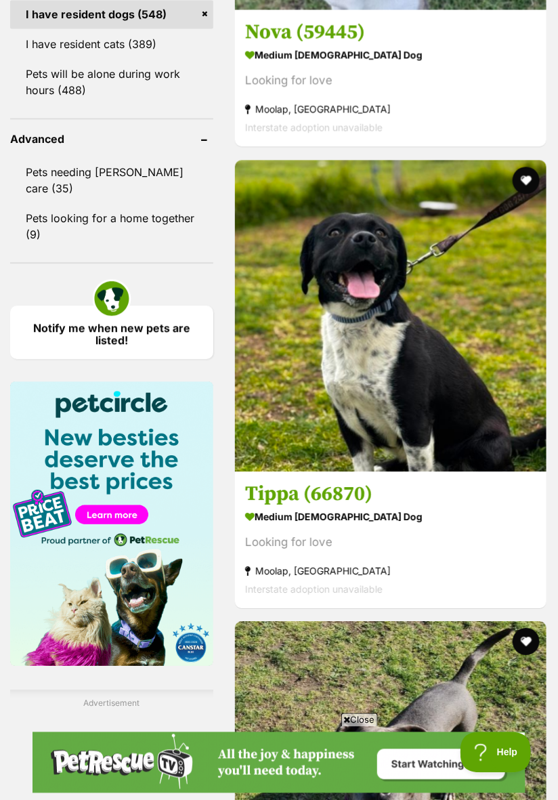
scroll to position [1795, 0]
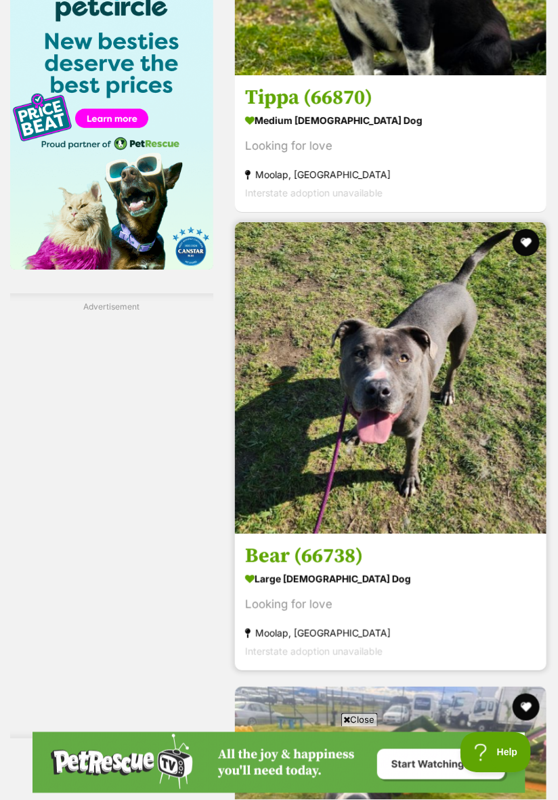
click at [438, 493] on img at bounding box center [390, 377] width 311 height 311
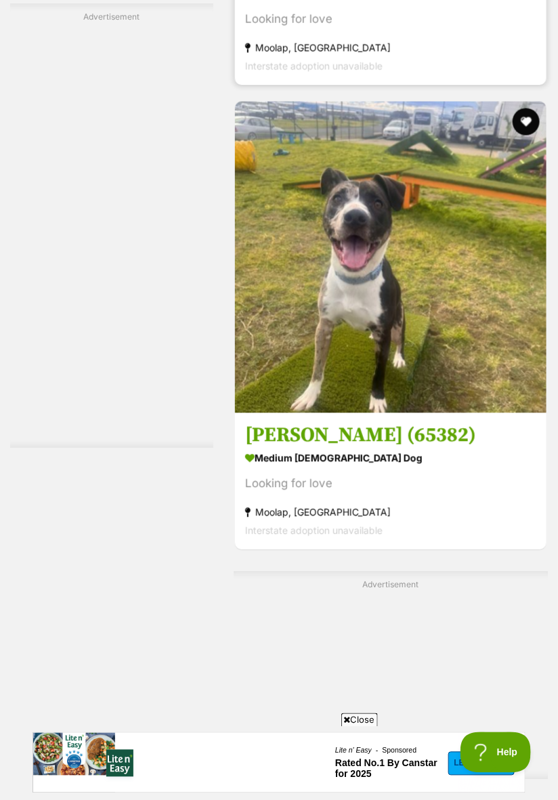
scroll to position [2809, 0]
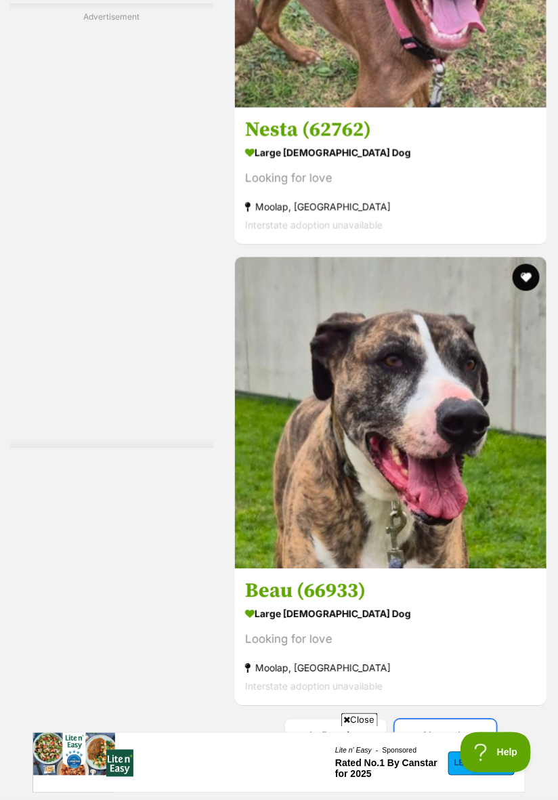
click at [467, 728] on span "Next page" at bounding box center [461, 736] width 14 height 16
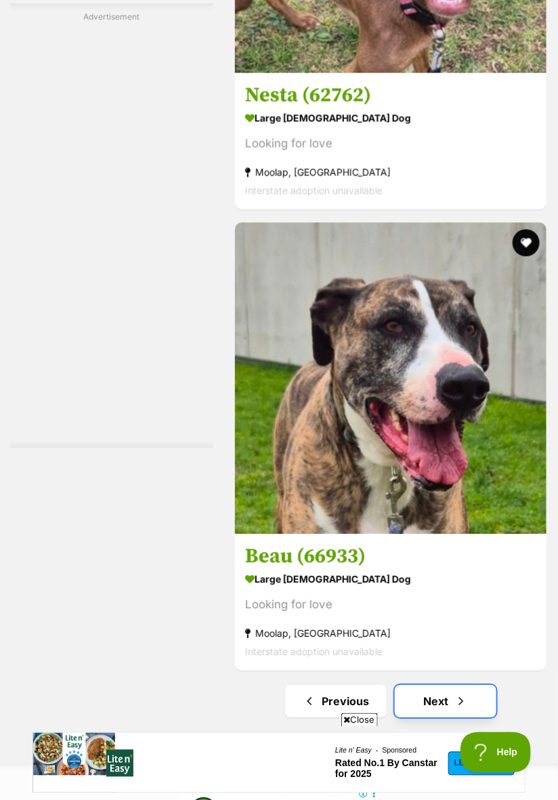
scroll to position [10005, 0]
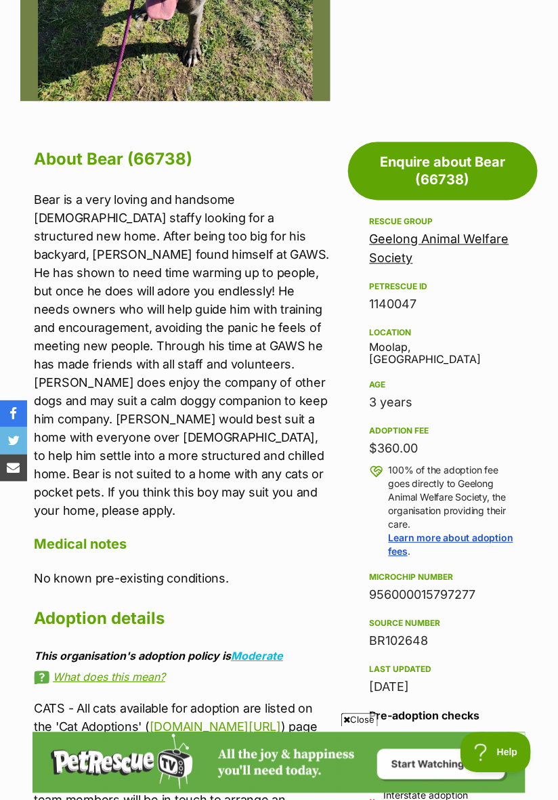
scroll to position [537, 0]
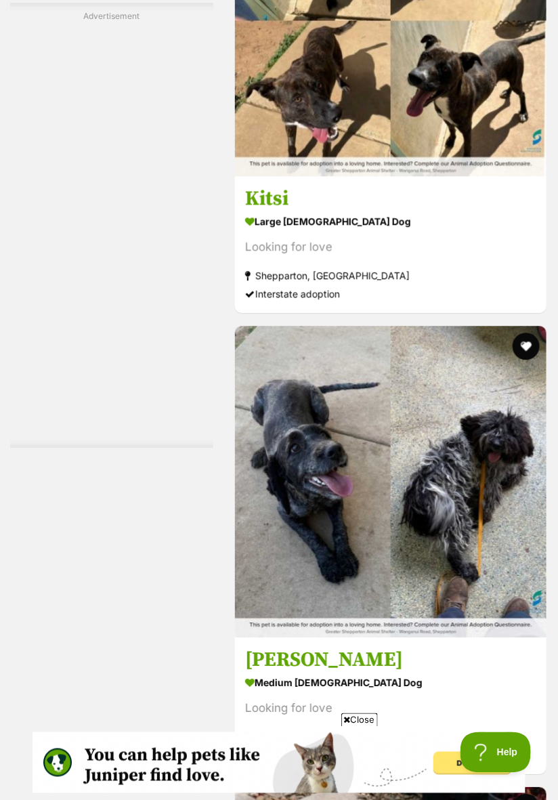
scroll to position [7714, 0]
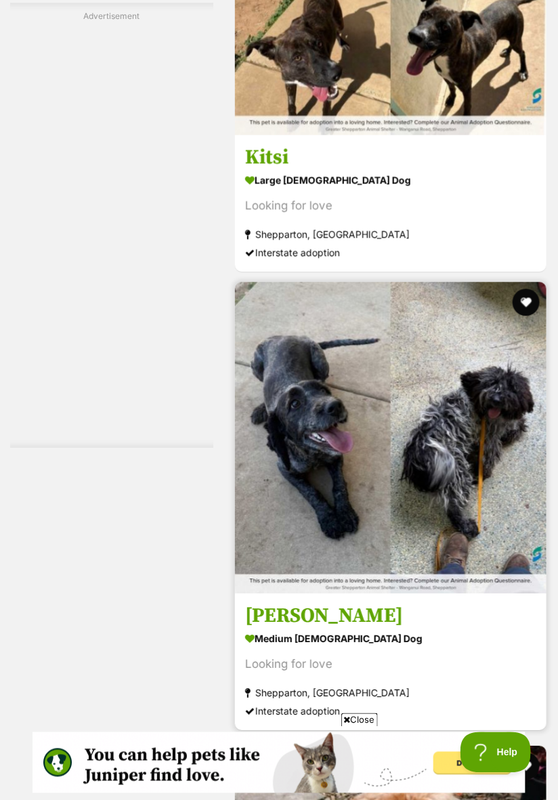
click at [430, 527] on img at bounding box center [390, 437] width 311 height 311
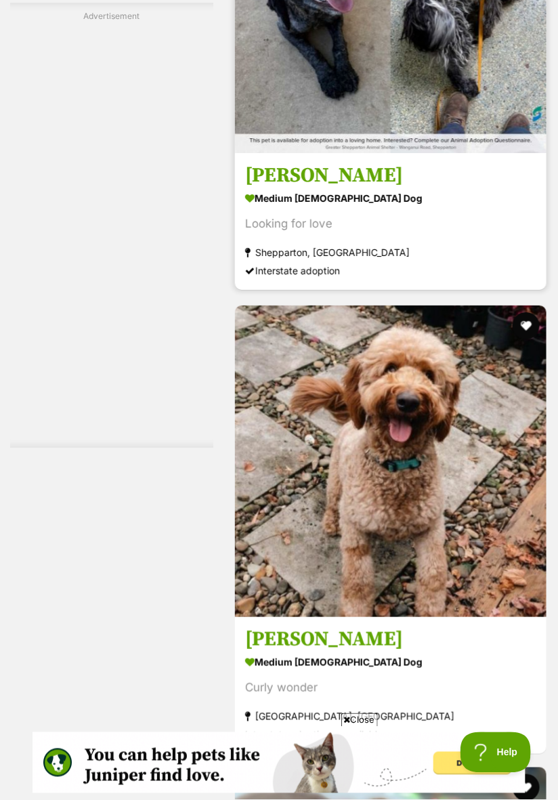
scroll to position [8196, 0]
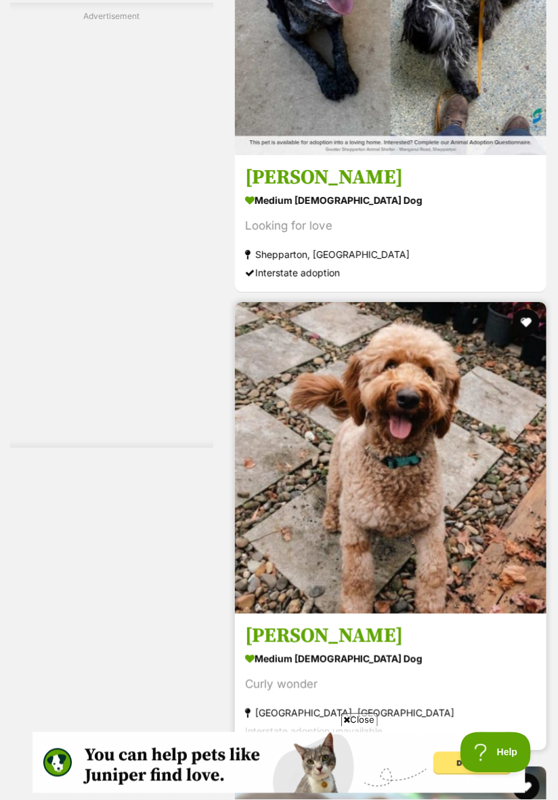
click at [455, 580] on img at bounding box center [390, 457] width 311 height 311
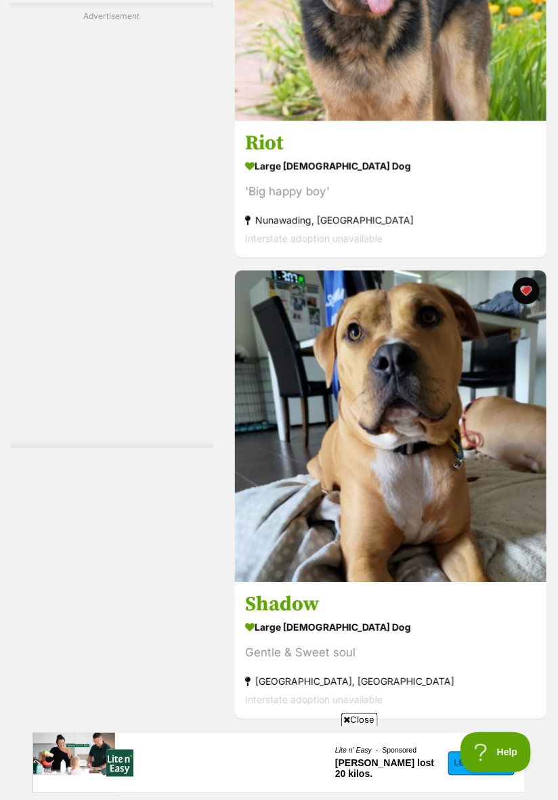
scroll to position [0, 0]
click at [451, 733] on link "Next" at bounding box center [446, 749] width 102 height 32
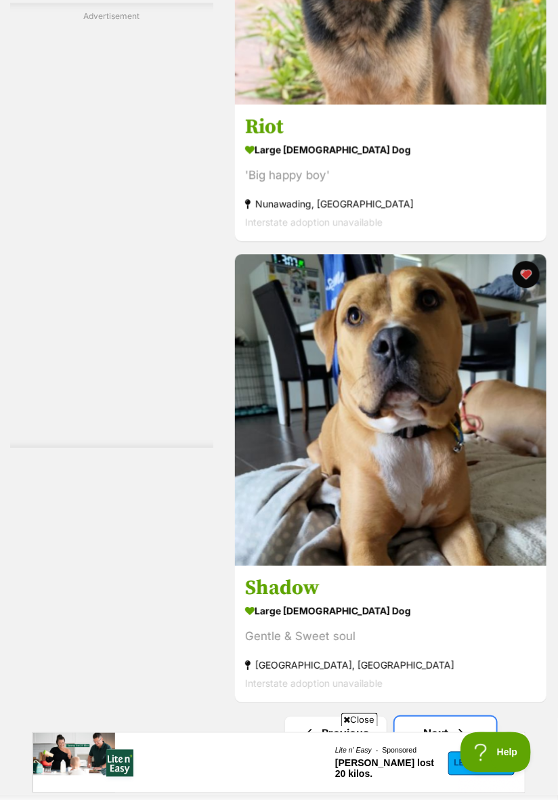
scroll to position [10150, 0]
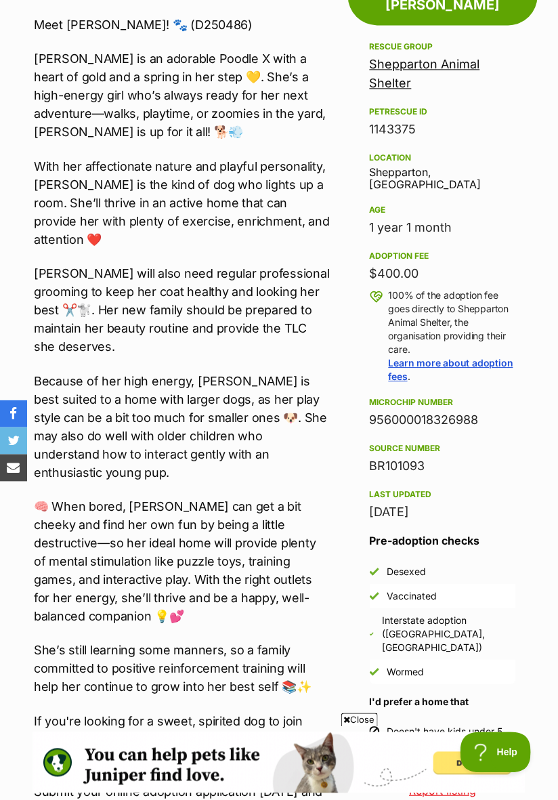
scroll to position [694, 0]
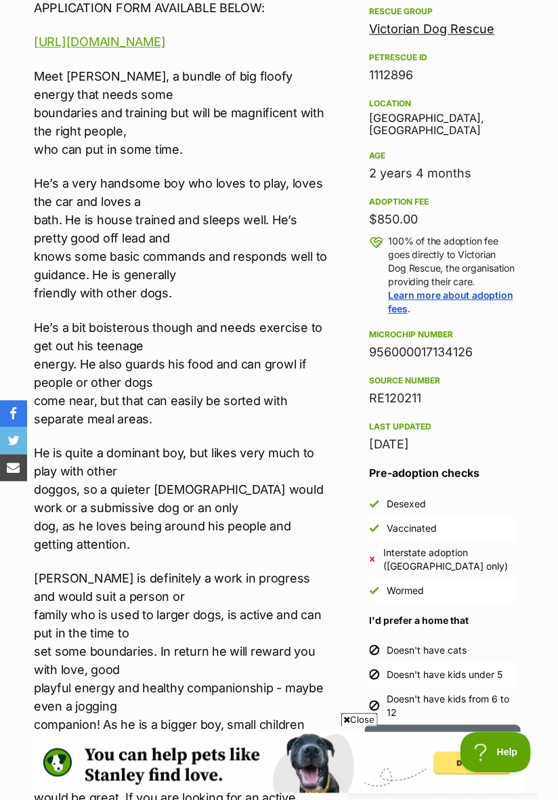
scroll to position [747, 0]
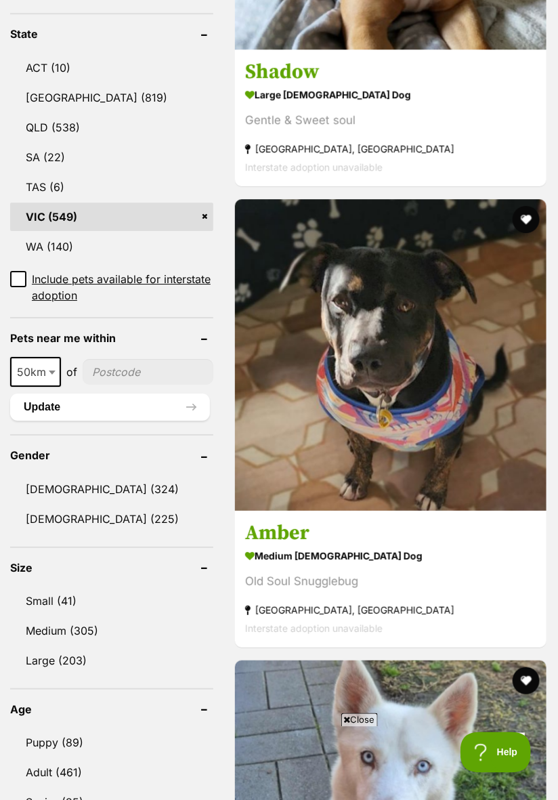
scroll to position [831, 0]
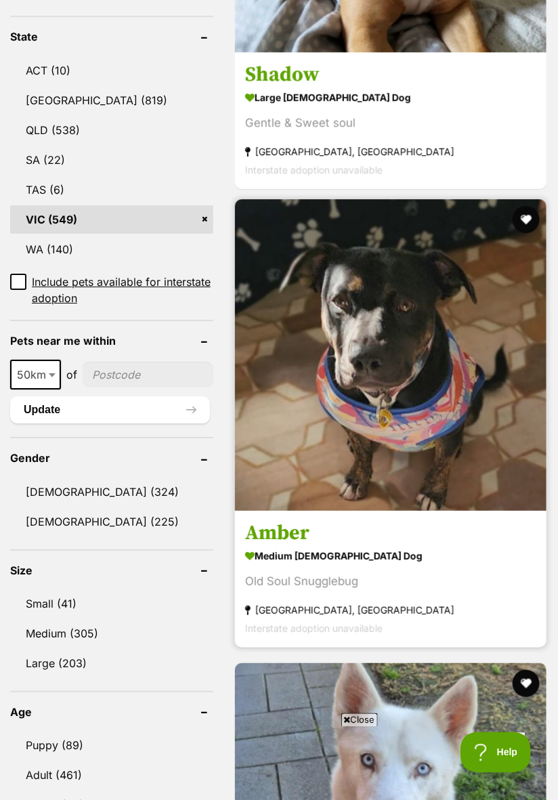
click at [460, 546] on strong "medium female Dog" at bounding box center [390, 556] width 291 height 20
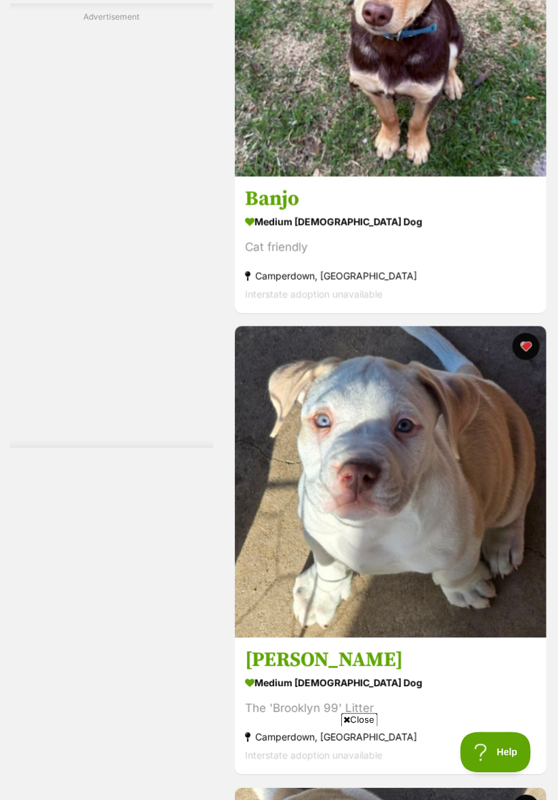
scroll to position [5097, 0]
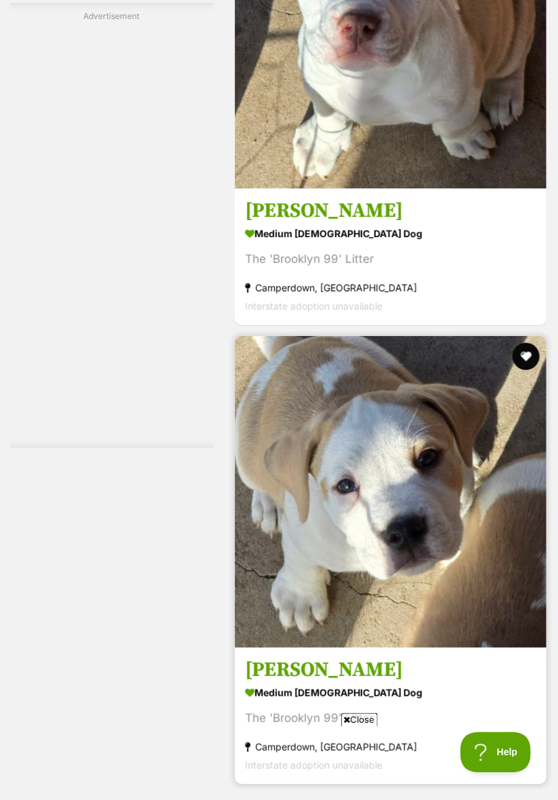
click at [458, 611] on img at bounding box center [390, 491] width 311 height 311
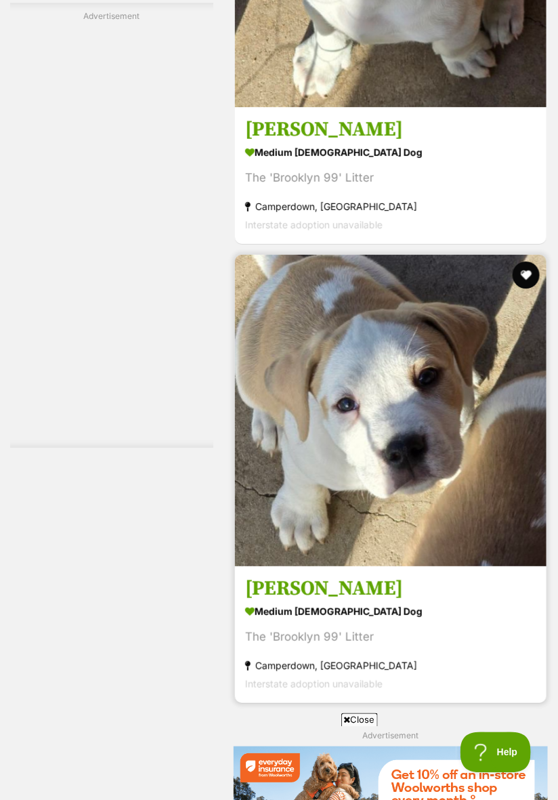
scroll to position [5632, 0]
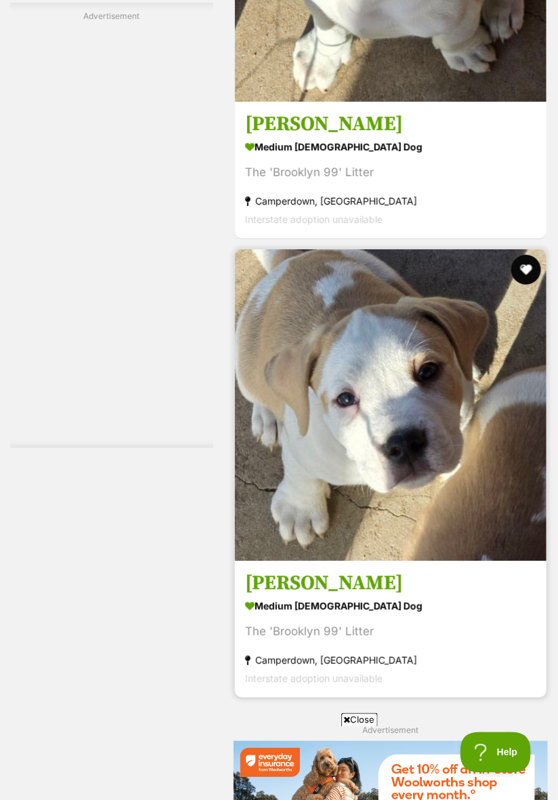
click at [524, 255] on button "favourite" at bounding box center [526, 270] width 30 height 30
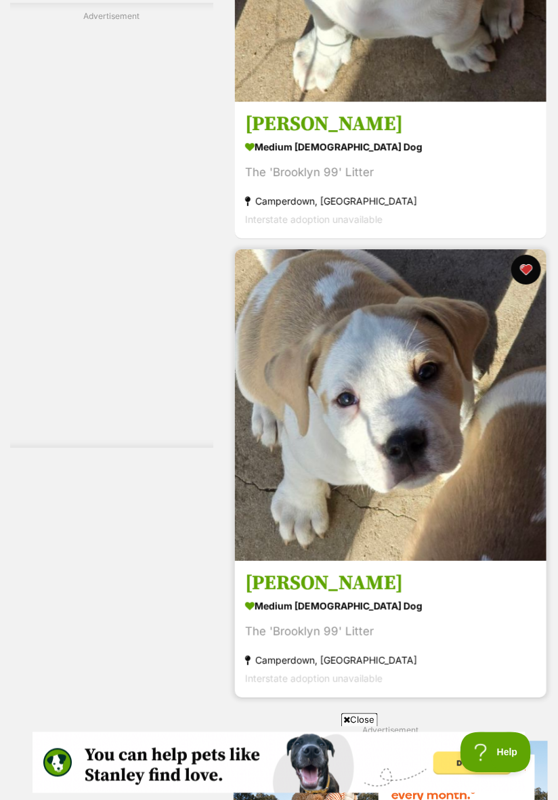
scroll to position [0, 0]
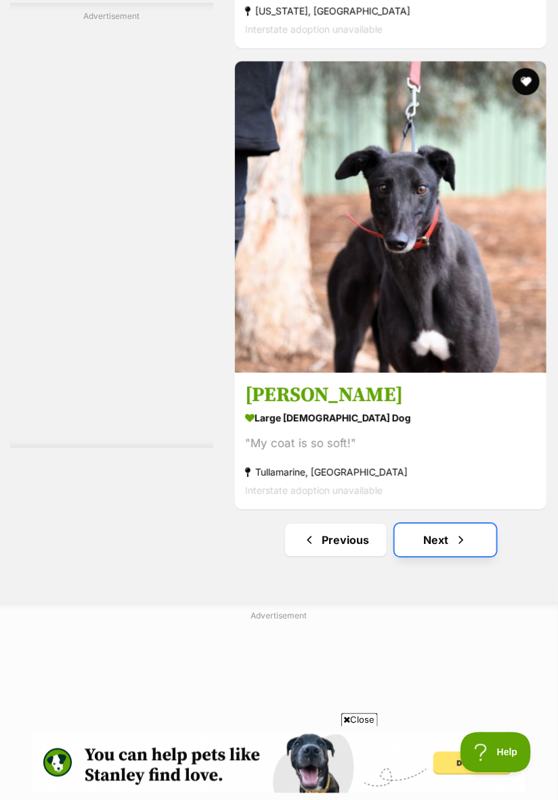
click at [458, 531] on span "Next page" at bounding box center [461, 539] width 14 height 16
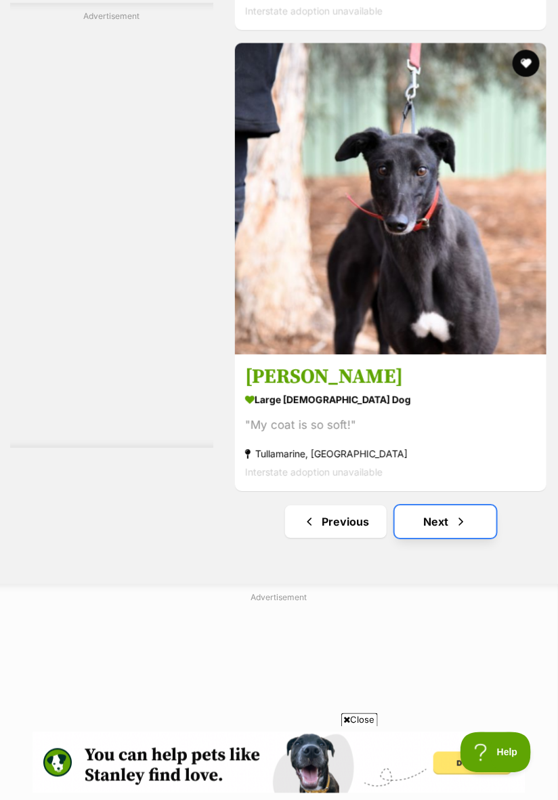
scroll to position [10133, 0]
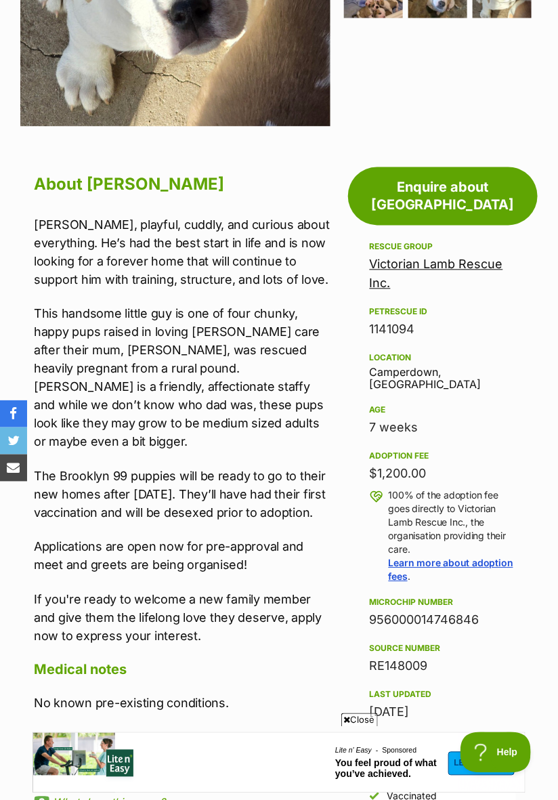
scroll to position [510, 0]
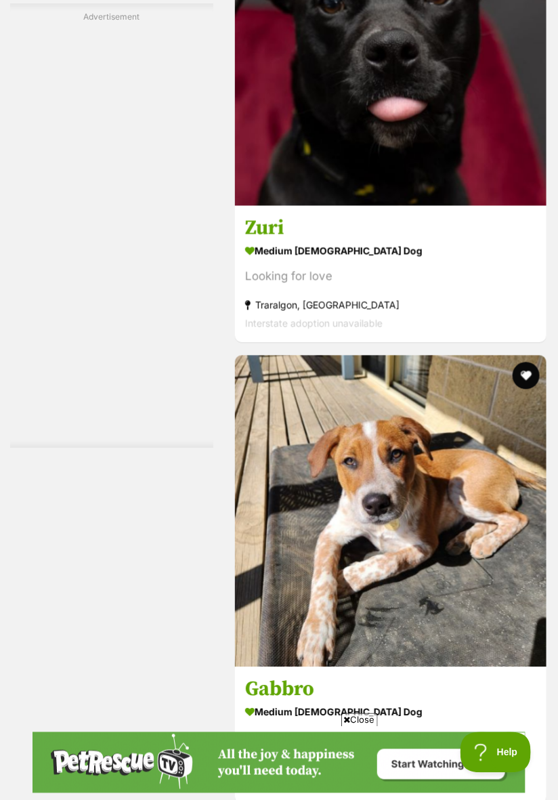
scroll to position [7534, 0]
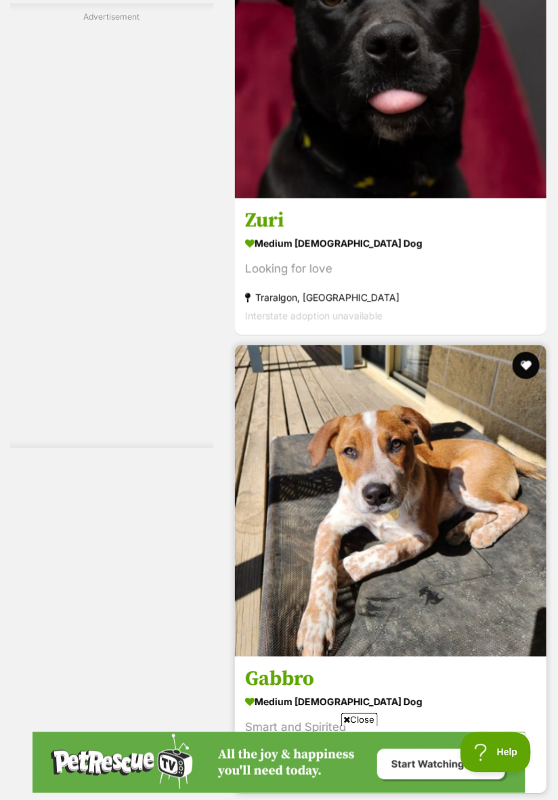
click at [508, 712] on section "medium [DEMOGRAPHIC_DATA] Dog Smart and Spirited [GEOGRAPHIC_DATA], [GEOGRAPHIC…" at bounding box center [390, 737] width 291 height 91
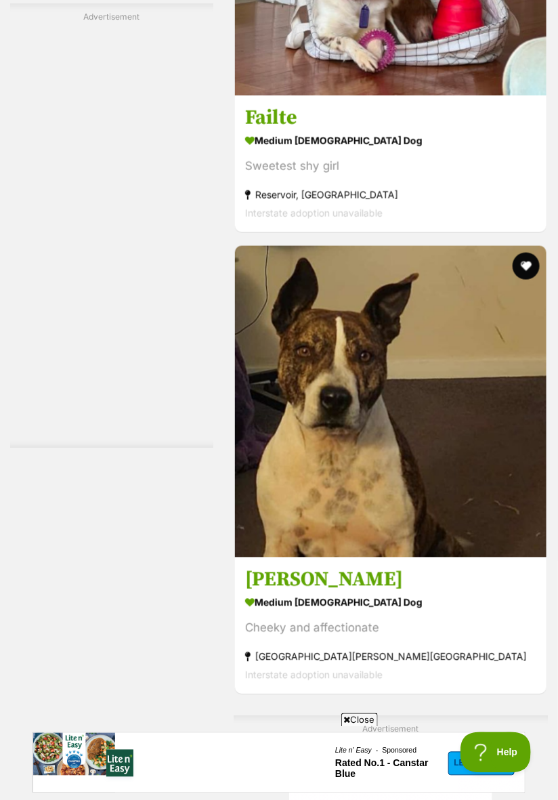
scroll to position [0, 0]
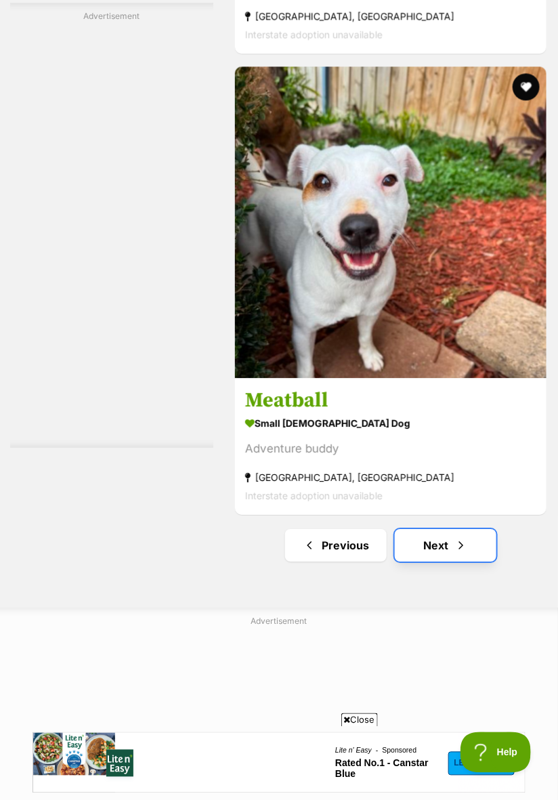
click at [454, 529] on link "Next" at bounding box center [446, 545] width 102 height 32
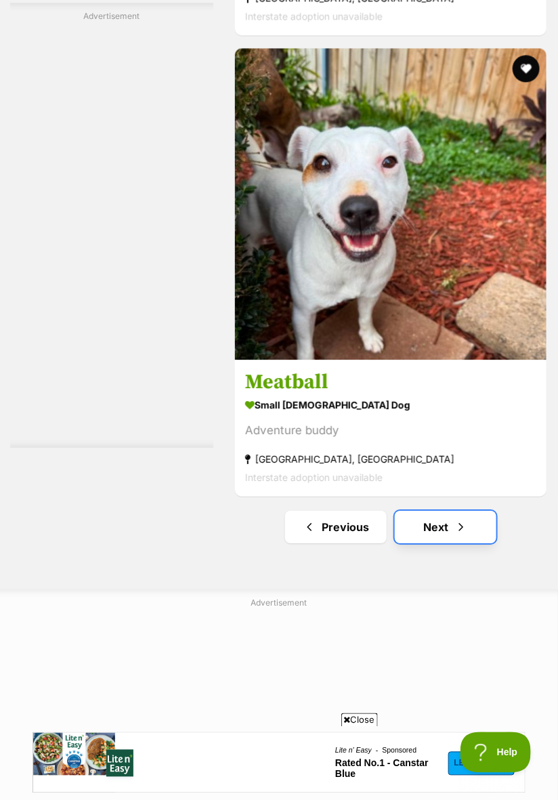
scroll to position [10196, 0]
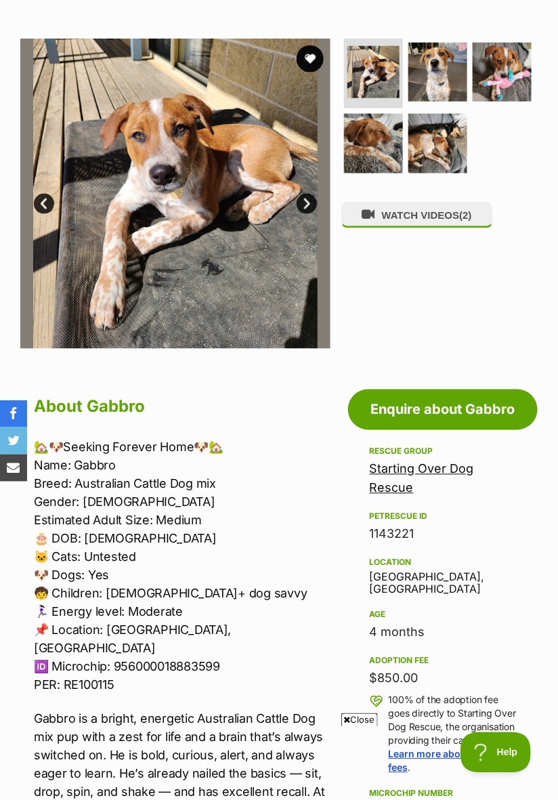
scroll to position [290, 0]
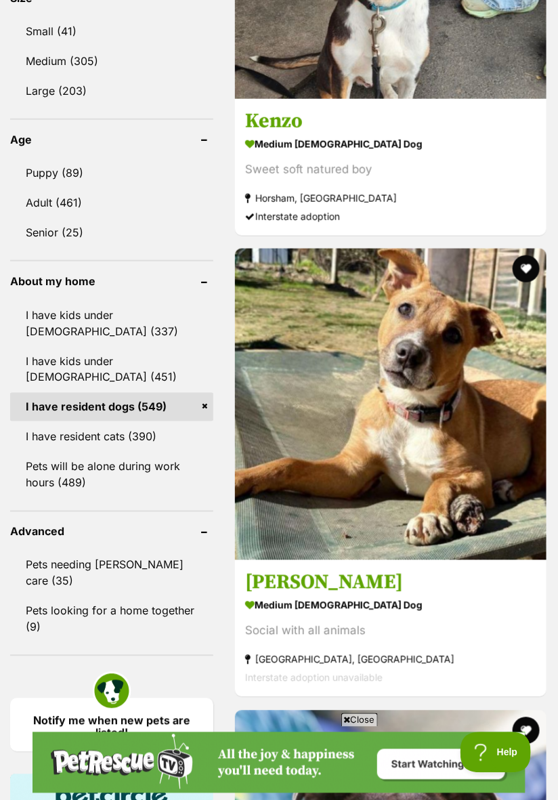
scroll to position [1402, 0]
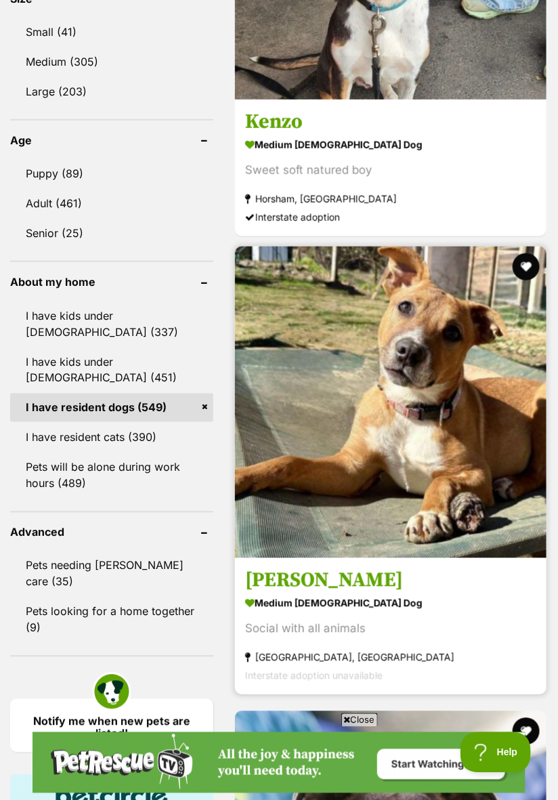
click at [467, 496] on img at bounding box center [390, 401] width 311 height 311
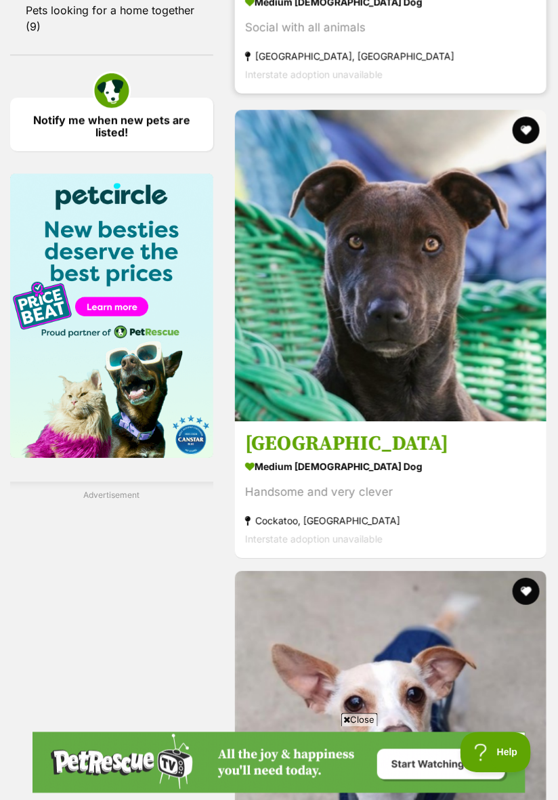
scroll to position [0, 0]
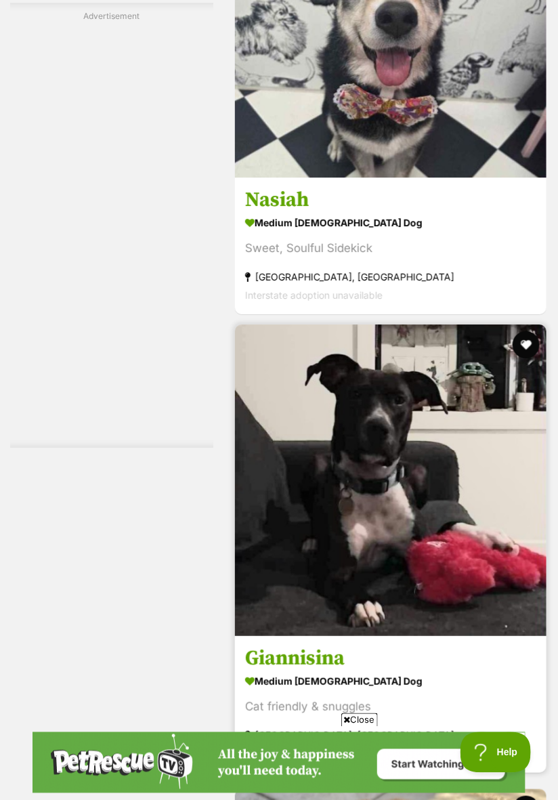
click at [465, 574] on img at bounding box center [390, 479] width 311 height 311
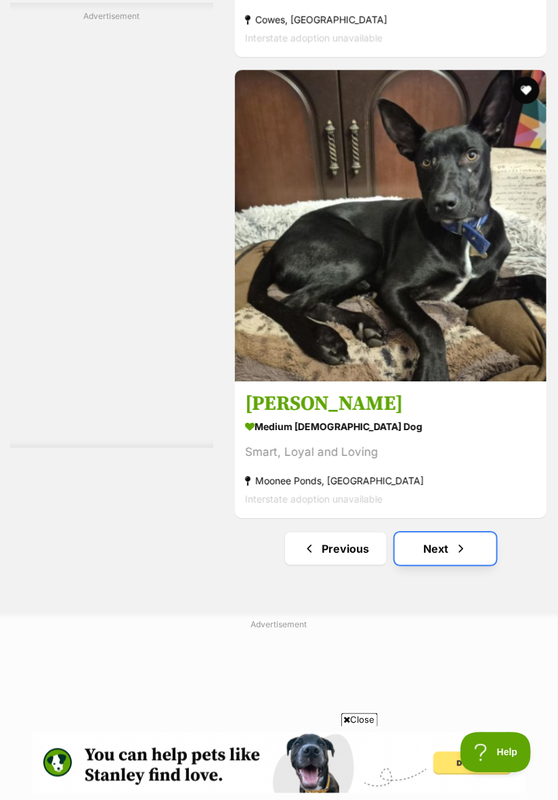
click at [455, 532] on link "Next" at bounding box center [446, 548] width 102 height 32
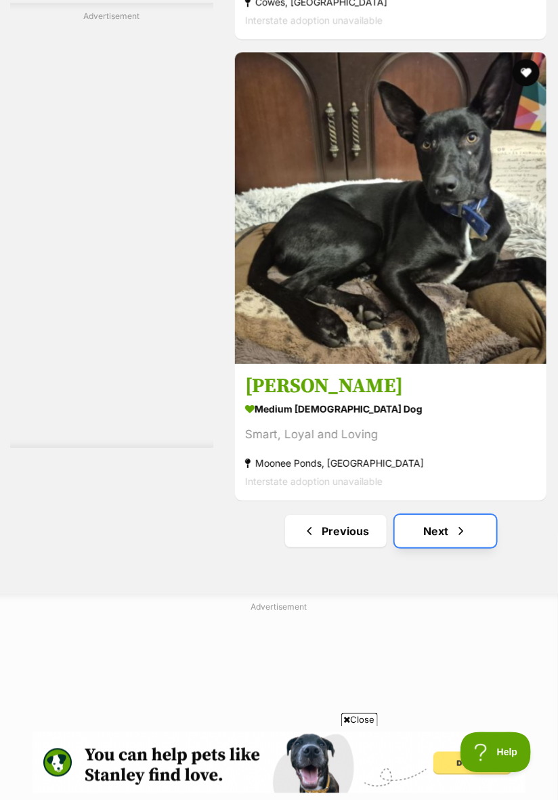
scroll to position [10333, 0]
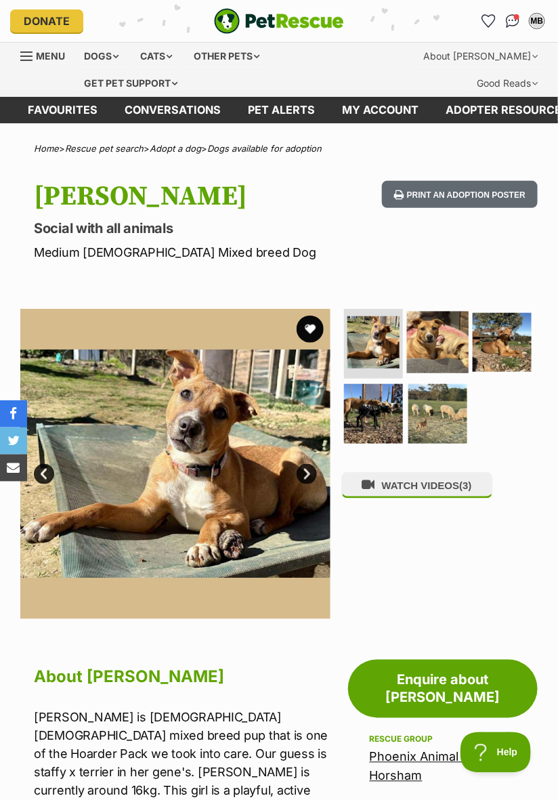
click at [429, 343] on img at bounding box center [438, 342] width 62 height 62
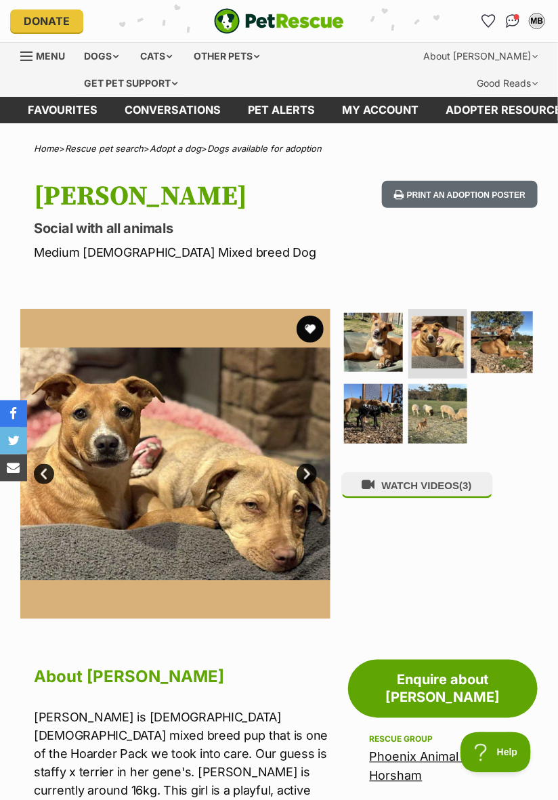
click at [501, 357] on img at bounding box center [502, 342] width 62 height 62
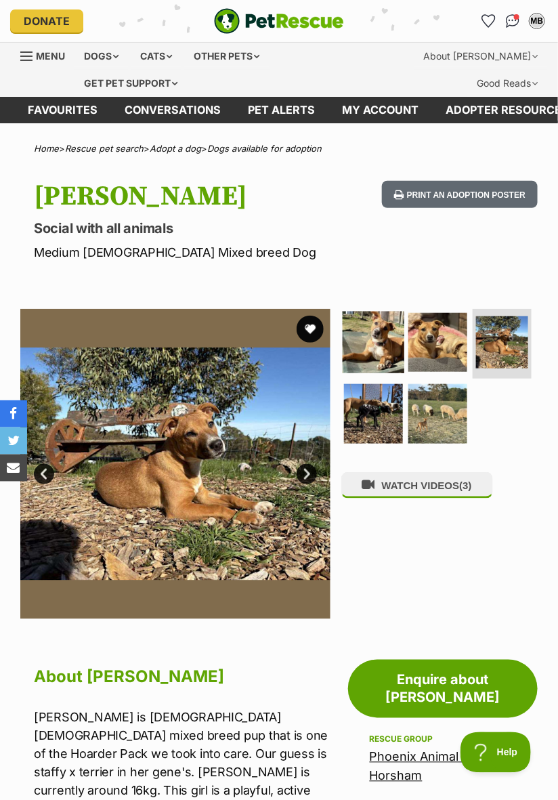
click at [375, 336] on img at bounding box center [373, 342] width 62 height 62
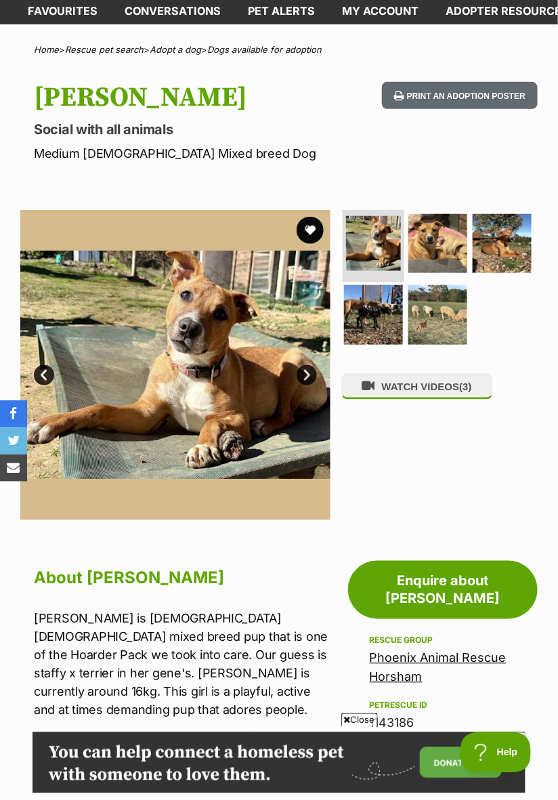
scroll to position [104, 0]
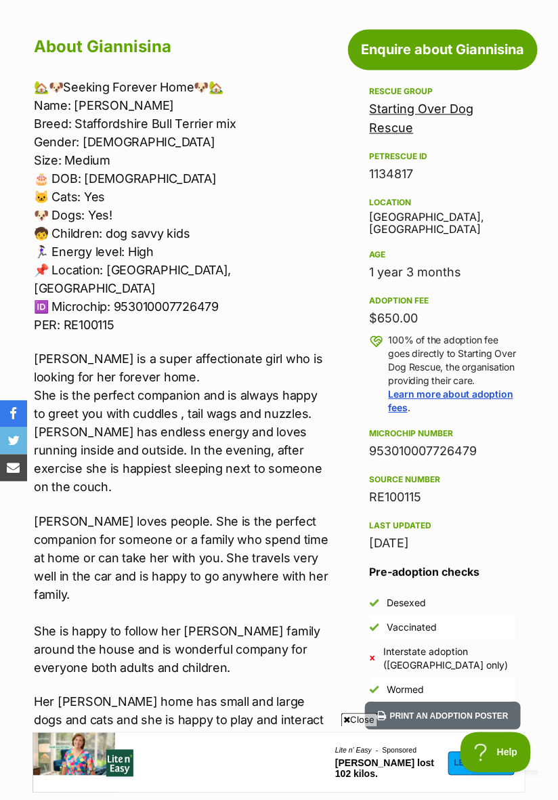
scroll to position [650, 0]
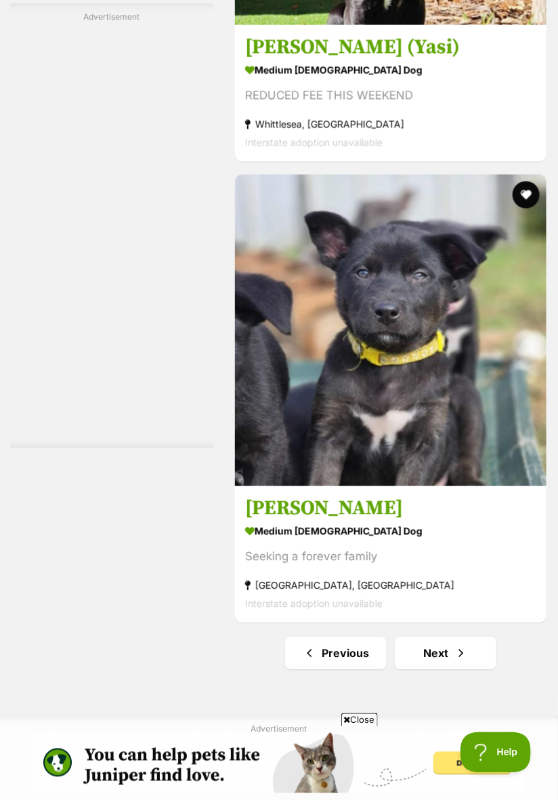
scroll to position [9975, 0]
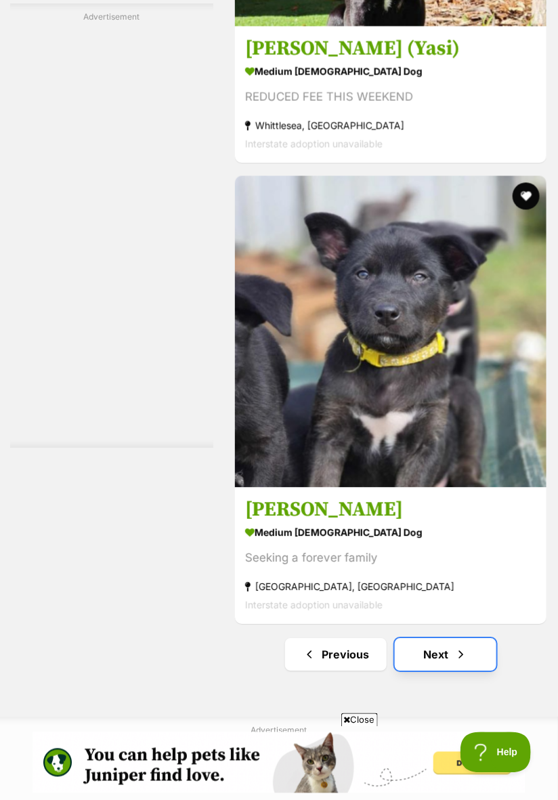
click at [465, 638] on link "Next" at bounding box center [446, 654] width 102 height 32
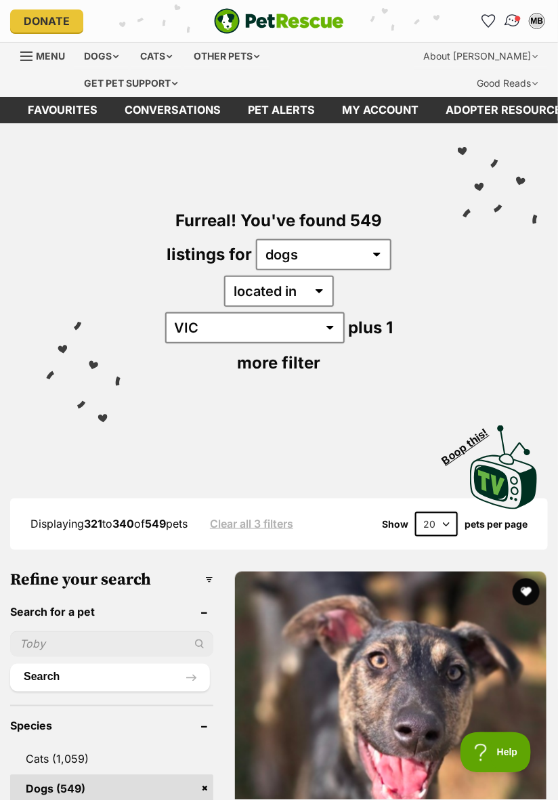
click at [516, 16] on span "Conversations" at bounding box center [518, 18] width 7 height 7
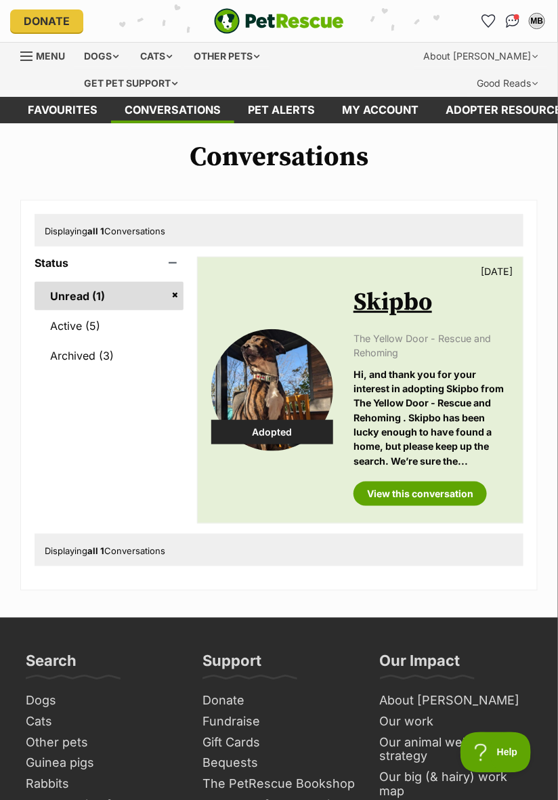
click at [482, 11] on li "Account quick links" at bounding box center [488, 21] width 22 height 22
click at [486, 19] on icon "Favourites" at bounding box center [488, 21] width 16 height 16
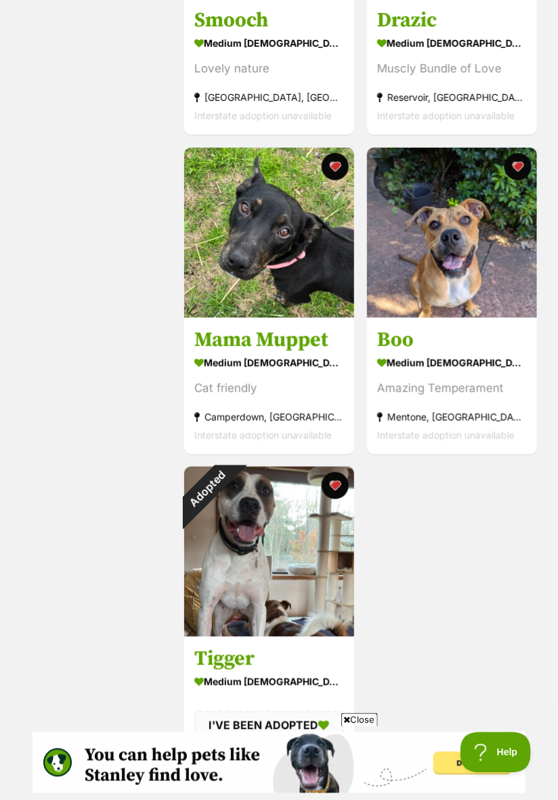
scroll to position [2395, 0]
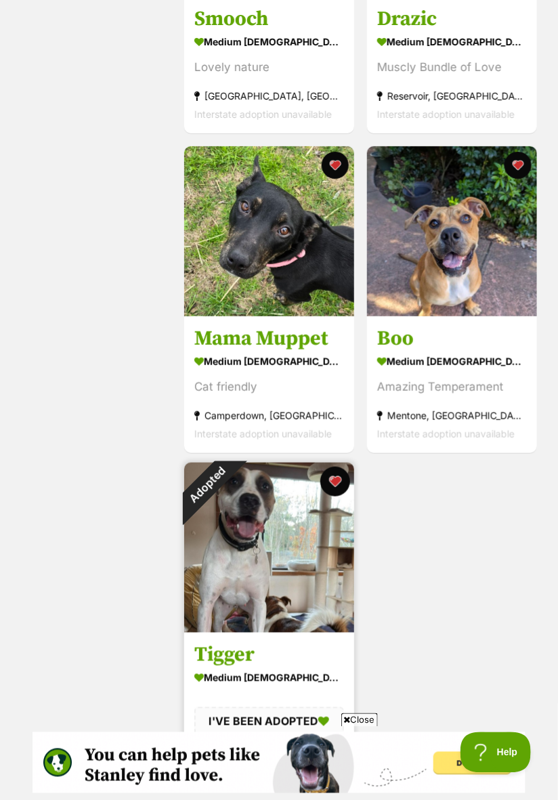
click at [338, 487] on button "favourite" at bounding box center [335, 481] width 30 height 30
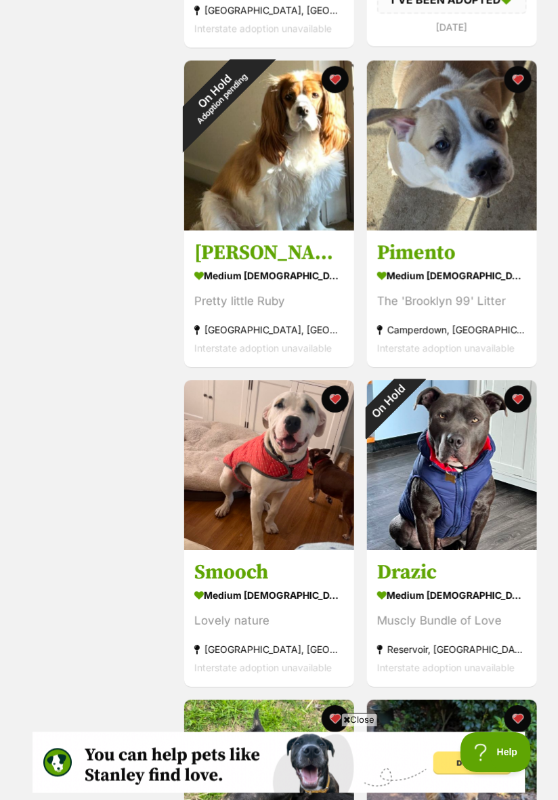
scroll to position [1839, 0]
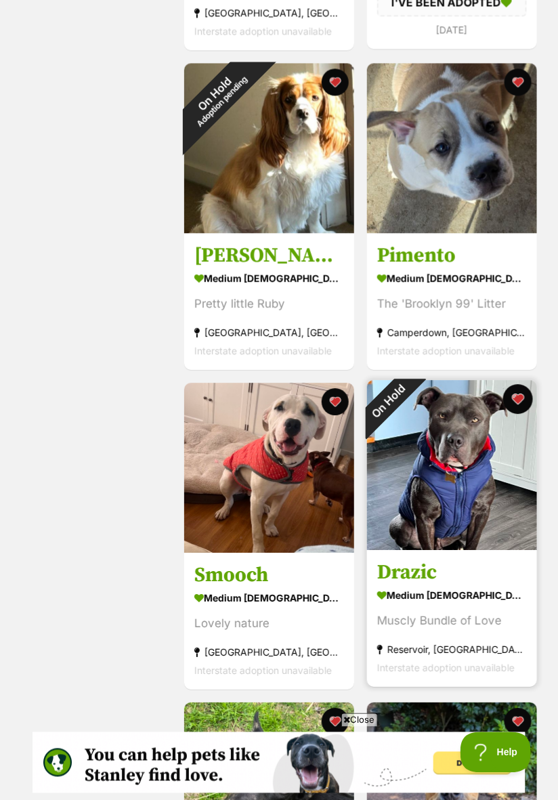
click at [521, 406] on button "favourite" at bounding box center [517, 399] width 30 height 30
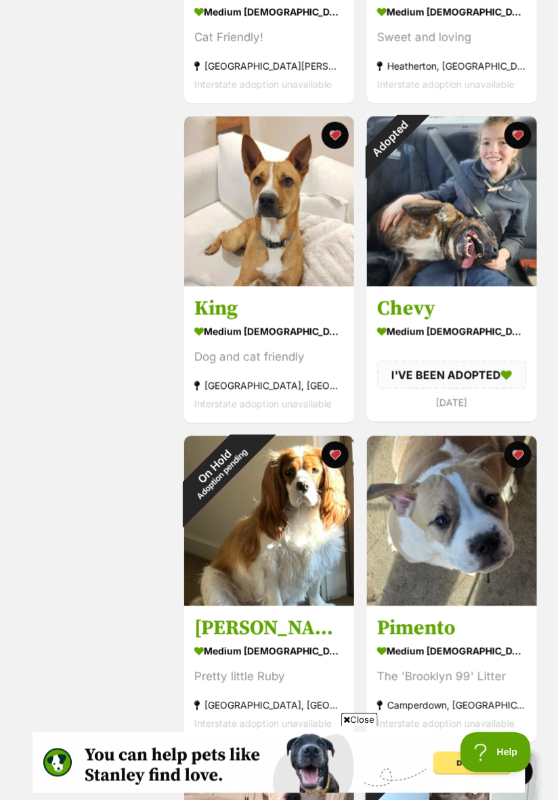
scroll to position [1465, 0]
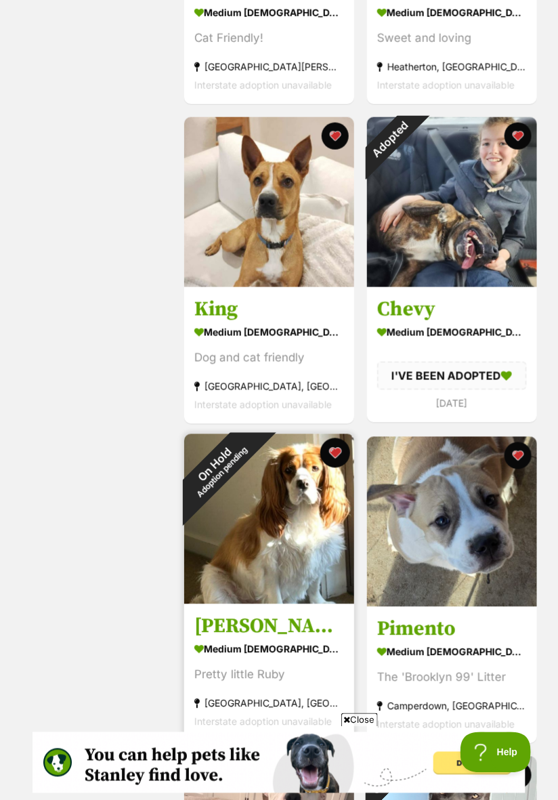
click at [339, 462] on button "favourite" at bounding box center [335, 453] width 30 height 30
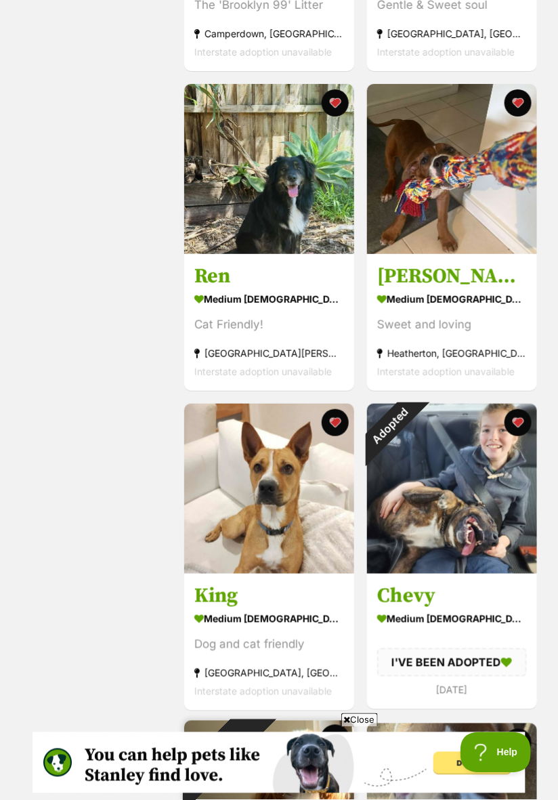
scroll to position [1173, 0]
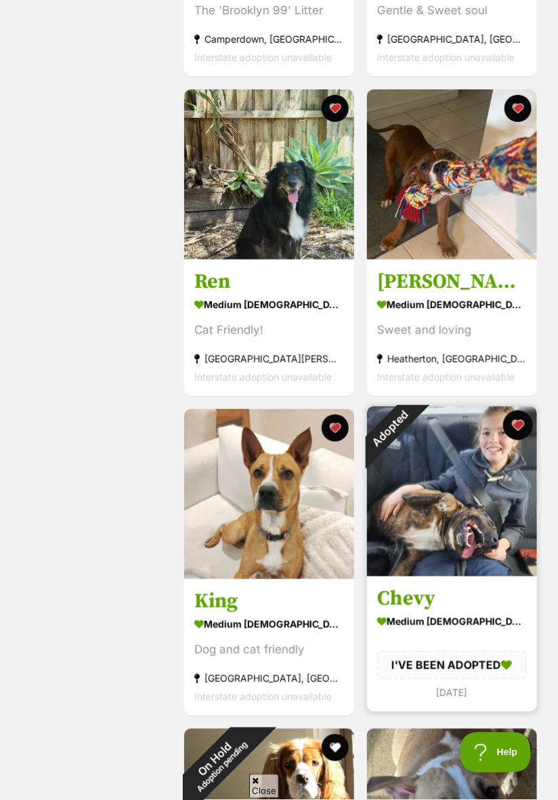
click at [516, 431] on button "favourite" at bounding box center [517, 425] width 30 height 30
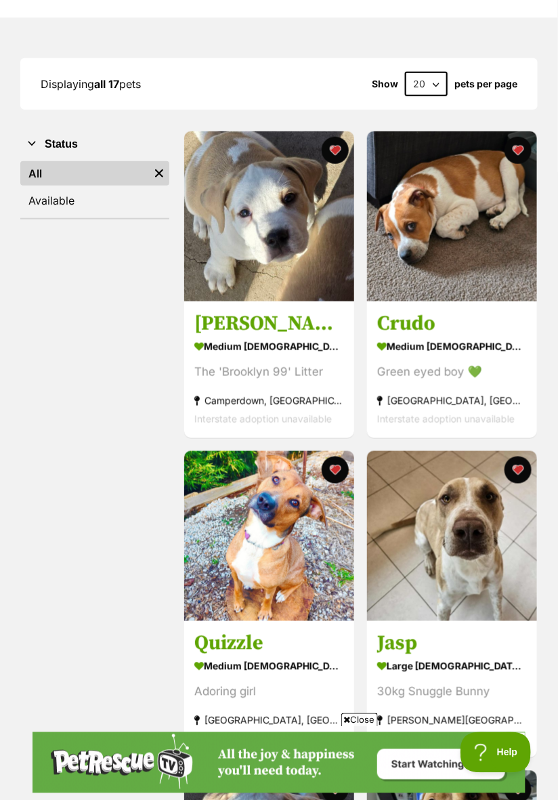
scroll to position [172, 0]
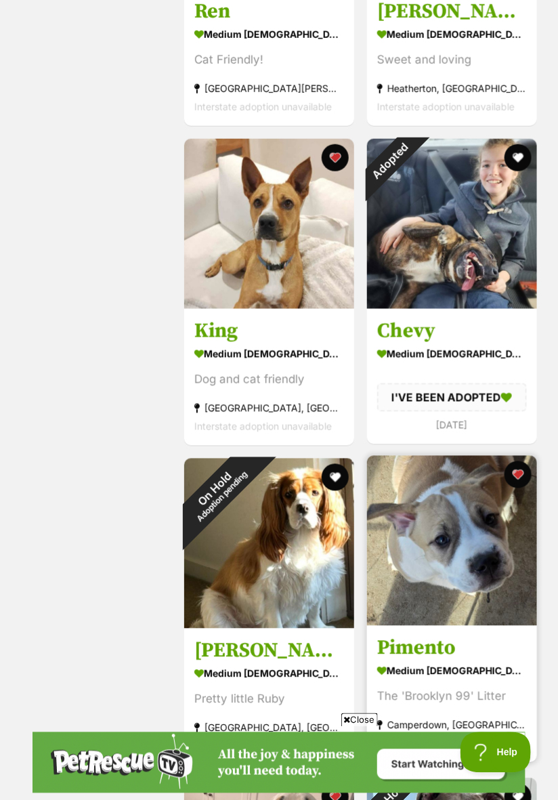
click at [450, 607] on img at bounding box center [452, 541] width 170 height 170
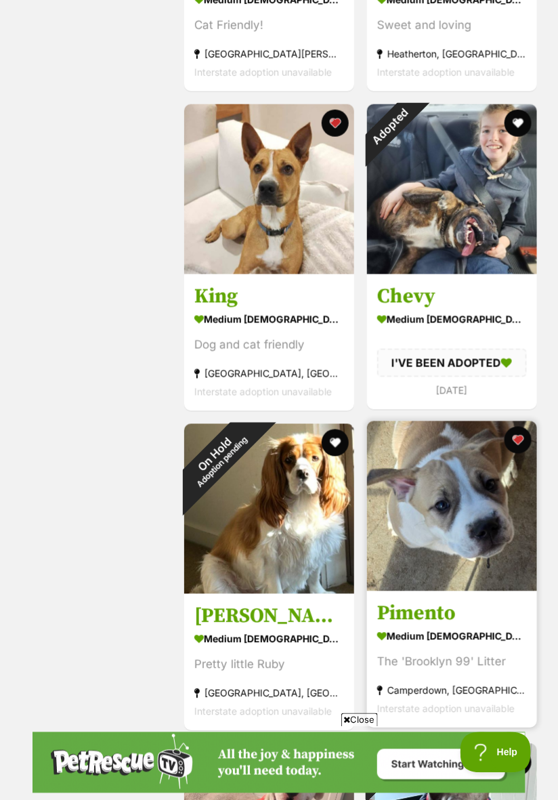
scroll to position [1487, 0]
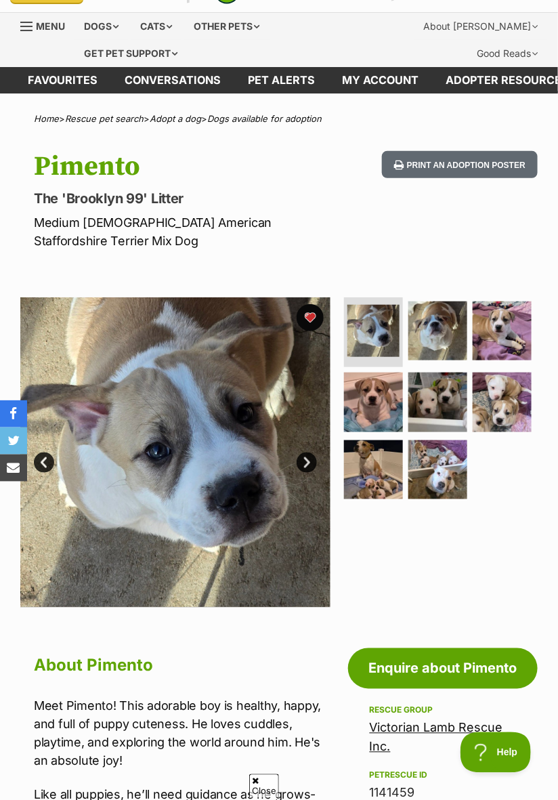
scroll to position [154, 0]
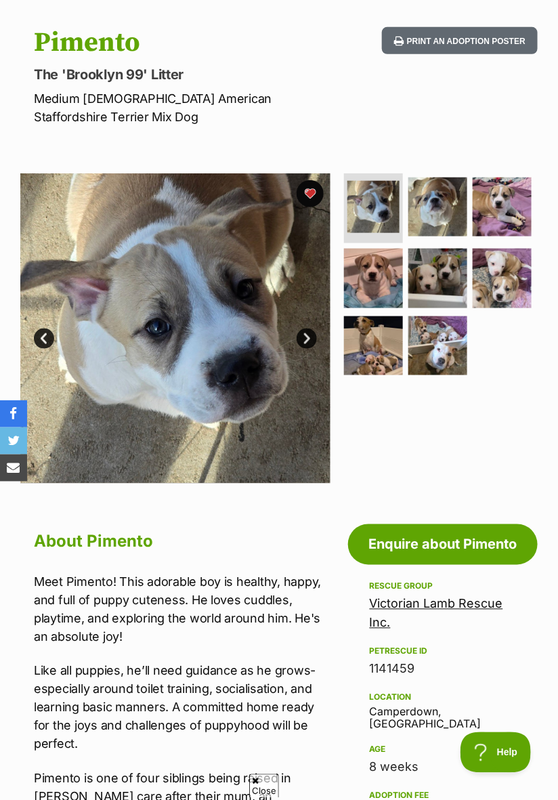
click at [471, 596] on link "Victorian Lamb Rescue Inc." at bounding box center [436, 612] width 133 height 33
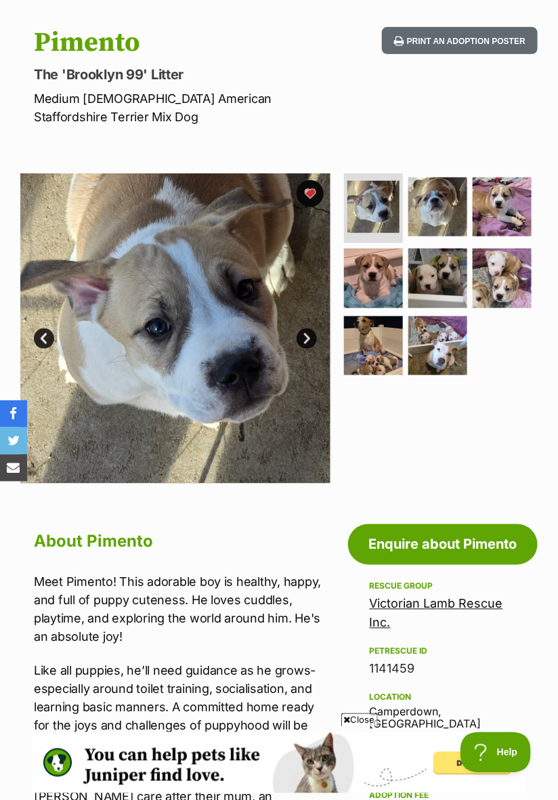
scroll to position [0, 0]
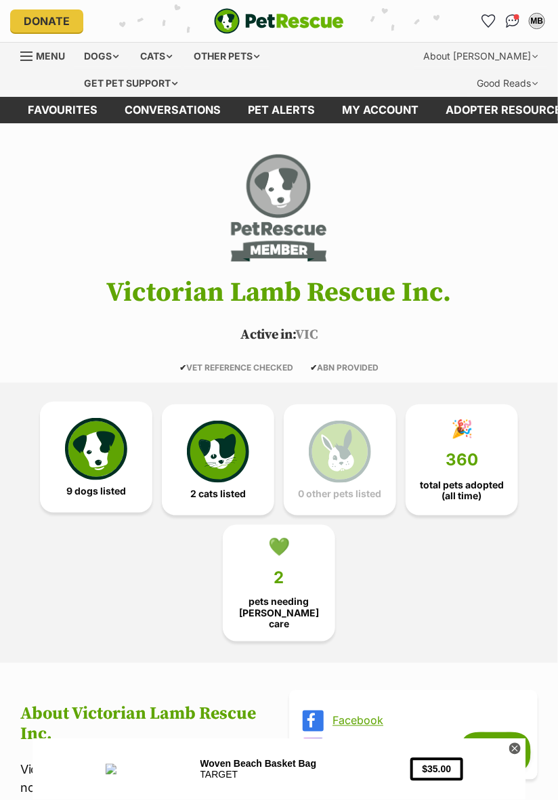
click at [99, 475] on img at bounding box center [96, 449] width 62 height 62
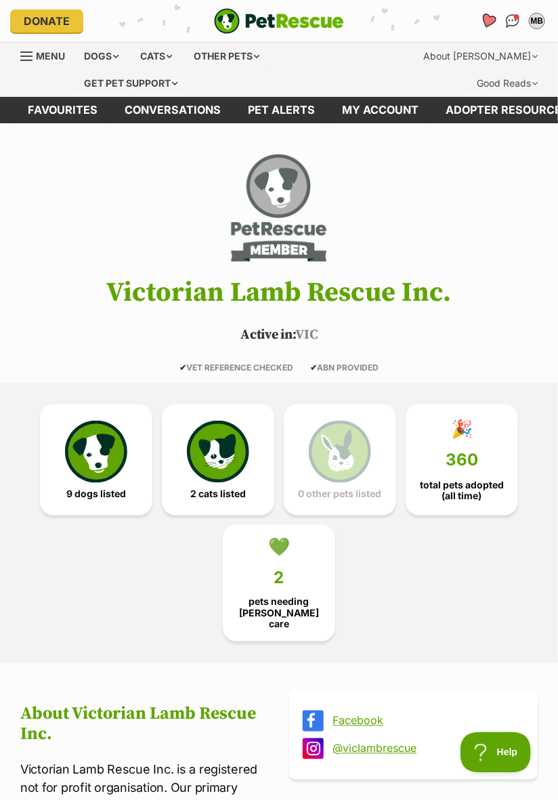
click at [489, 28] on link "Favourites" at bounding box center [489, 21] width 28 height 28
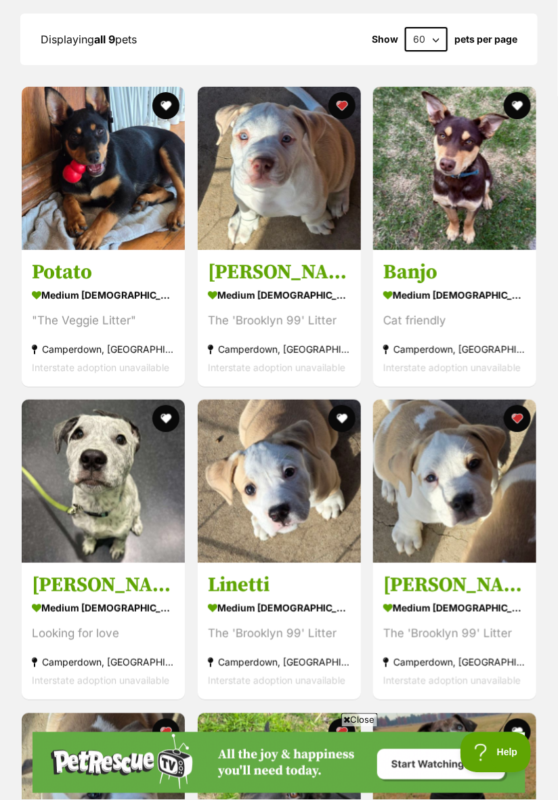
scroll to position [1103, 0]
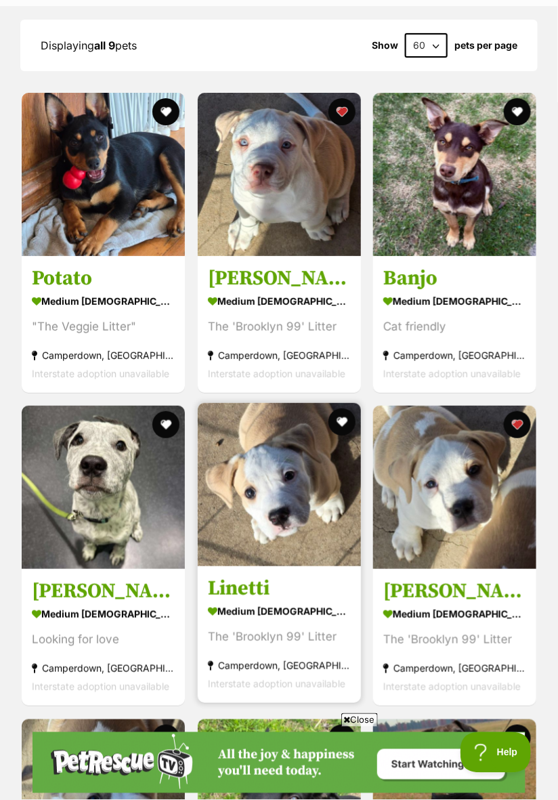
click at [299, 543] on img at bounding box center [279, 484] width 163 height 163
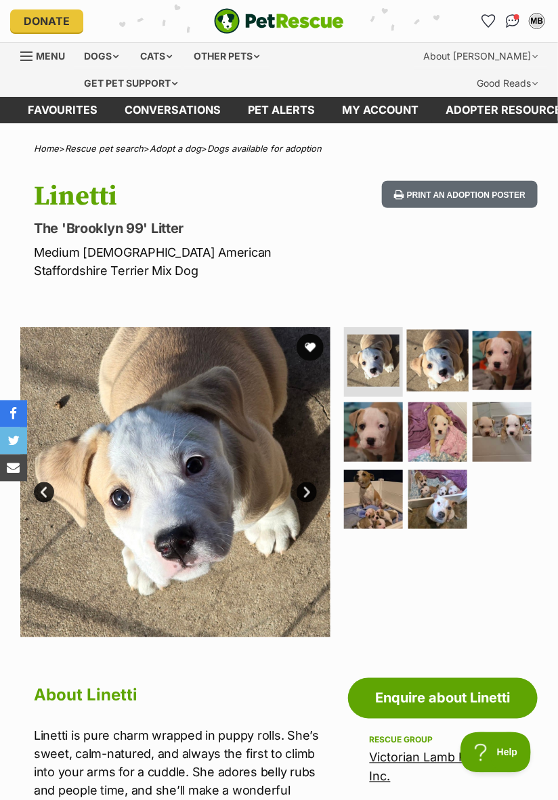
click at [450, 368] on img at bounding box center [438, 360] width 62 height 62
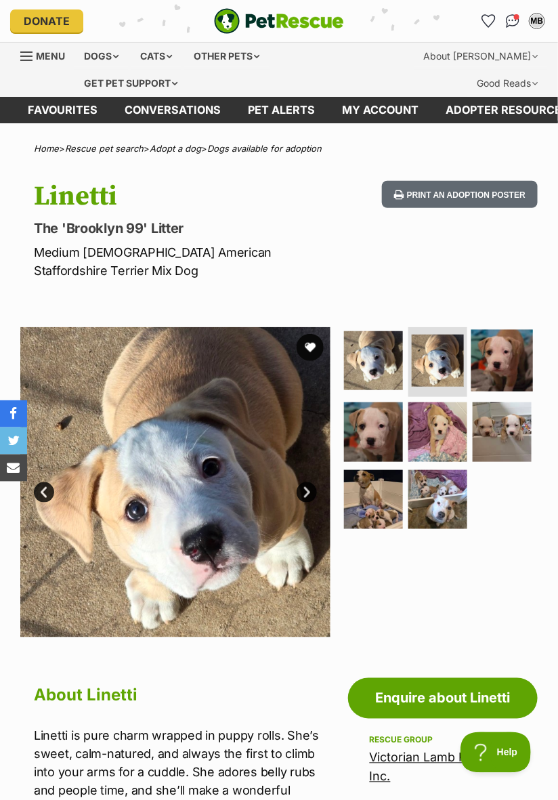
click at [509, 367] on img at bounding box center [502, 360] width 62 height 62
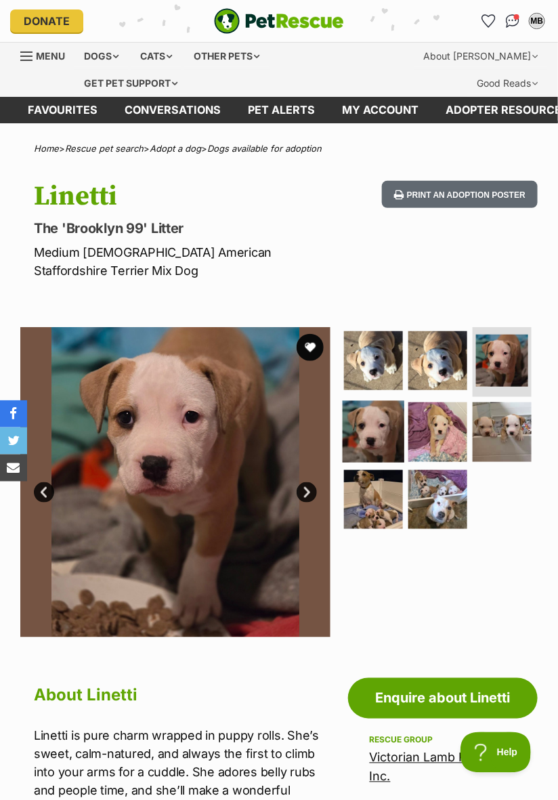
click at [378, 431] on img at bounding box center [373, 432] width 62 height 62
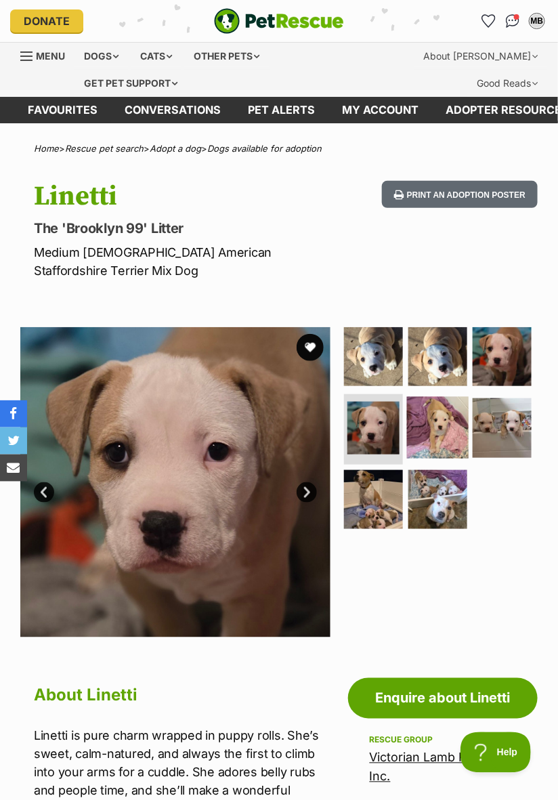
click at [429, 430] on img at bounding box center [438, 428] width 62 height 62
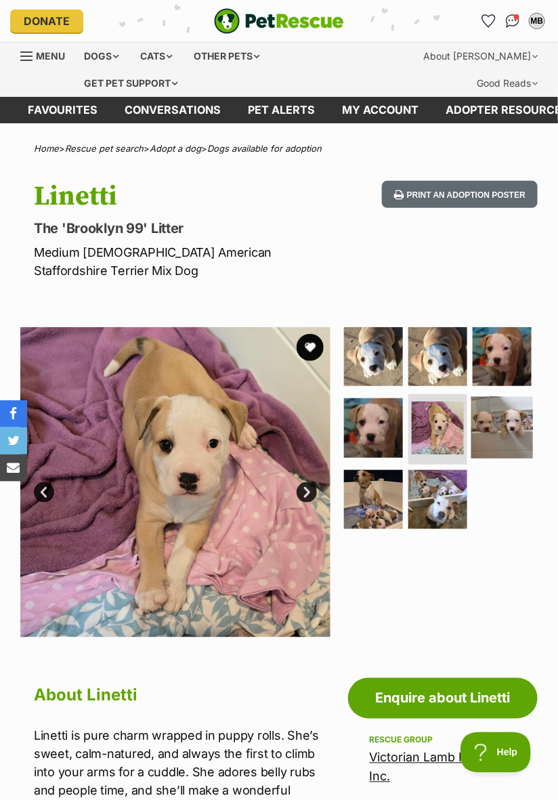
click at [509, 423] on img at bounding box center [502, 428] width 62 height 62
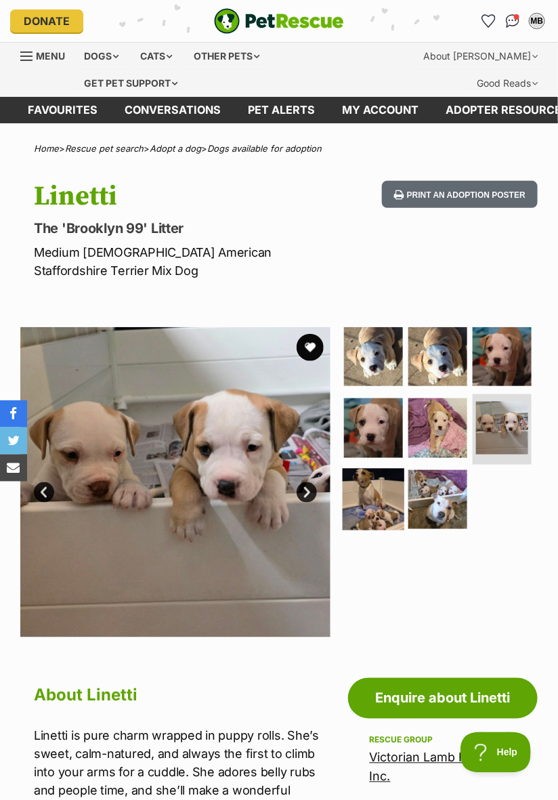
click at [370, 509] on img at bounding box center [373, 499] width 62 height 62
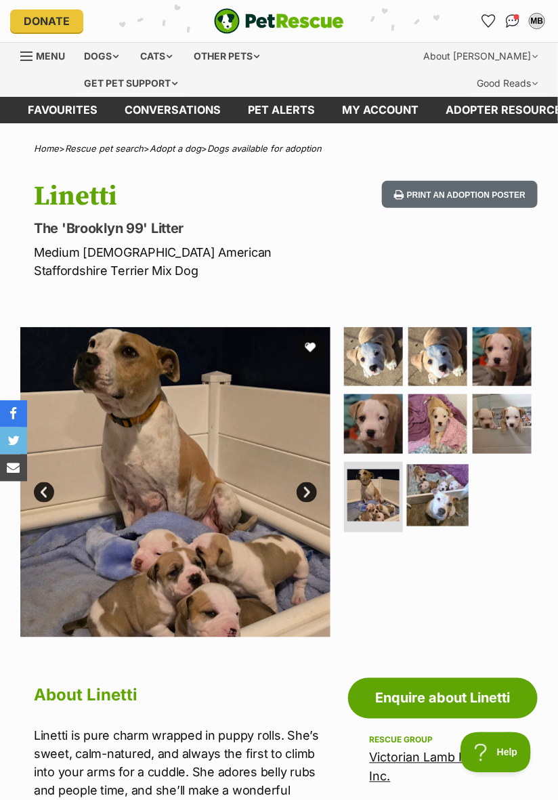
click at [437, 504] on img at bounding box center [438, 495] width 62 height 62
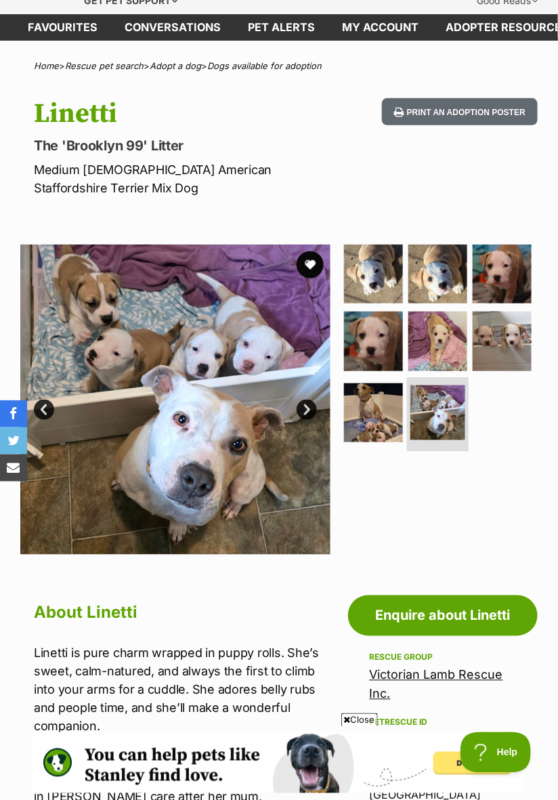
scroll to position [81, 0]
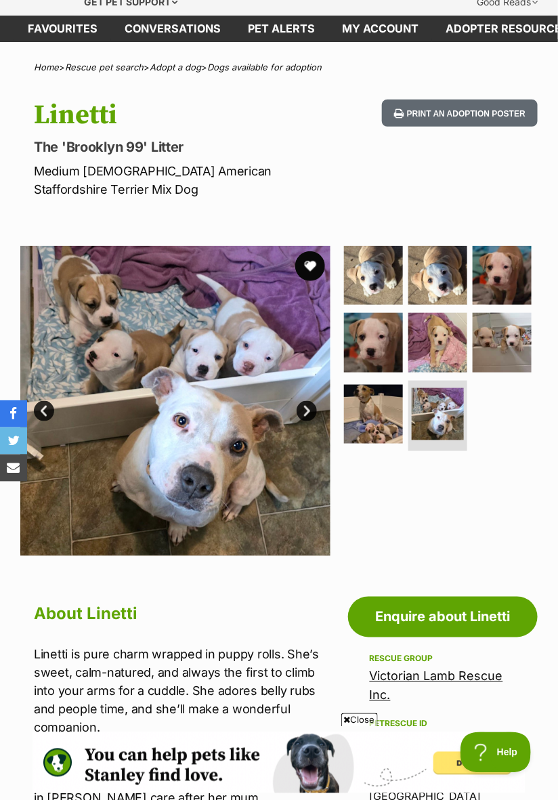
click at [307, 268] on button "favourite" at bounding box center [310, 266] width 30 height 30
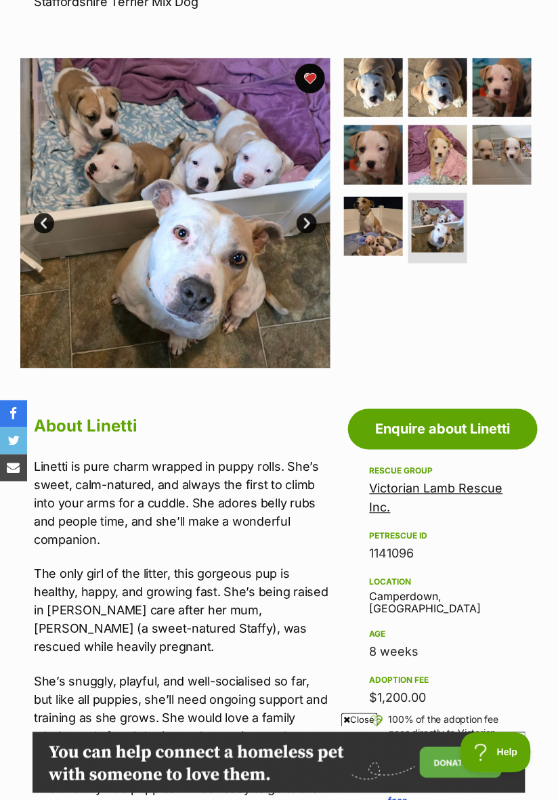
scroll to position [0, 0]
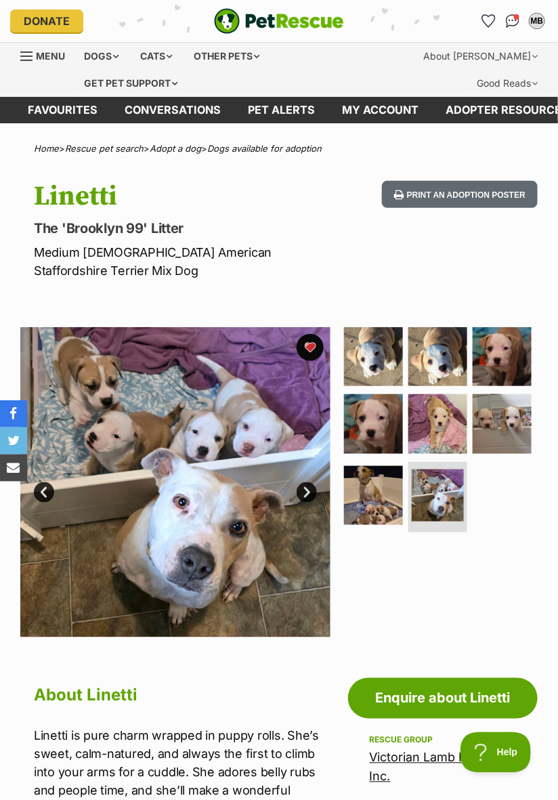
click at [303, 500] on link "Next" at bounding box center [307, 492] width 20 height 20
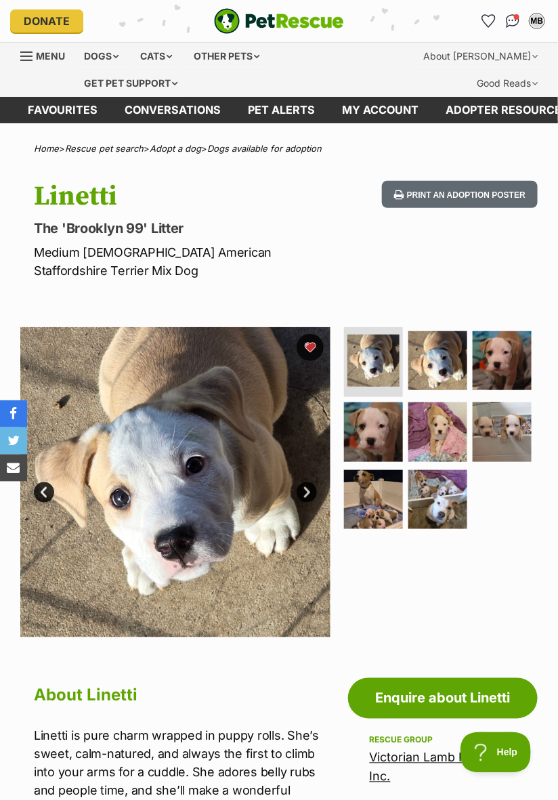
click at [303, 498] on link "Next" at bounding box center [307, 492] width 20 height 20
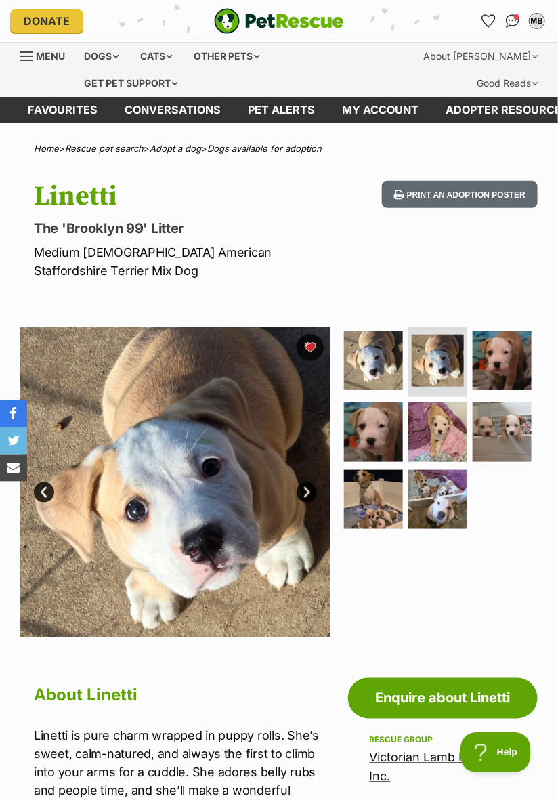
click at [302, 499] on link "Next" at bounding box center [307, 492] width 20 height 20
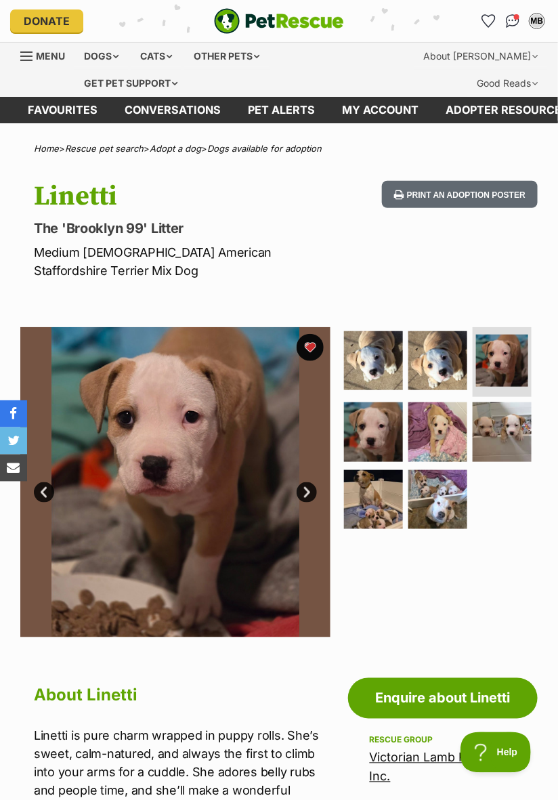
click at [306, 498] on link "Next" at bounding box center [307, 492] width 20 height 20
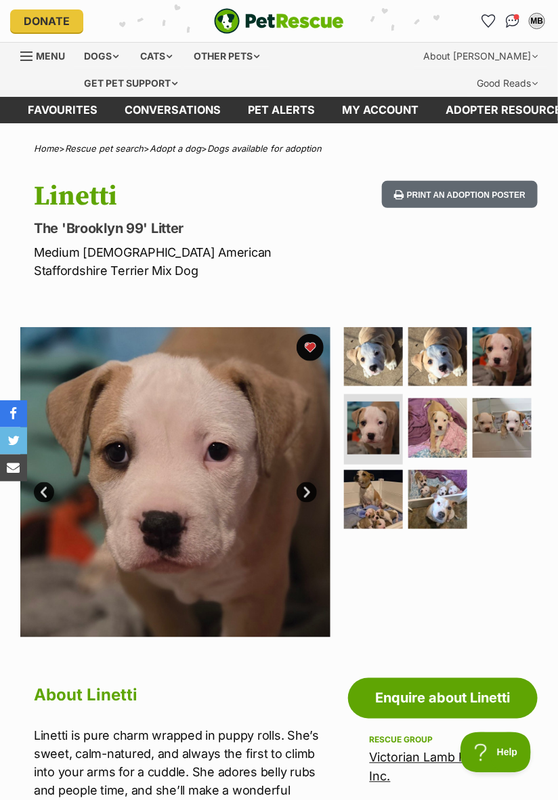
click at [305, 498] on link "Next" at bounding box center [307, 492] width 20 height 20
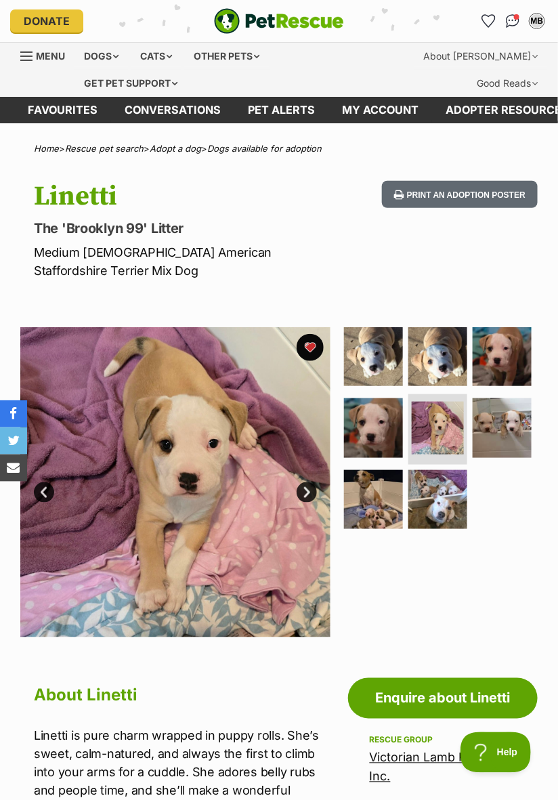
click at [303, 497] on link "Next" at bounding box center [307, 492] width 20 height 20
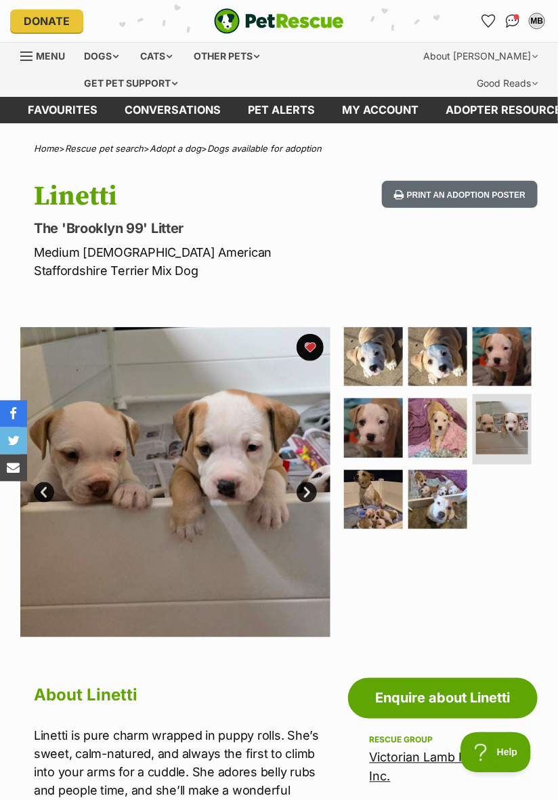
click at [305, 494] on link "Next" at bounding box center [307, 492] width 20 height 20
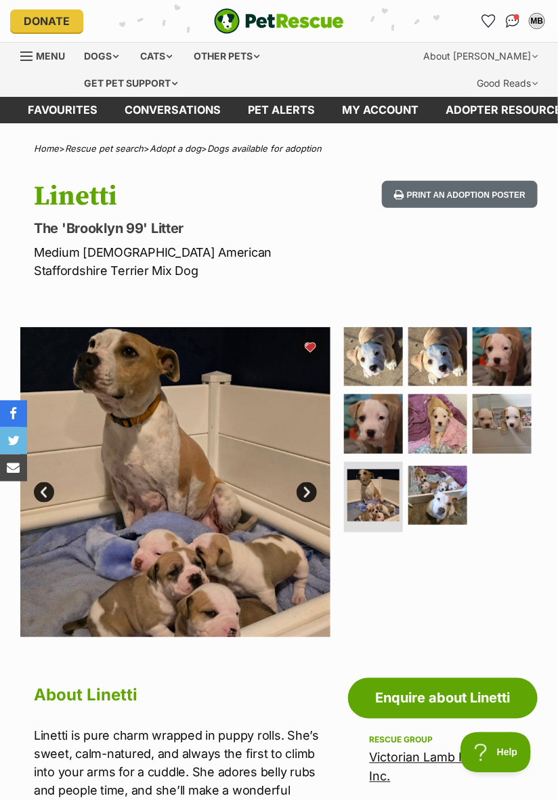
click at [309, 498] on link "Next" at bounding box center [307, 492] width 20 height 20
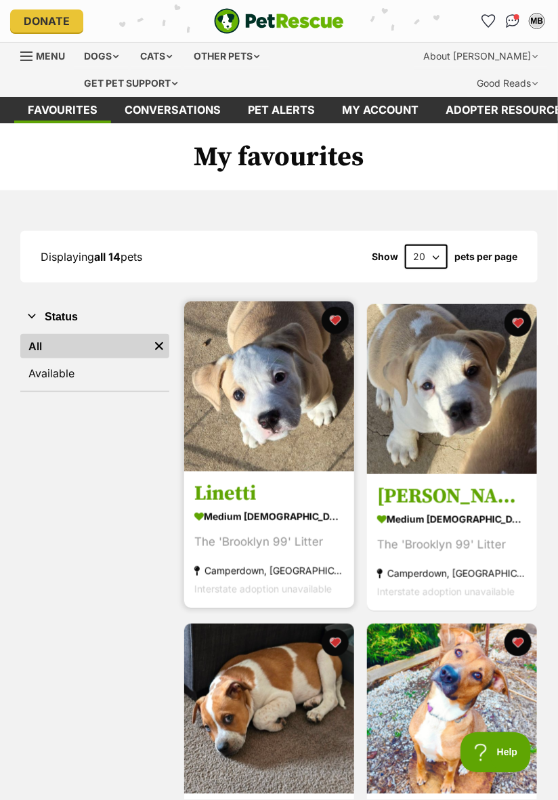
click at [283, 433] on img at bounding box center [269, 386] width 170 height 170
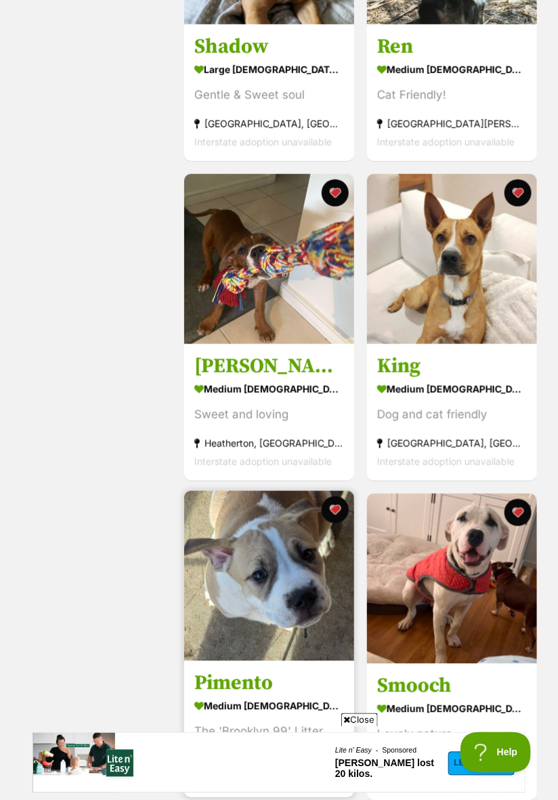
click at [266, 621] on img at bounding box center [269, 576] width 170 height 170
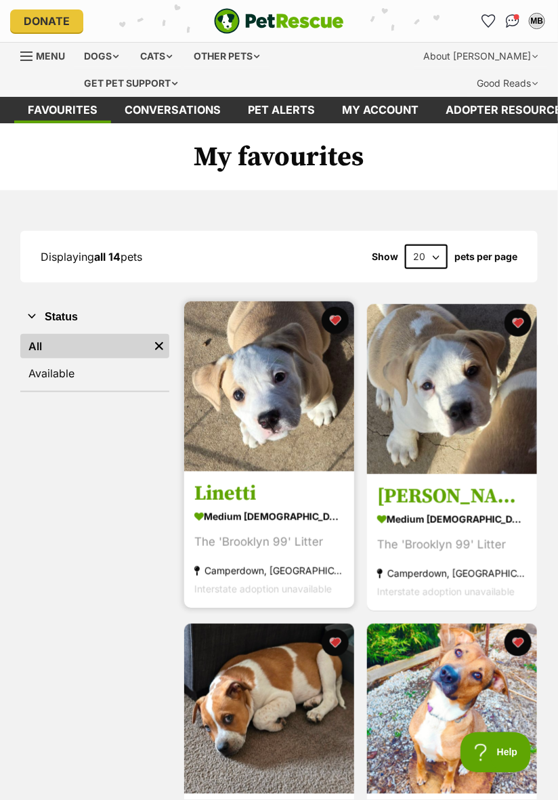
click at [257, 428] on img at bounding box center [269, 386] width 170 height 170
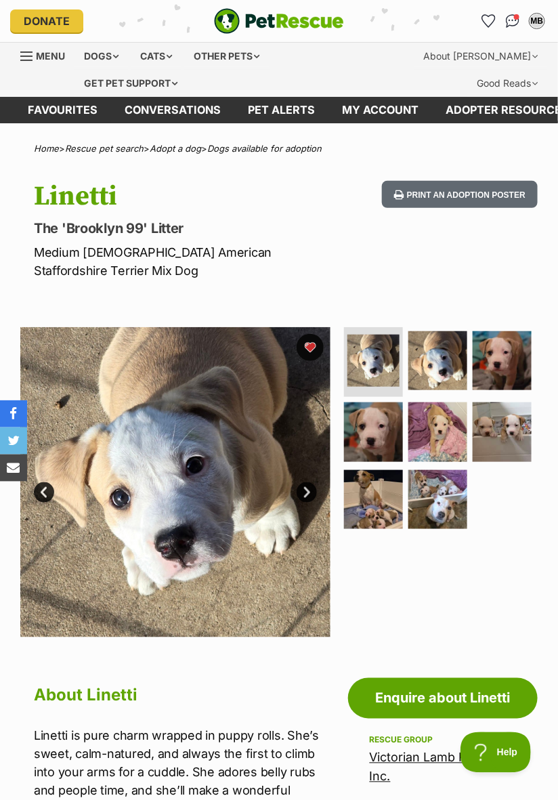
click at [298, 498] on img at bounding box center [175, 482] width 310 height 310
click at [302, 493] on link "Next" at bounding box center [307, 492] width 20 height 20
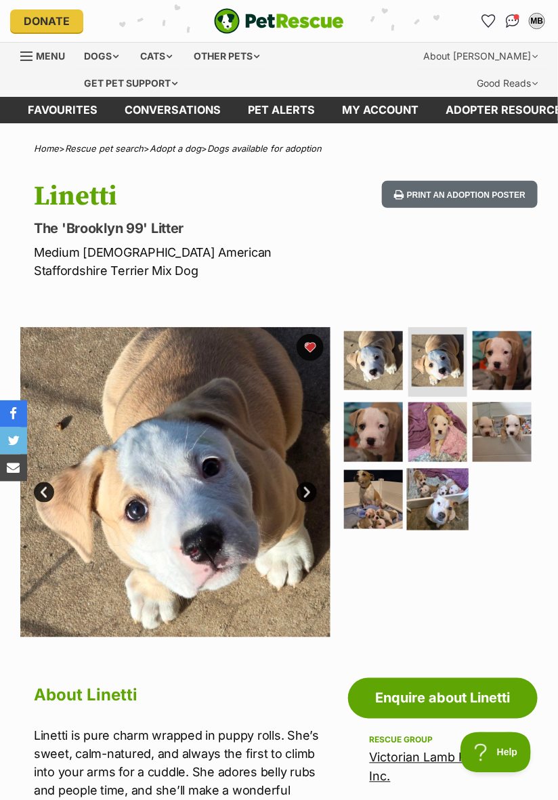
click at [442, 496] on img at bounding box center [438, 499] width 62 height 62
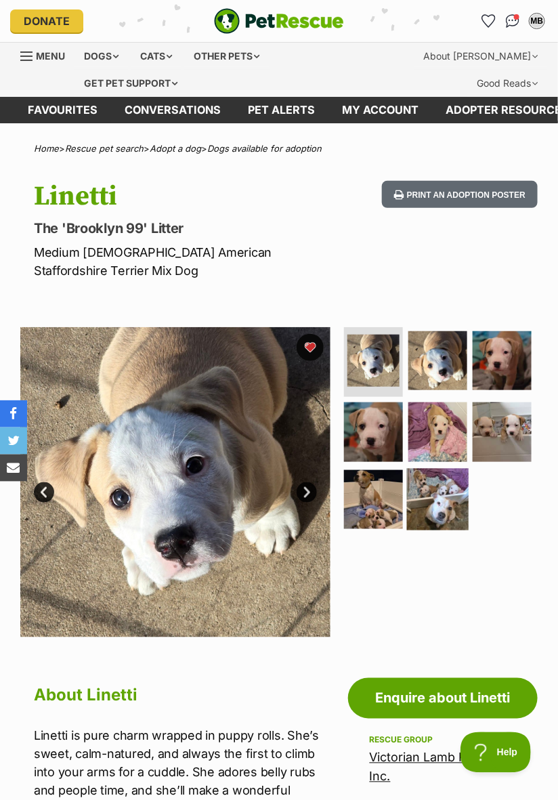
click at [433, 506] on img at bounding box center [438, 499] width 62 height 62
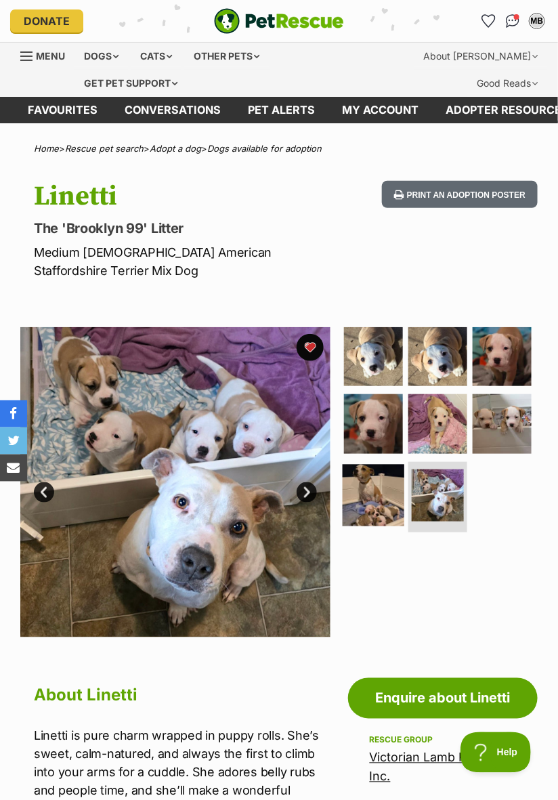
click at [376, 500] on img at bounding box center [373, 495] width 62 height 62
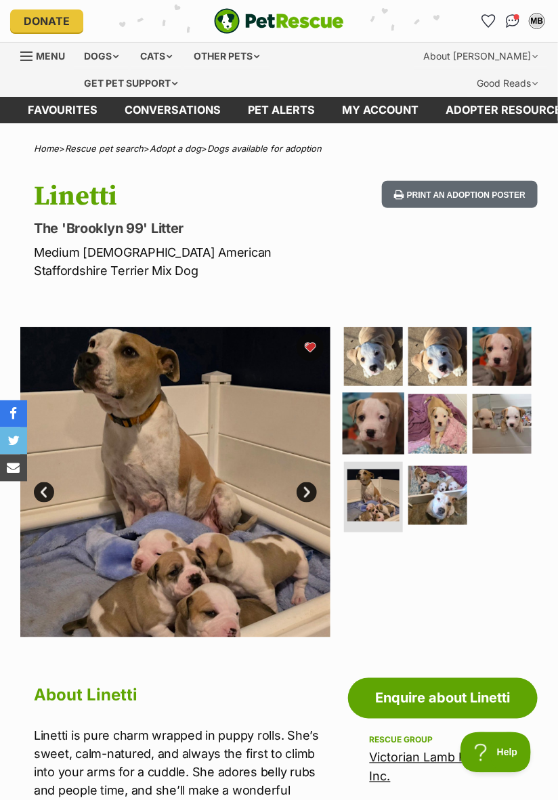
click at [363, 435] on img at bounding box center [373, 424] width 62 height 62
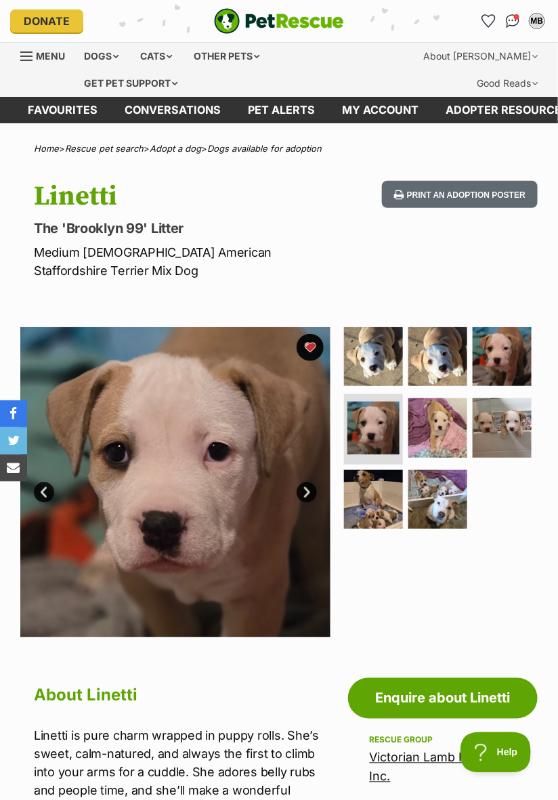
click at [308, 494] on link "Next" at bounding box center [307, 492] width 20 height 20
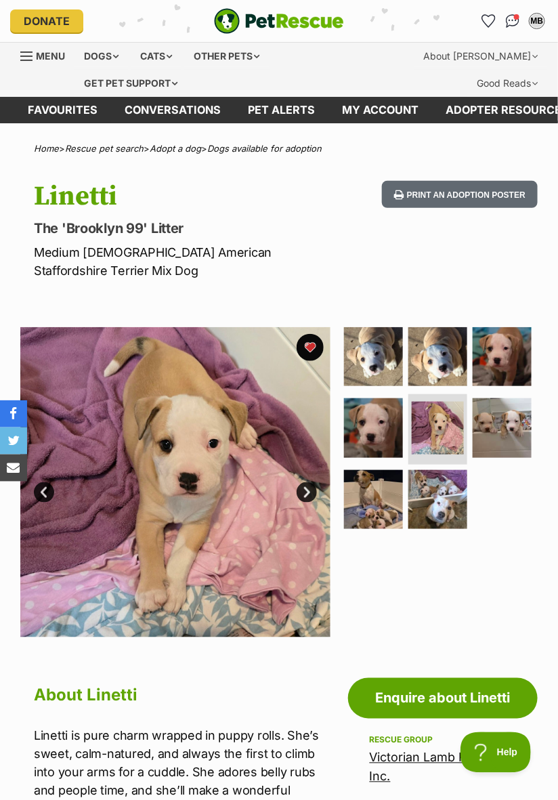
click at [300, 496] on link "Next" at bounding box center [307, 492] width 20 height 20
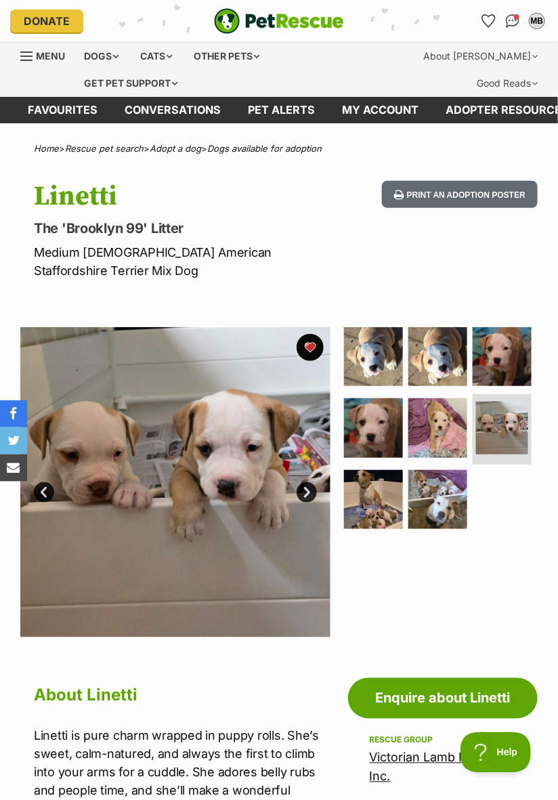
click at [299, 496] on link "Next" at bounding box center [307, 492] width 20 height 20
